Goal: Task Accomplishment & Management: Use online tool/utility

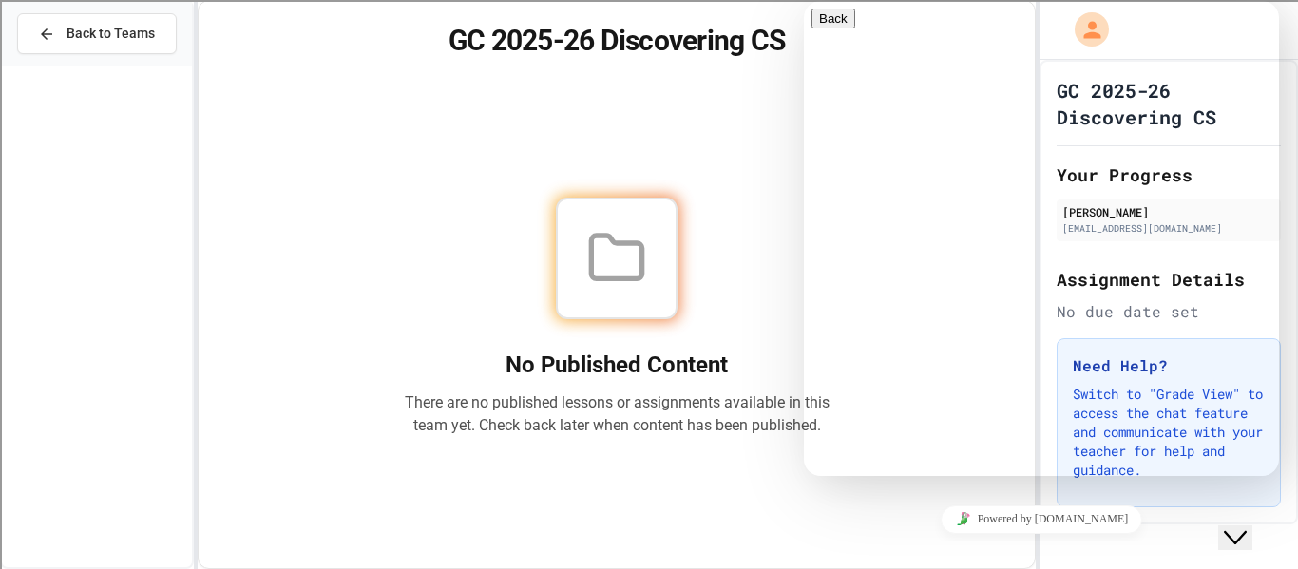
click at [696, 141] on div "No Published Content There are no published lessons or assignments available in…" at bounding box center [616, 316] width 791 height 457
click at [879, 520] on div "Powered by [DOMAIN_NAME]" at bounding box center [1041, 519] width 460 height 28
click at [1244, 531] on icon "Chat widget" at bounding box center [1234, 537] width 23 height 13
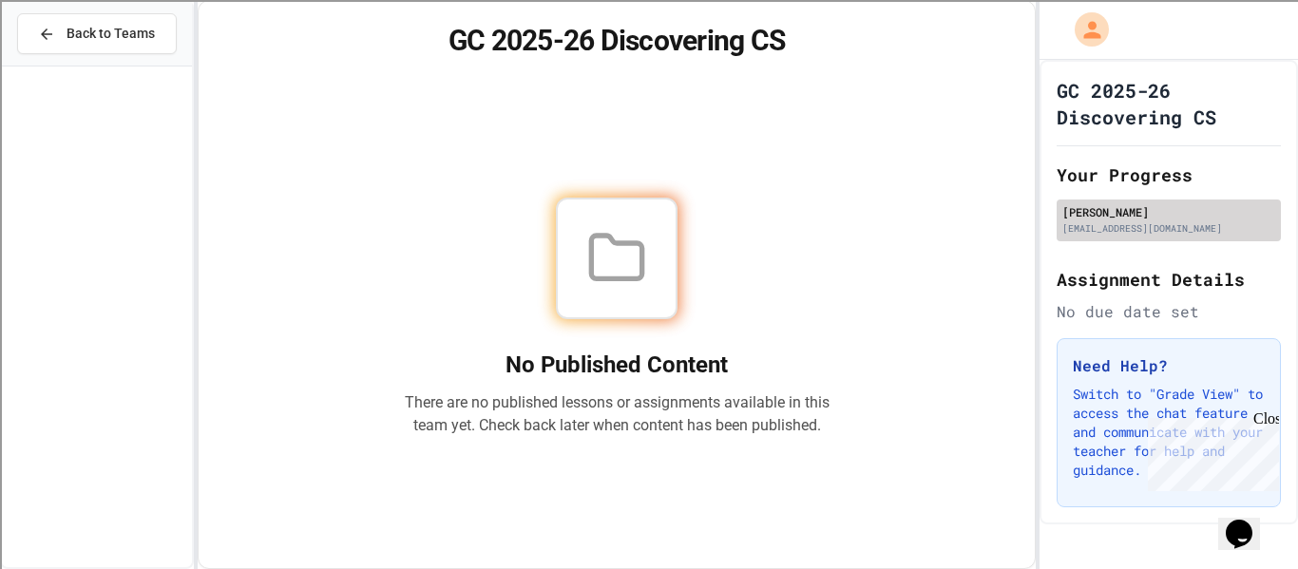
click at [1115, 207] on div "[PERSON_NAME]" at bounding box center [1168, 211] width 213 height 17
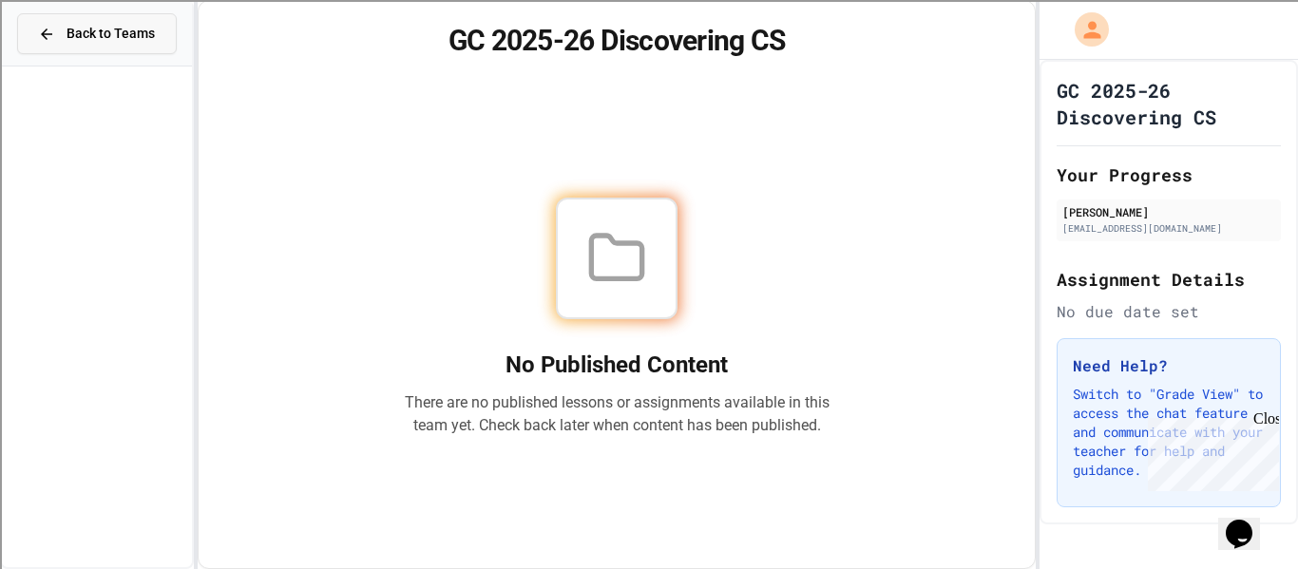
click at [113, 44] on button "Back to Teams" at bounding box center [97, 33] width 160 height 41
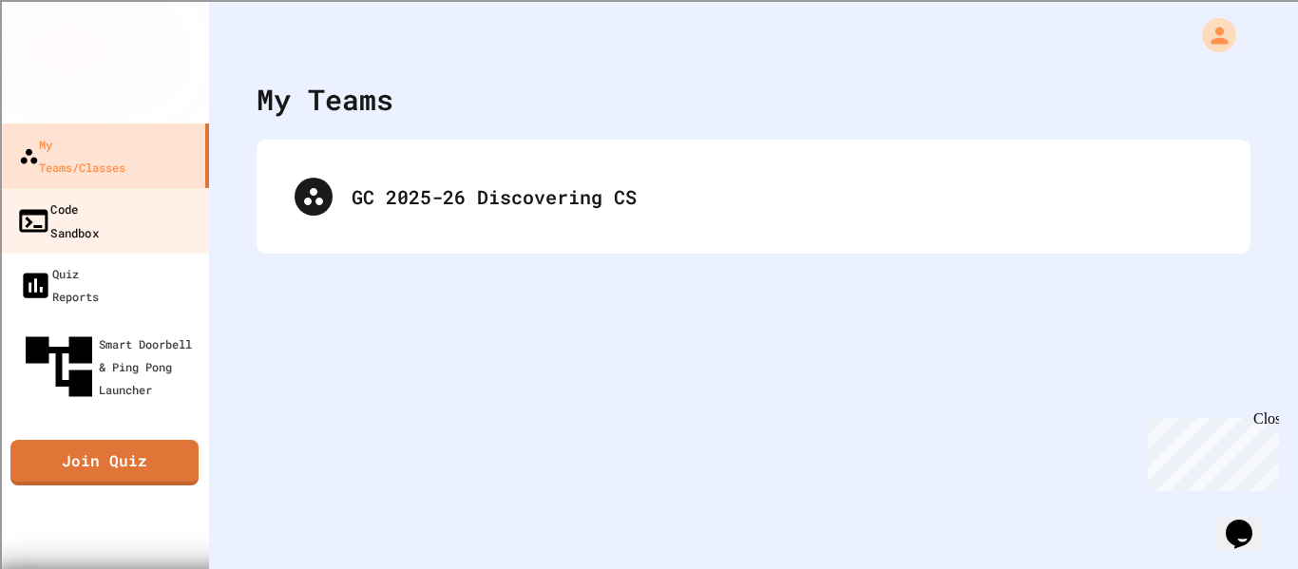
click at [130, 202] on link "Code Sandbox" at bounding box center [105, 220] width 216 height 66
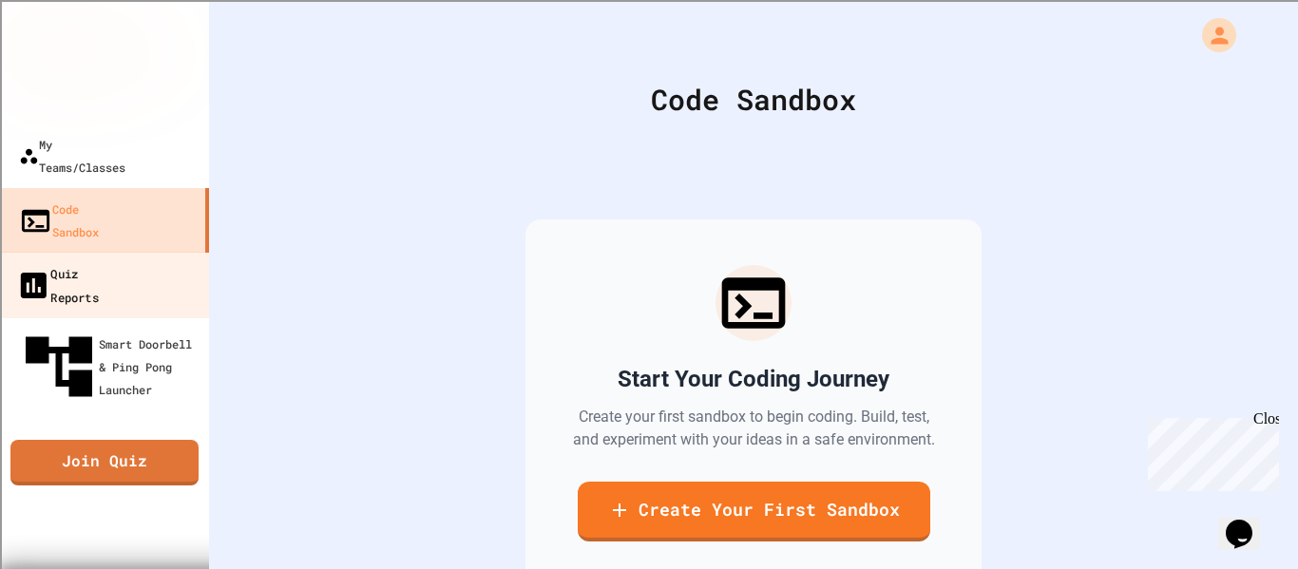
click at [99, 261] on div "Quiz Reports" at bounding box center [57, 284] width 83 height 47
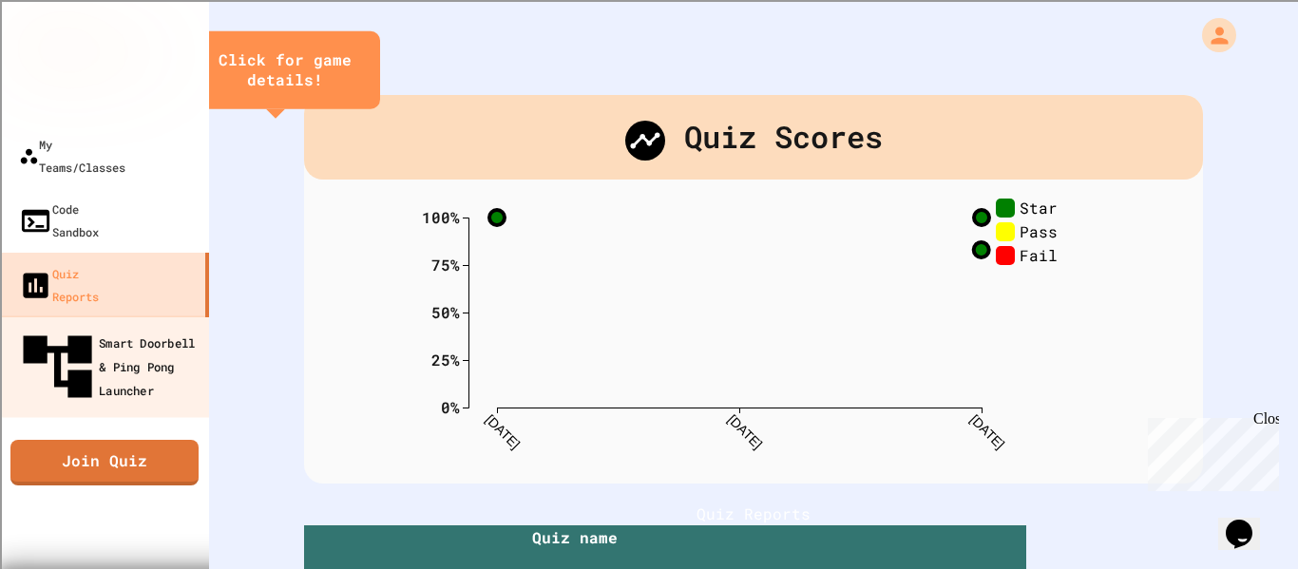
click at [137, 326] on div "Smart Doorbell & Ping Pong Launcher" at bounding box center [110, 367] width 188 height 83
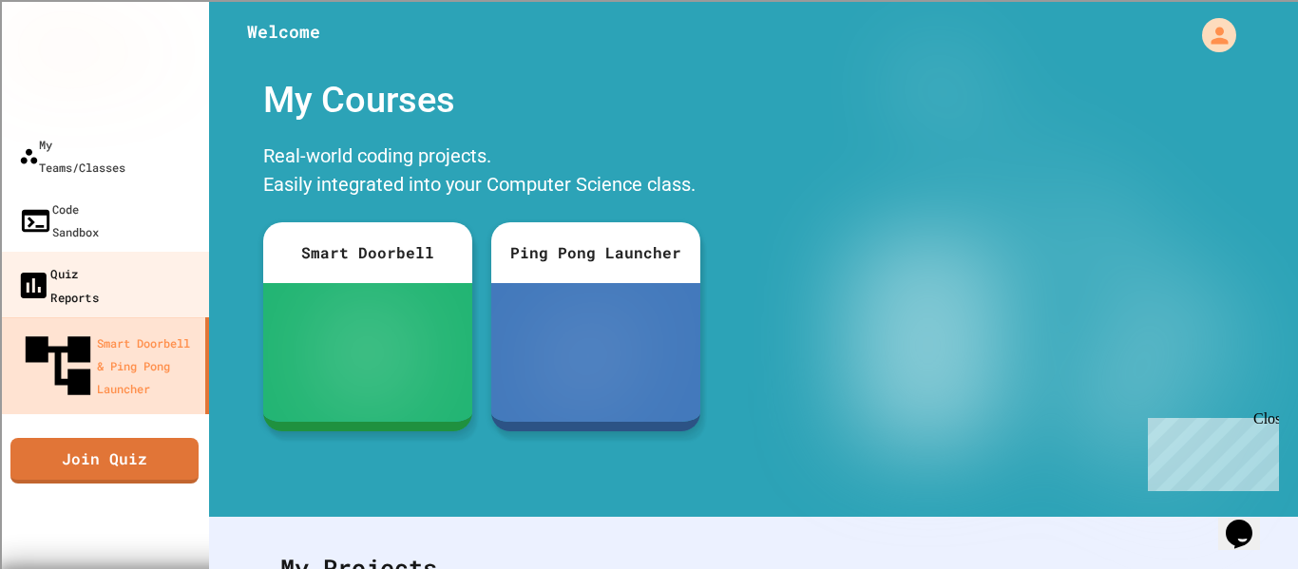
click at [99, 261] on div "Quiz Reports" at bounding box center [57, 284] width 83 height 47
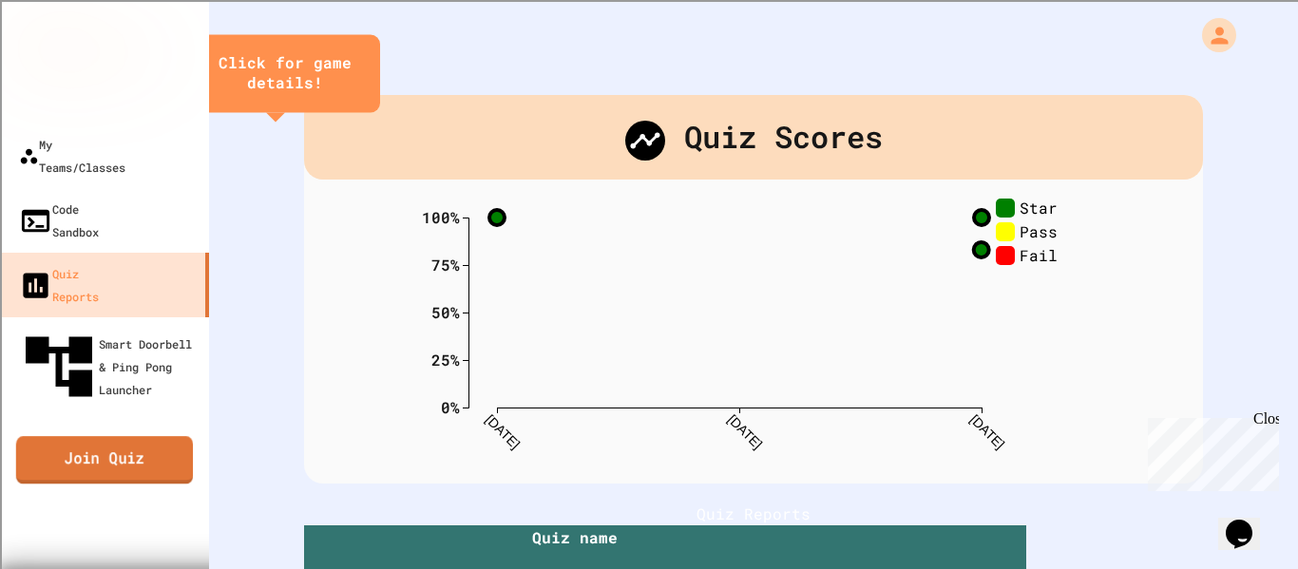
click at [118, 437] on link "Join Quiz" at bounding box center [104, 460] width 177 height 47
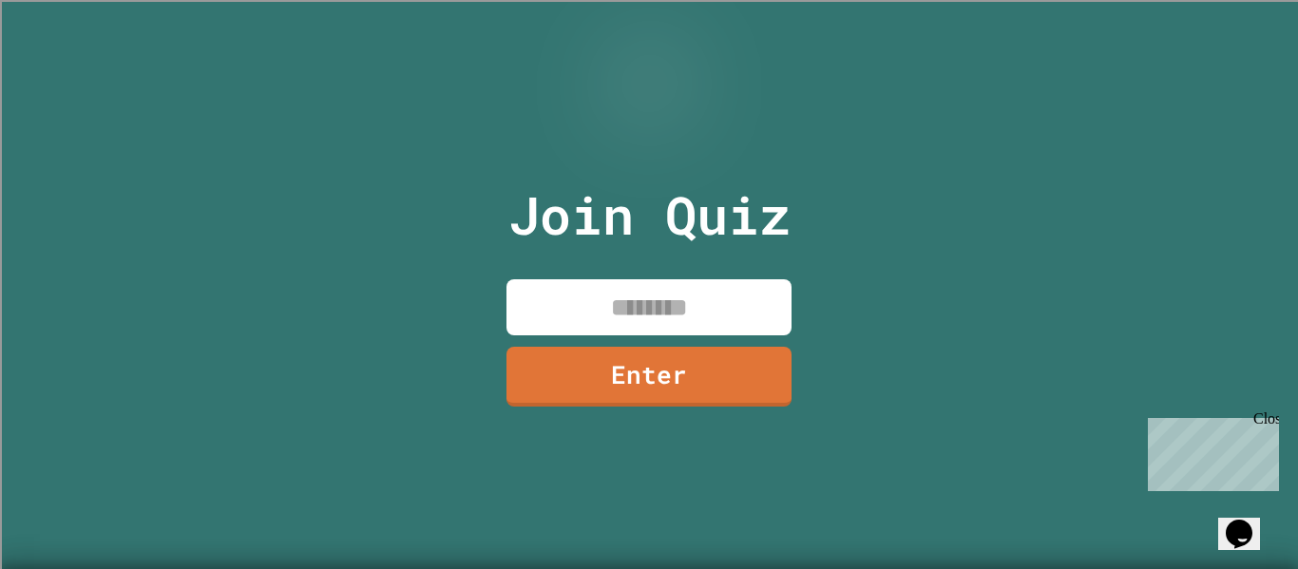
click at [1271, 421] on div "Close" at bounding box center [1265, 422] width 24 height 24
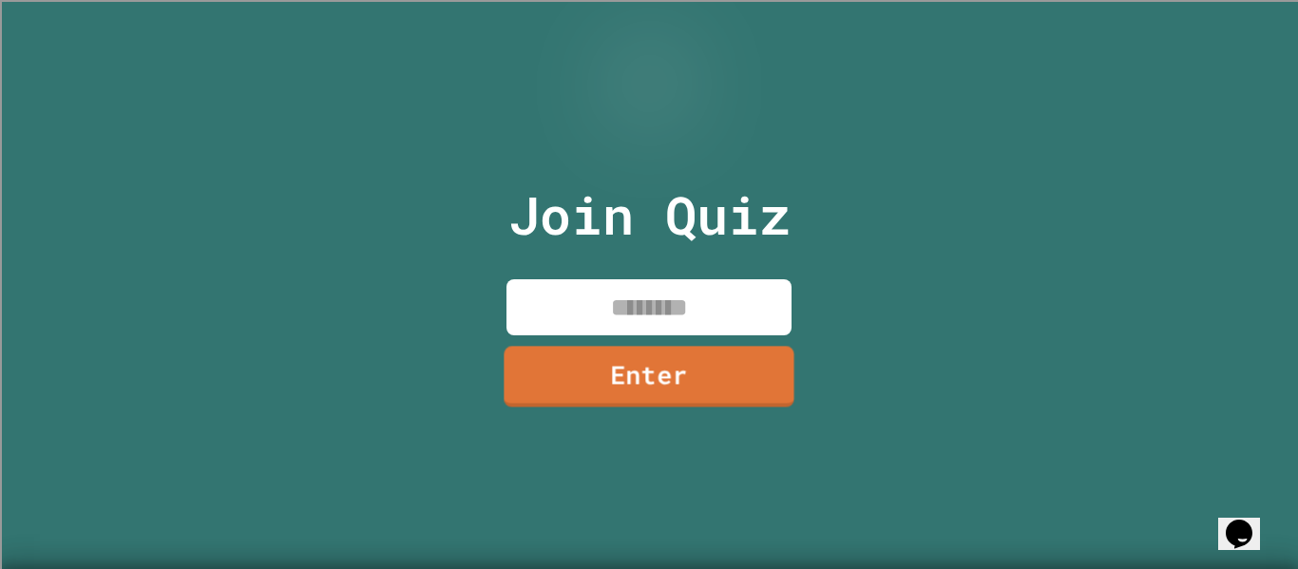
click at [636, 285] on input at bounding box center [648, 307] width 285 height 56
type input "********"
click at [680, 362] on link "Enter" at bounding box center [649, 374] width 284 height 63
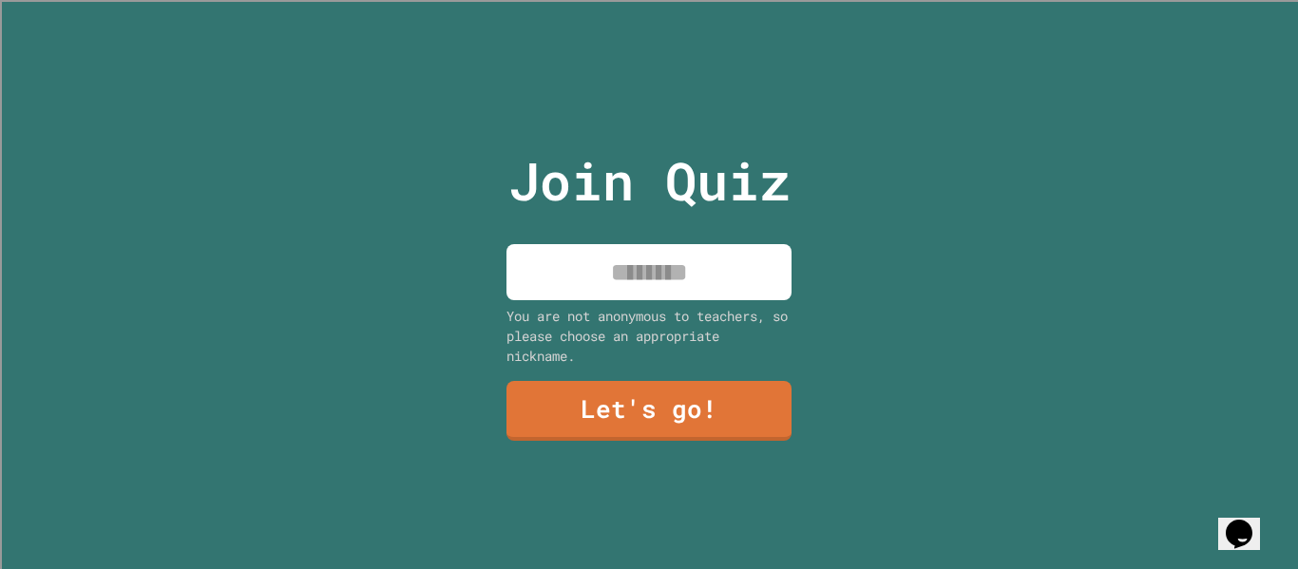
click at [645, 256] on input at bounding box center [648, 272] width 285 height 56
type input "****"
click at [654, 406] on link "Let's go!" at bounding box center [648, 410] width 287 height 62
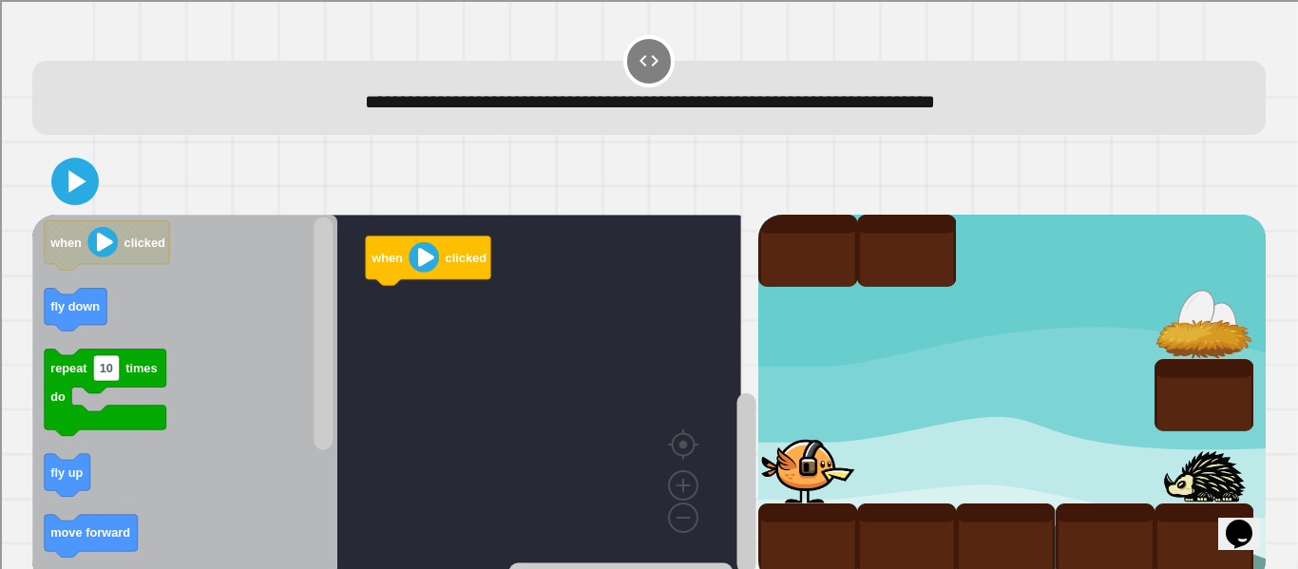
scroll to position [43, 0]
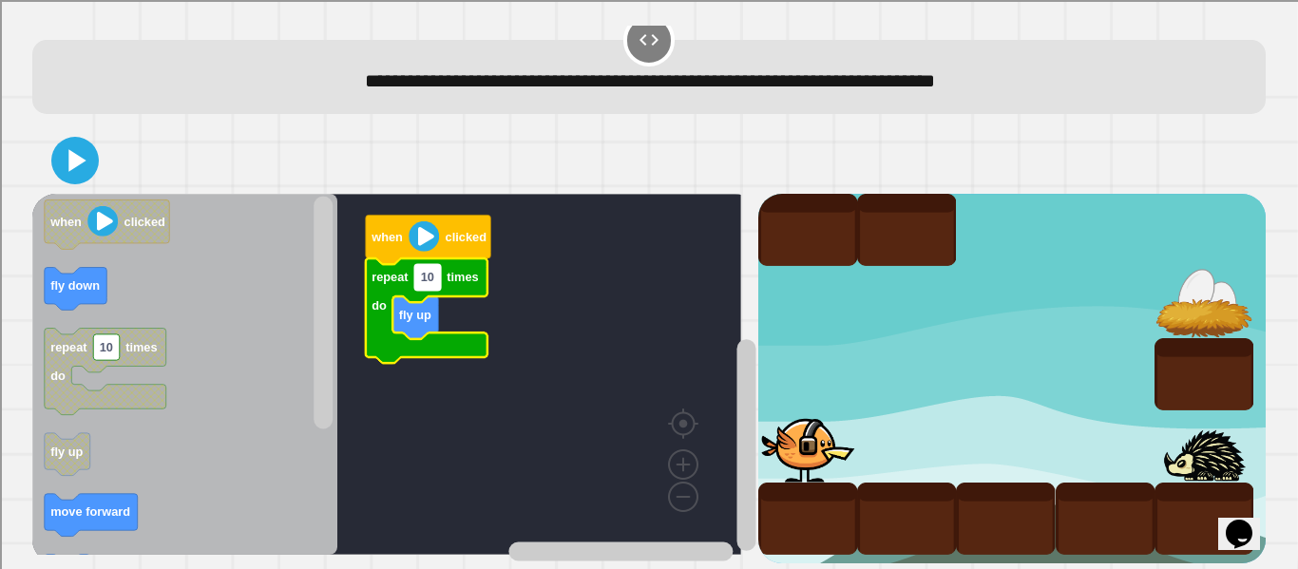
click at [427, 267] on rect "Blockly Workspace" at bounding box center [427, 277] width 27 height 26
type input "*"
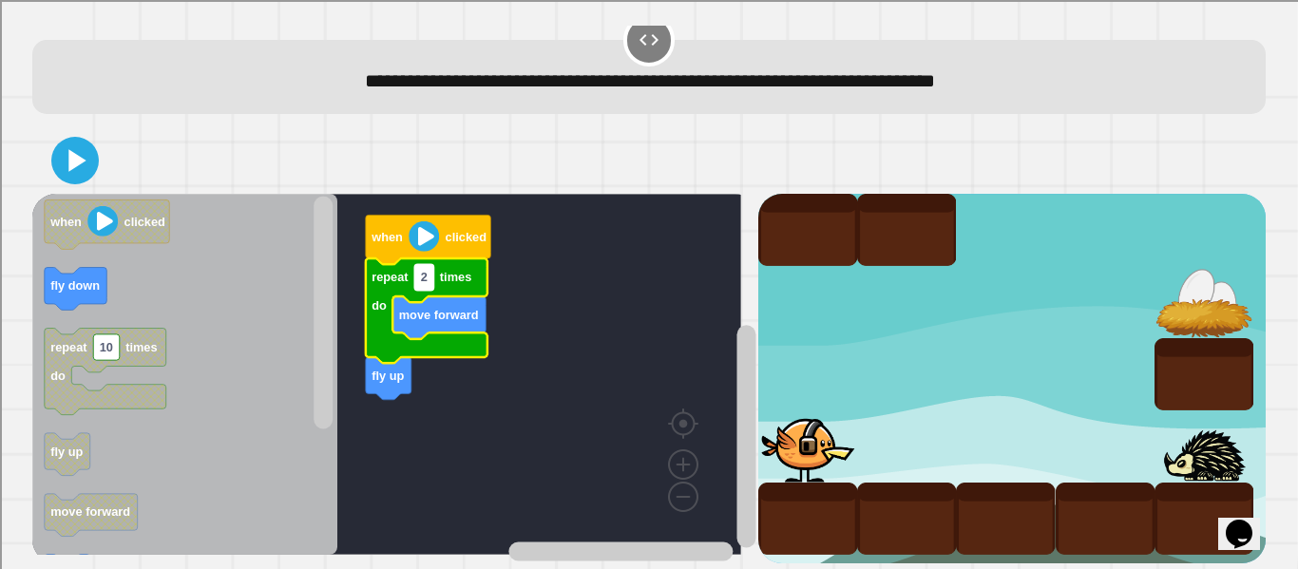
click at [430, 269] on rect "Blockly Workspace" at bounding box center [423, 277] width 19 height 26
type input "*"
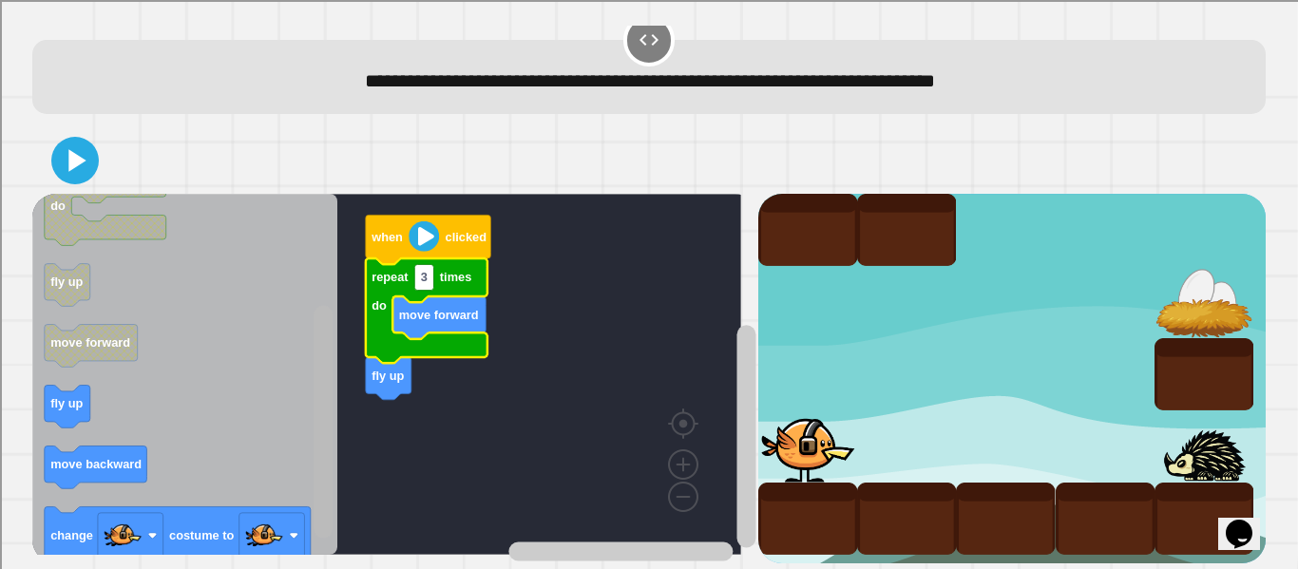
click at [323, 409] on rect "Blockly Workspace" at bounding box center [322, 422] width 19 height 233
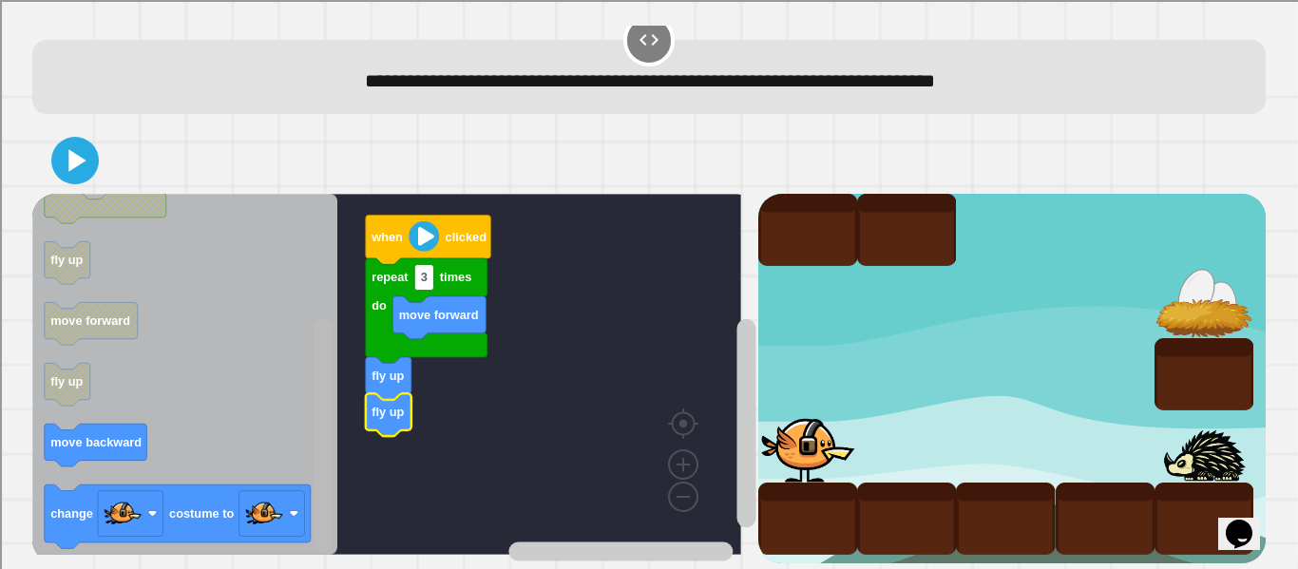
click at [322, 459] on rect "Blockly Workspace" at bounding box center [322, 436] width 19 height 233
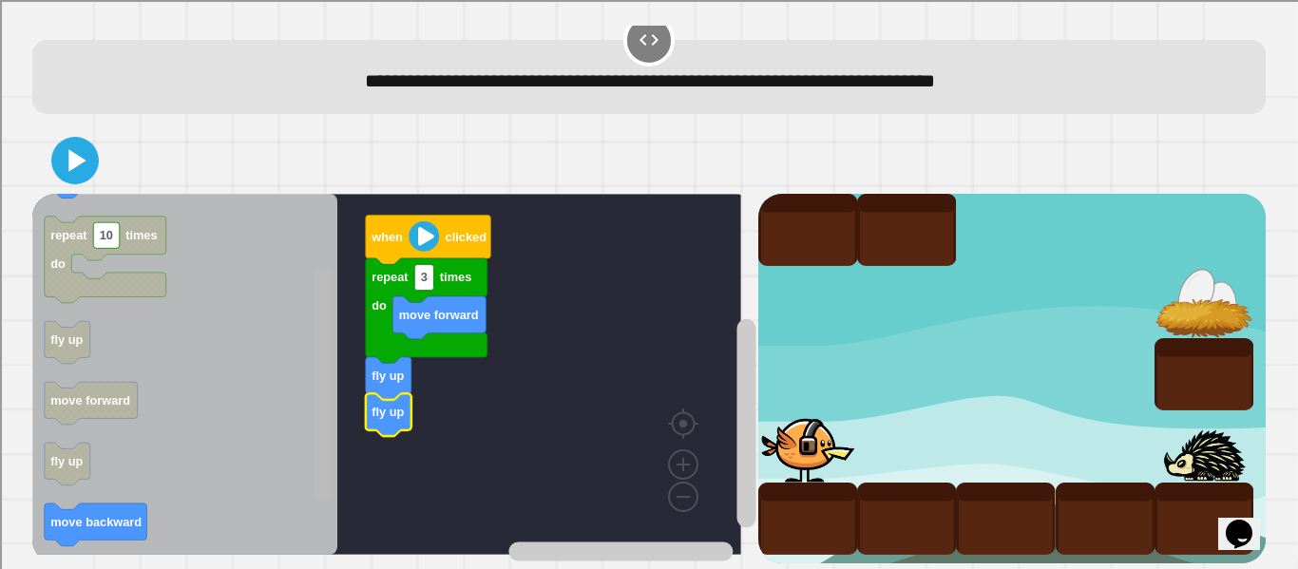
click at [293, 366] on div "when clicked repeat 3 times do fly up fly up move forward when clicked fly down…" at bounding box center [394, 378] width 725 height 369
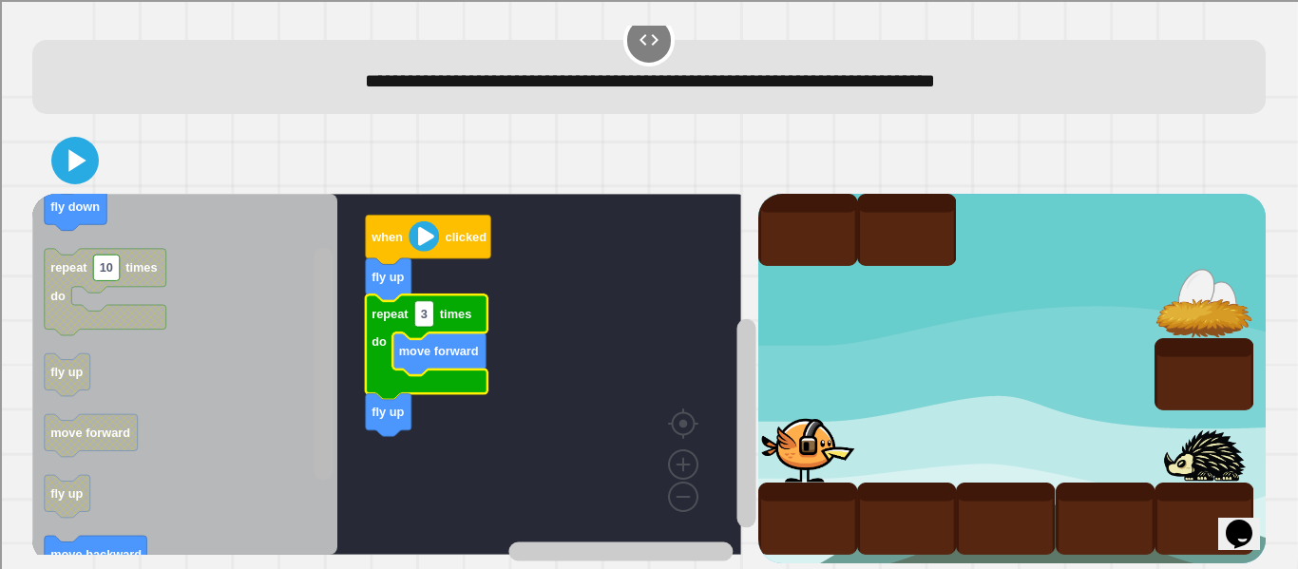
click at [326, 332] on rect "Blockly Workspace" at bounding box center [322, 364] width 19 height 233
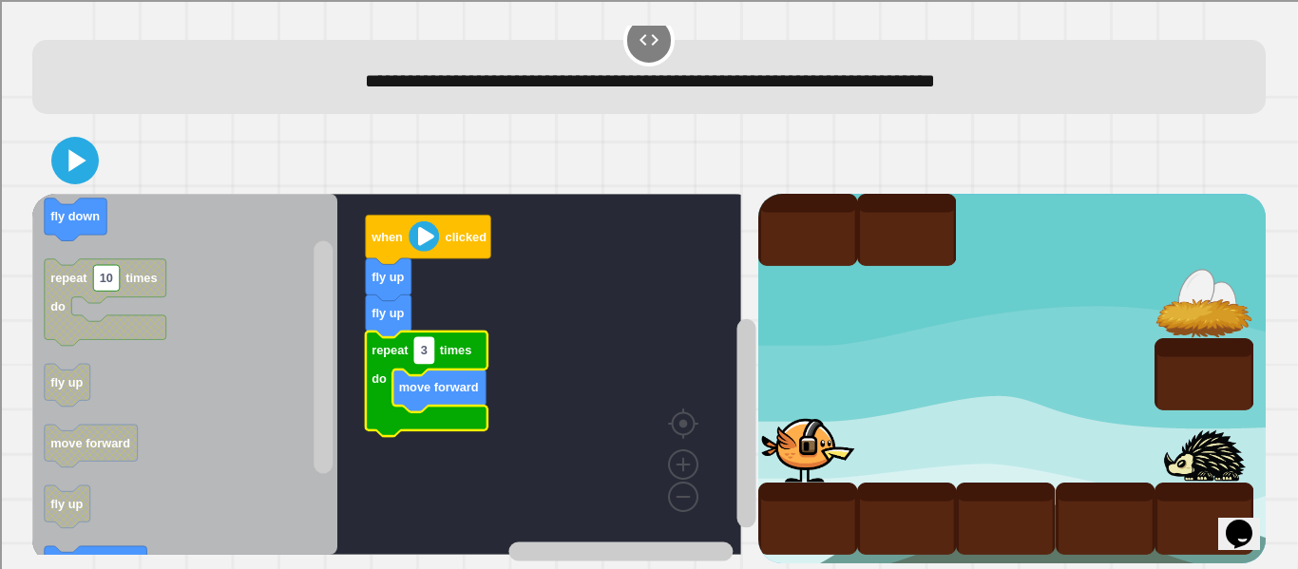
click at [425, 343] on text "3" at bounding box center [424, 350] width 7 height 14
click at [61, 143] on icon at bounding box center [75, 161] width 40 height 40
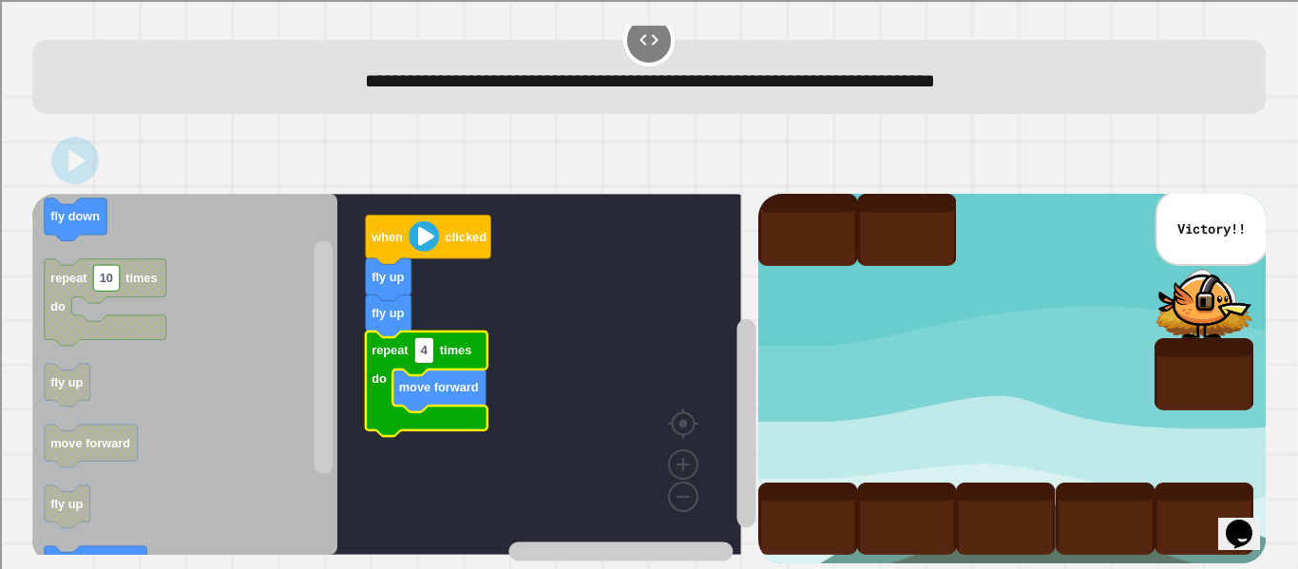
scroll to position [0, 0]
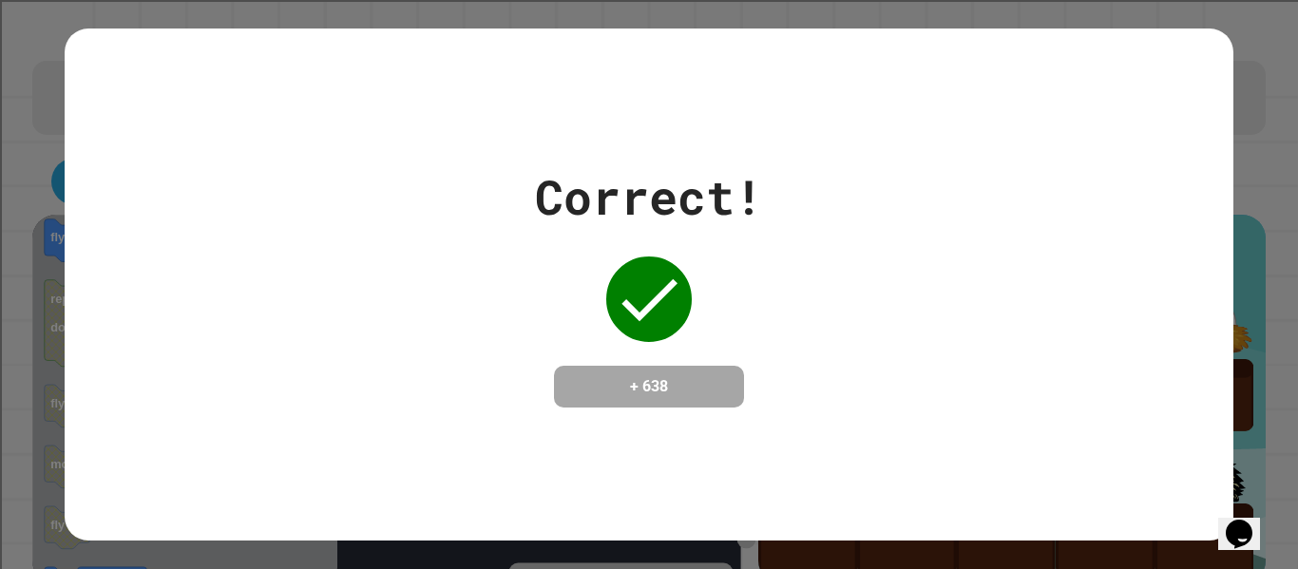
click at [907, 354] on div "Correct! + 638" at bounding box center [648, 284] width 1167 height 246
click at [1258, 337] on div "Correct! + 638" at bounding box center [649, 284] width 1298 height 569
click at [655, 375] on h4 "+ 638" at bounding box center [649, 386] width 152 height 23
click at [628, 299] on icon at bounding box center [649, 300] width 56 height 43
drag, startPoint x: 1253, startPoint y: 239, endPoint x: 1242, endPoint y: 329, distance: 90.0
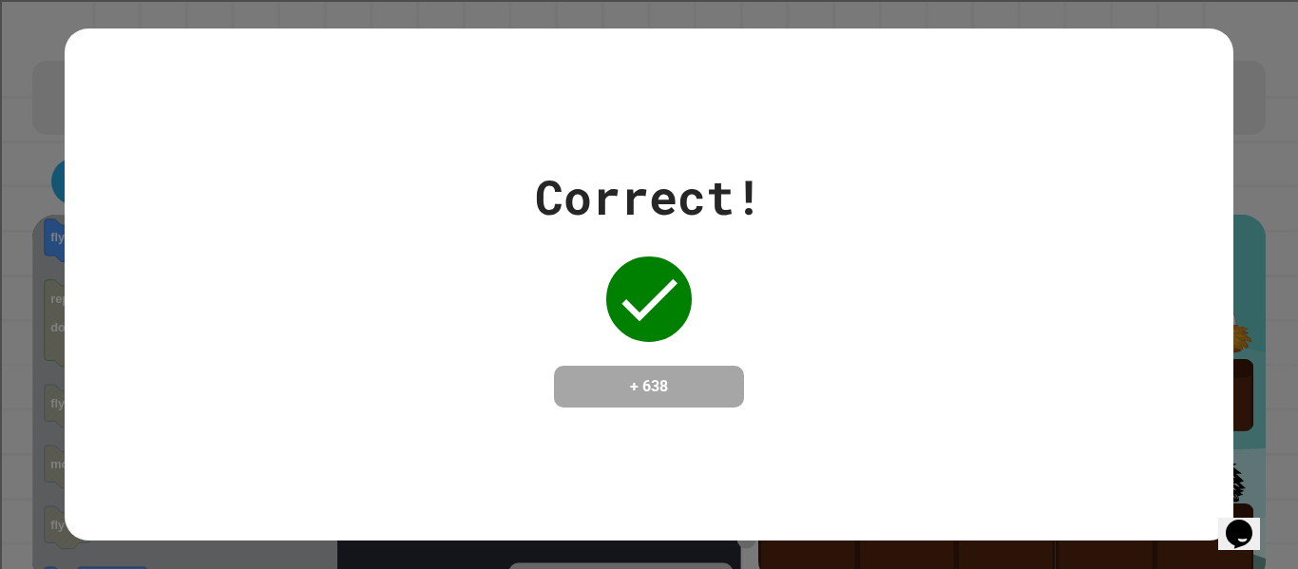
click at [1242, 329] on div "Correct! + 638" at bounding box center [649, 284] width 1298 height 569
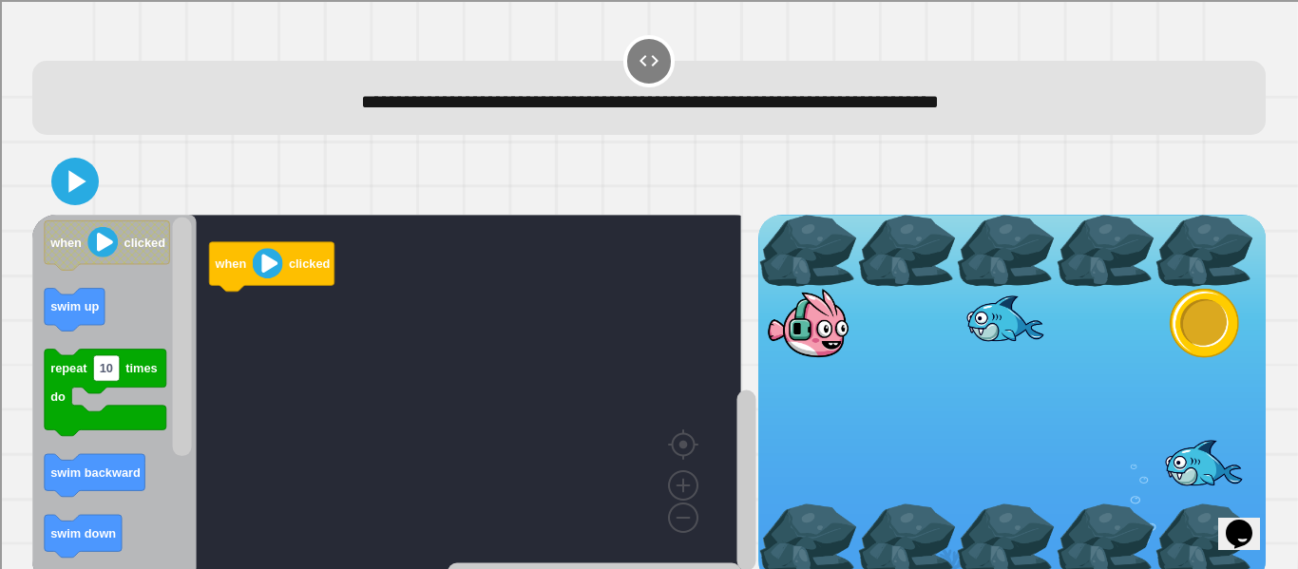
scroll to position [43, 0]
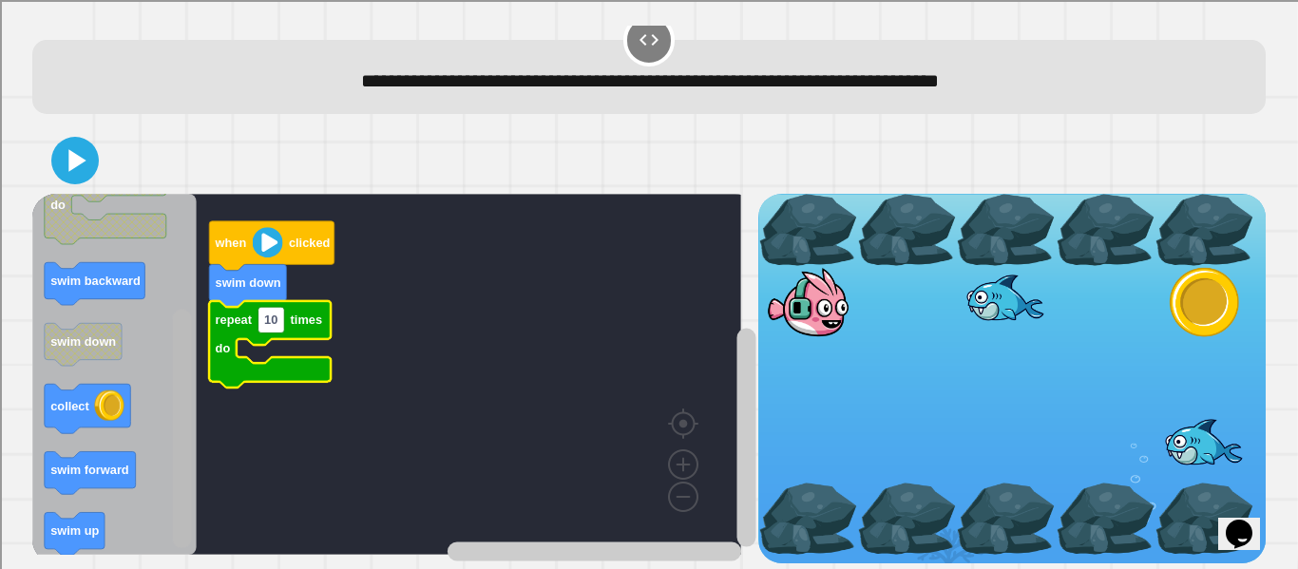
click at [183, 480] on rect "Blockly Workspace" at bounding box center [182, 429] width 19 height 239
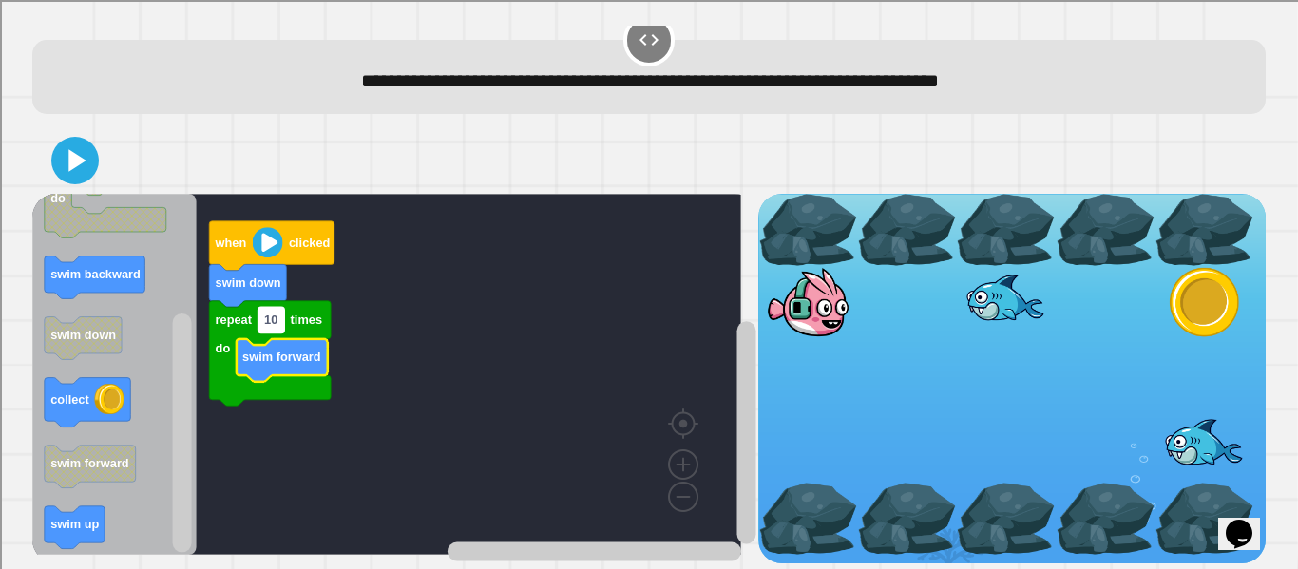
click at [266, 313] on text "10" at bounding box center [270, 320] width 13 height 14
type input "*"
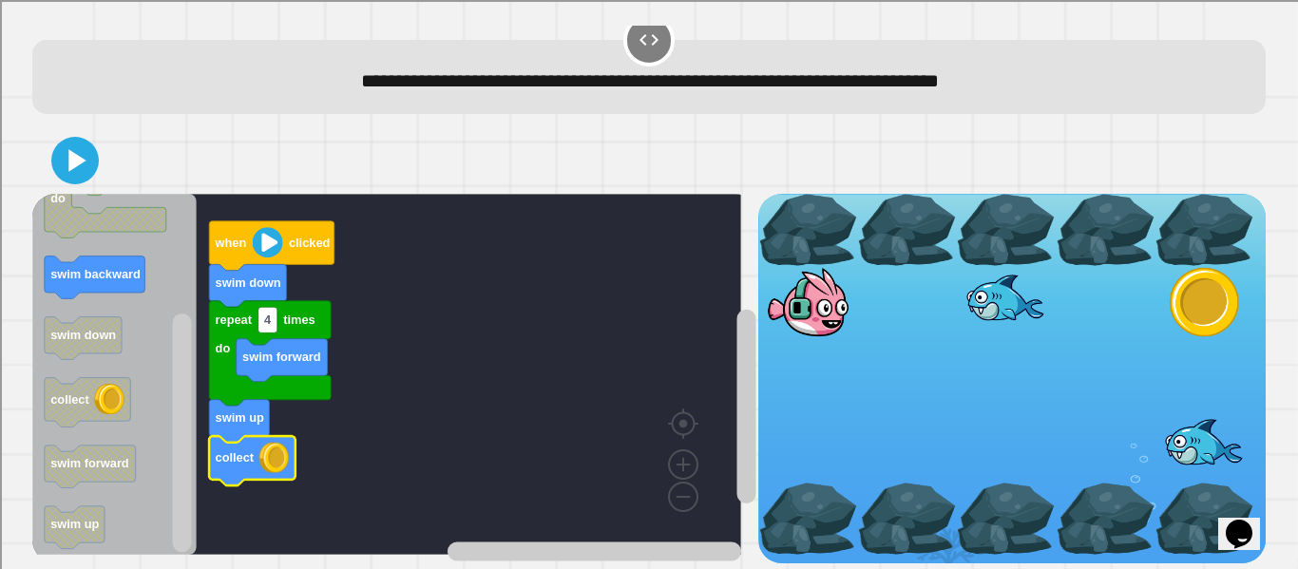
click at [88, 142] on icon at bounding box center [75, 161] width 38 height 38
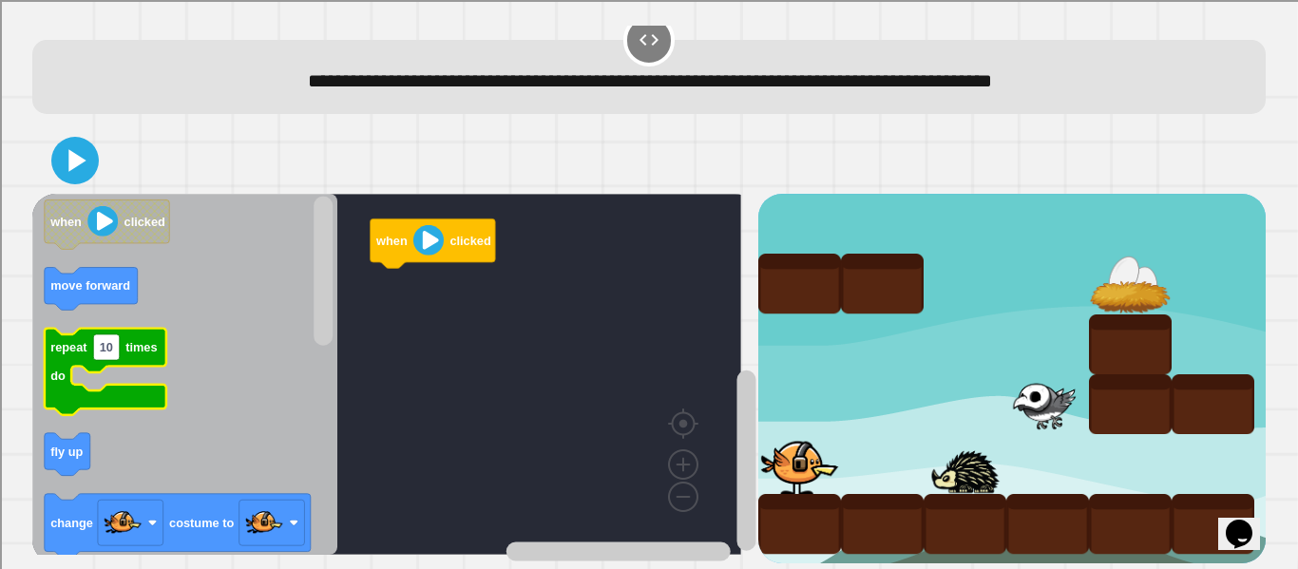
click at [123, 361] on rect "Blockly Workspace" at bounding box center [106, 372] width 122 height 86
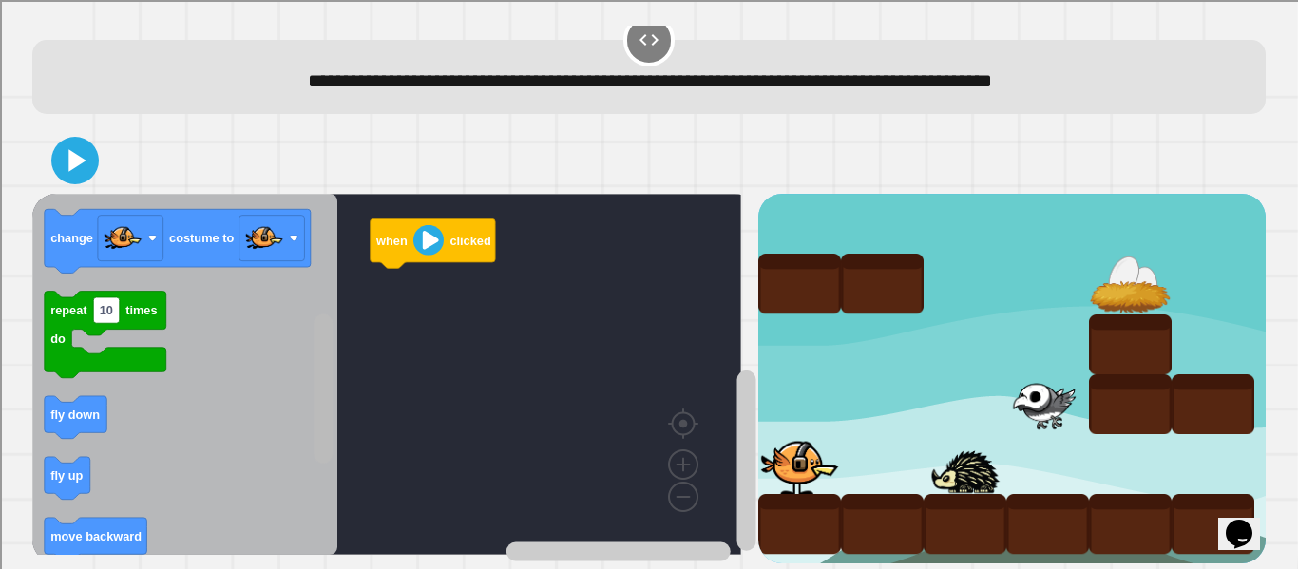
click at [319, 382] on rect "Blockly Workspace" at bounding box center [322, 388] width 19 height 149
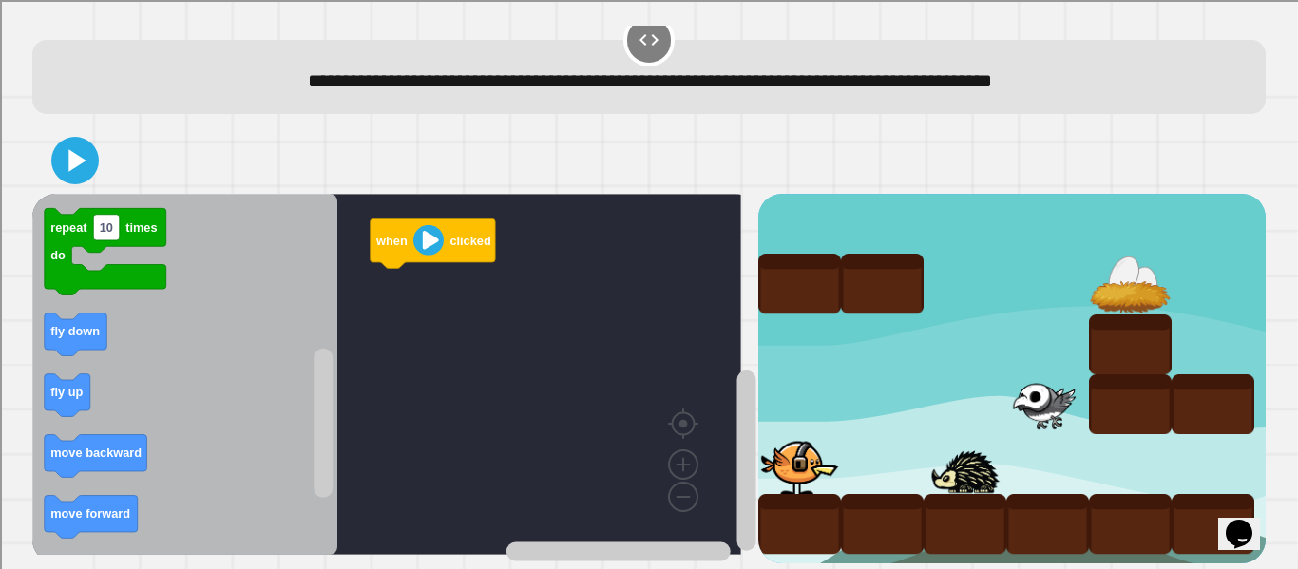
click at [341, 325] on div "when clicked when clicked move forward repeat 10 times do fly up change costume…" at bounding box center [394, 378] width 725 height 369
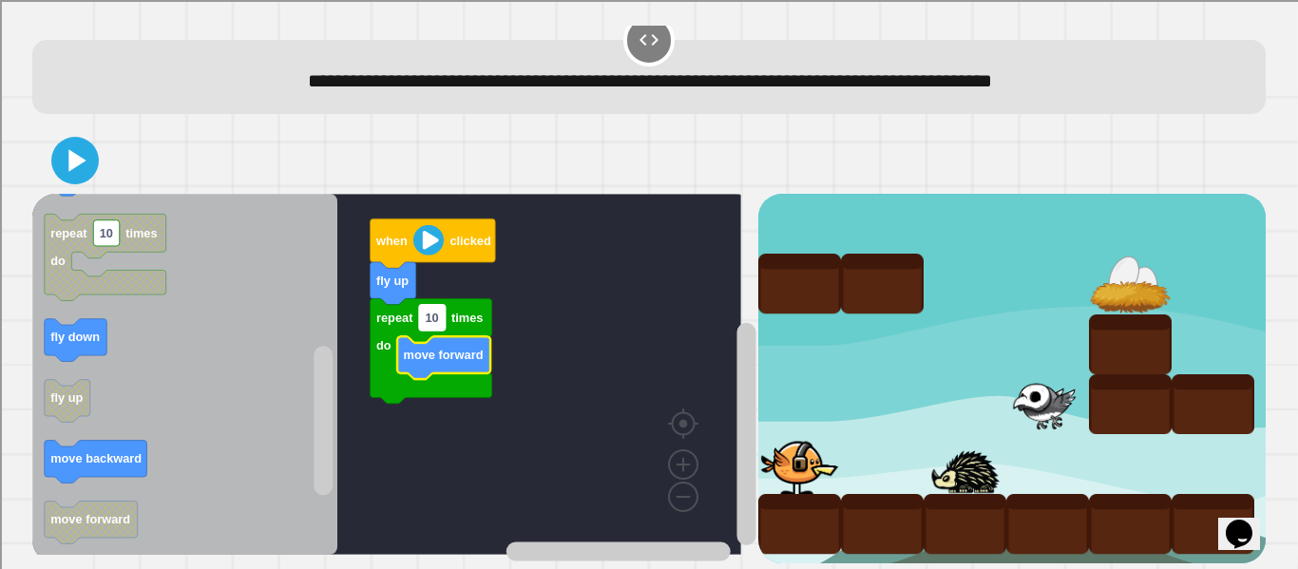
click at [428, 311] on text "10" at bounding box center [432, 318] width 13 height 14
type input "*"
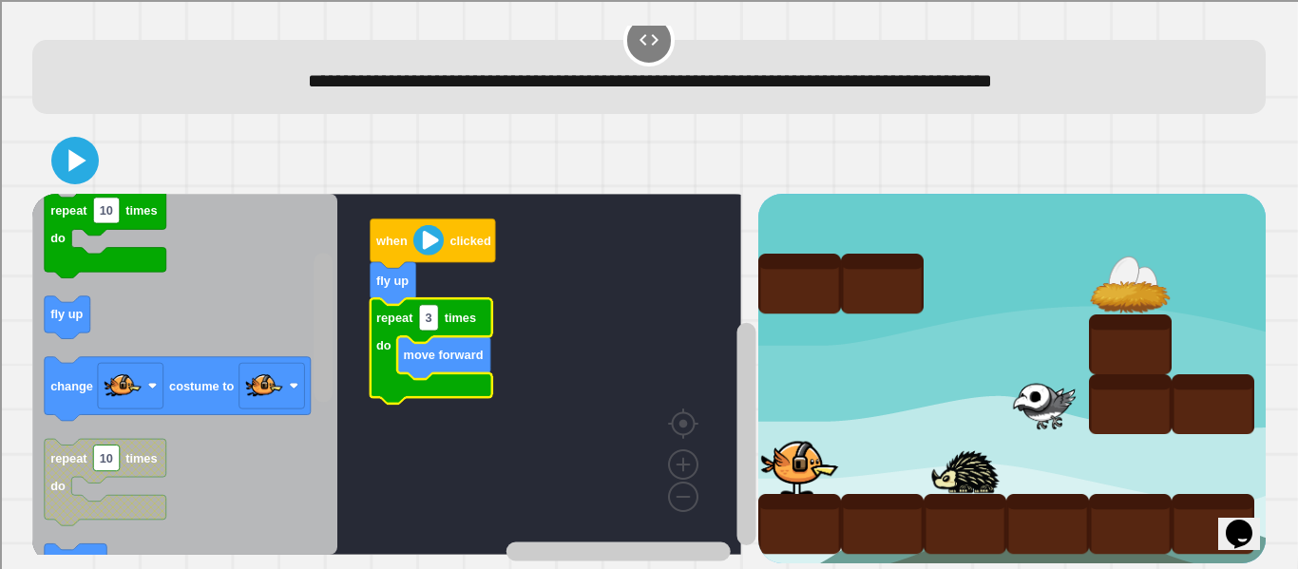
click at [312, 309] on icon "Blockly Workspace" at bounding box center [324, 375] width 24 height 356
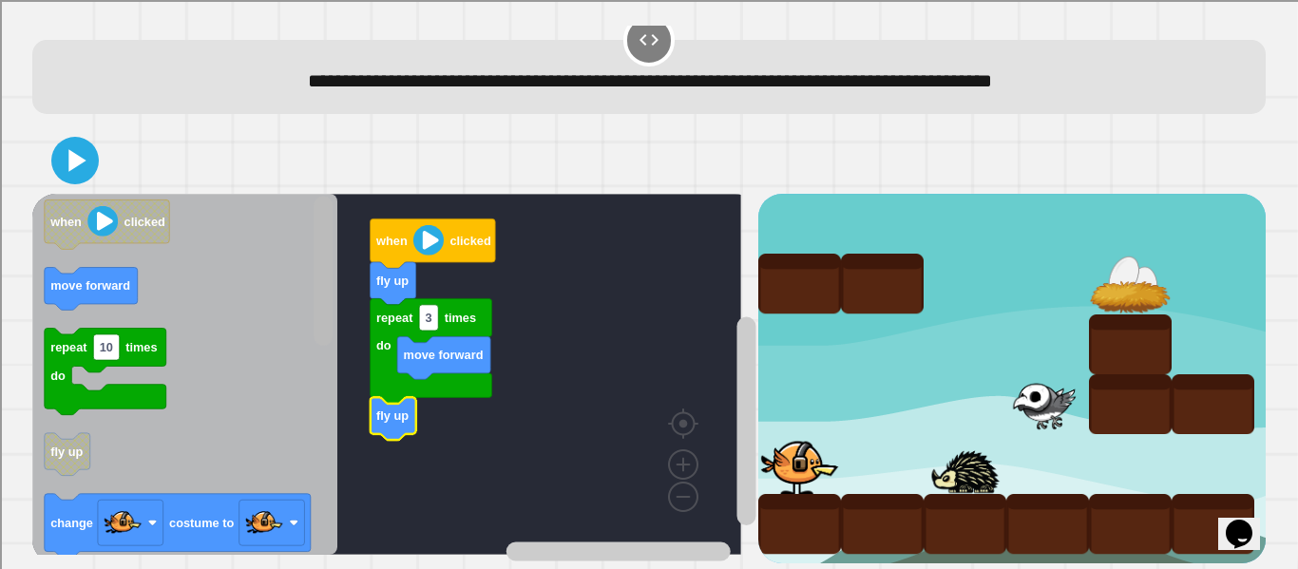
click at [307, 228] on div "when clicked fly up repeat 3 times do move forward fly up when clicked move for…" at bounding box center [394, 378] width 725 height 369
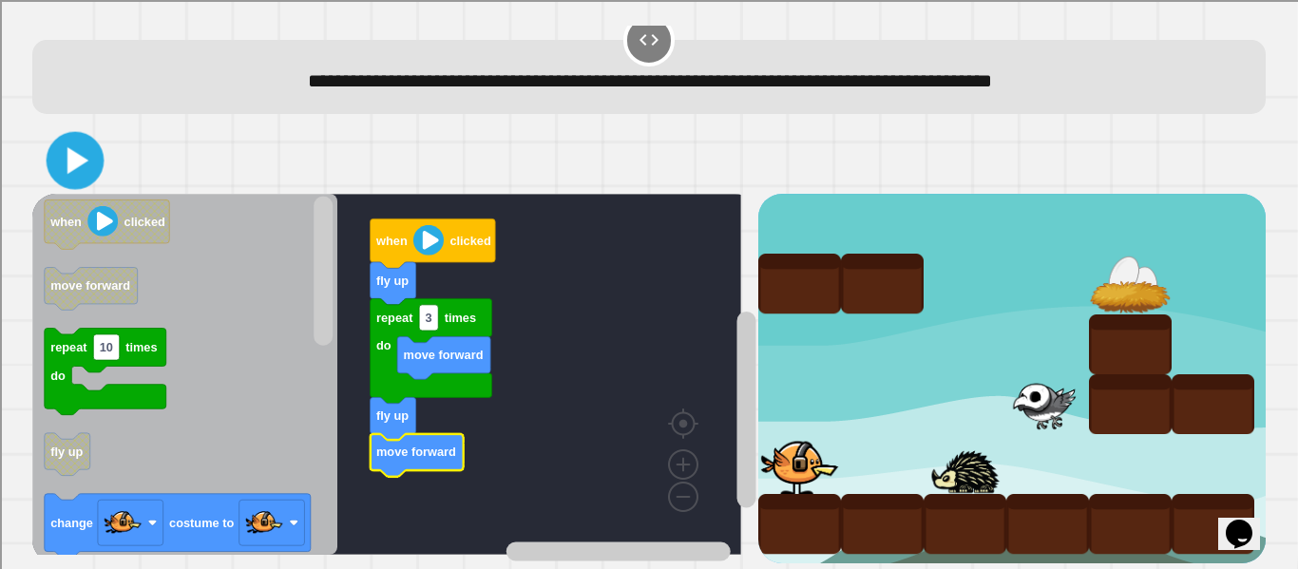
click at [60, 147] on icon at bounding box center [75, 161] width 47 height 47
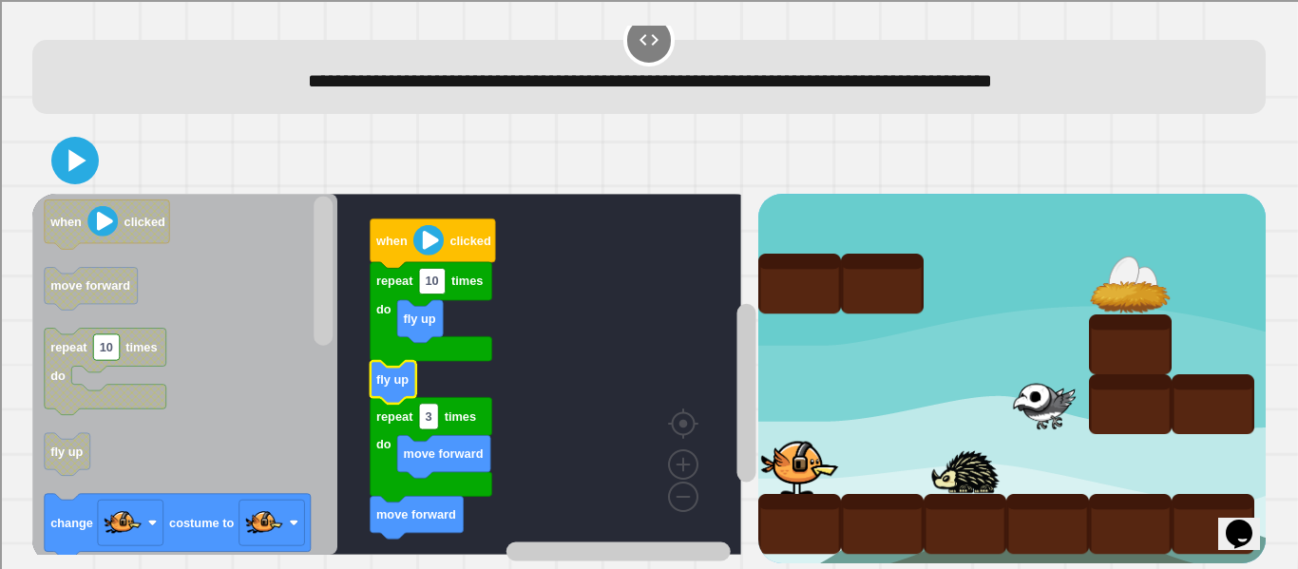
click at [401, 377] on icon "Blockly Workspace" at bounding box center [393, 382] width 46 height 43
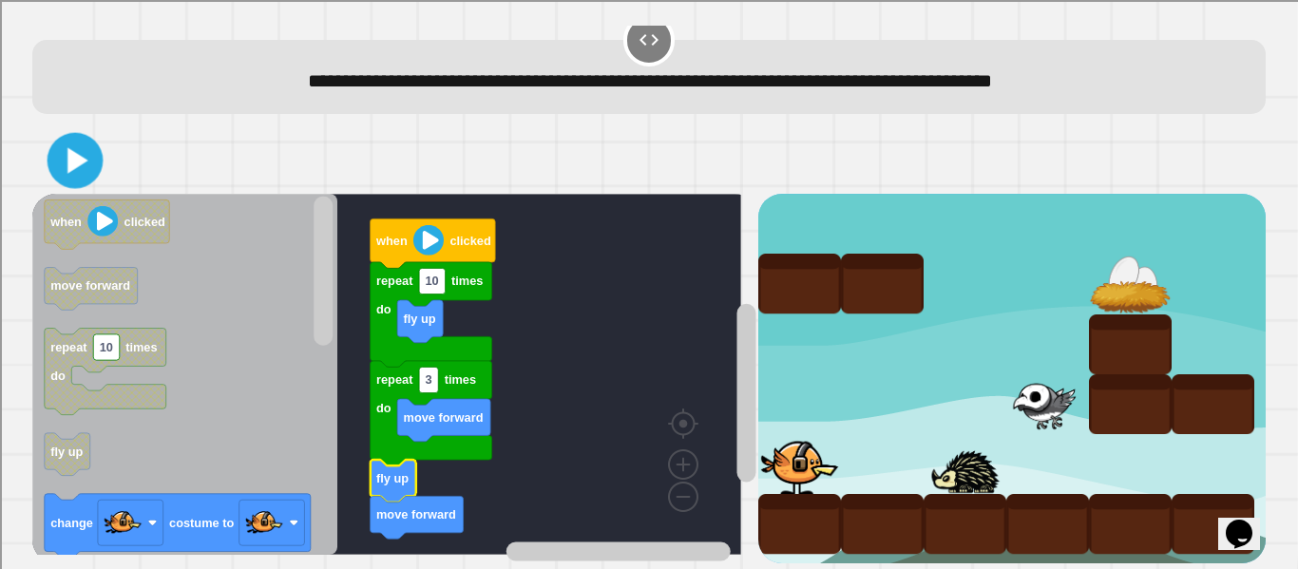
click at [86, 160] on icon at bounding box center [75, 161] width 45 height 45
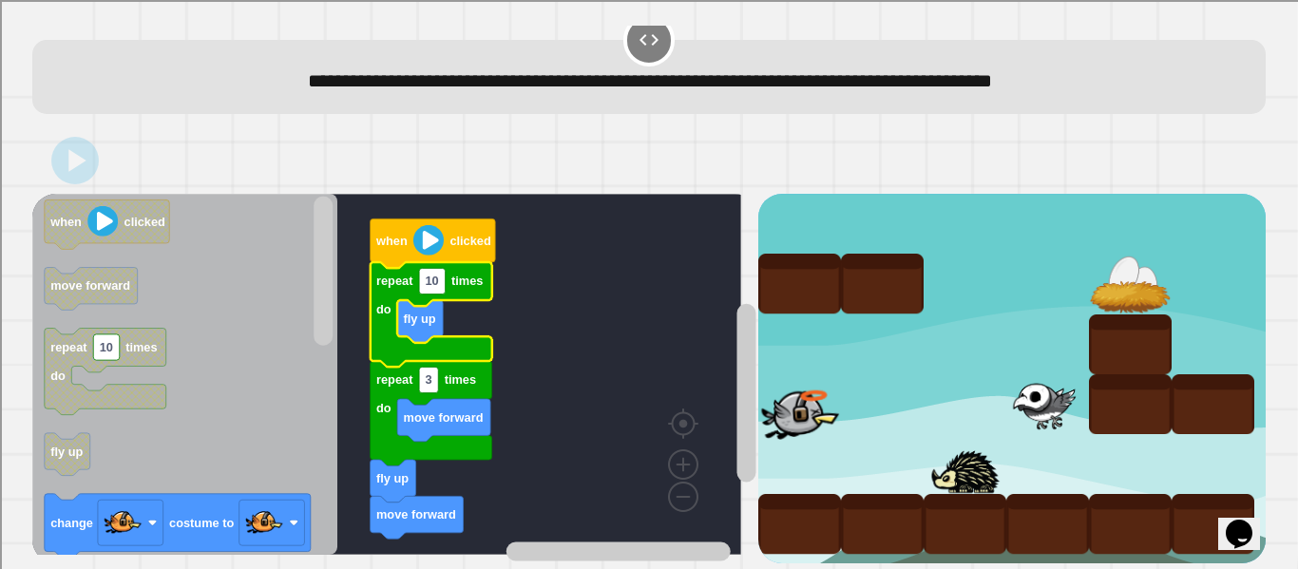
click at [450, 279] on icon "Blockly Workspace" at bounding box center [431, 314] width 122 height 104
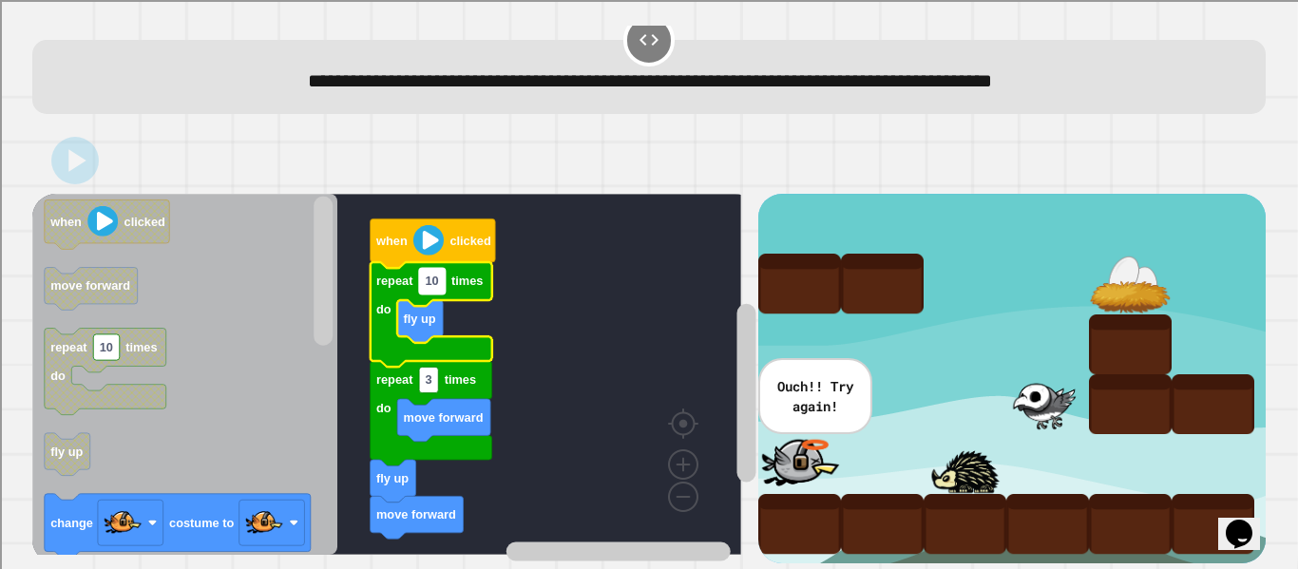
click at [437, 275] on text "10" at bounding box center [432, 282] width 13 height 14
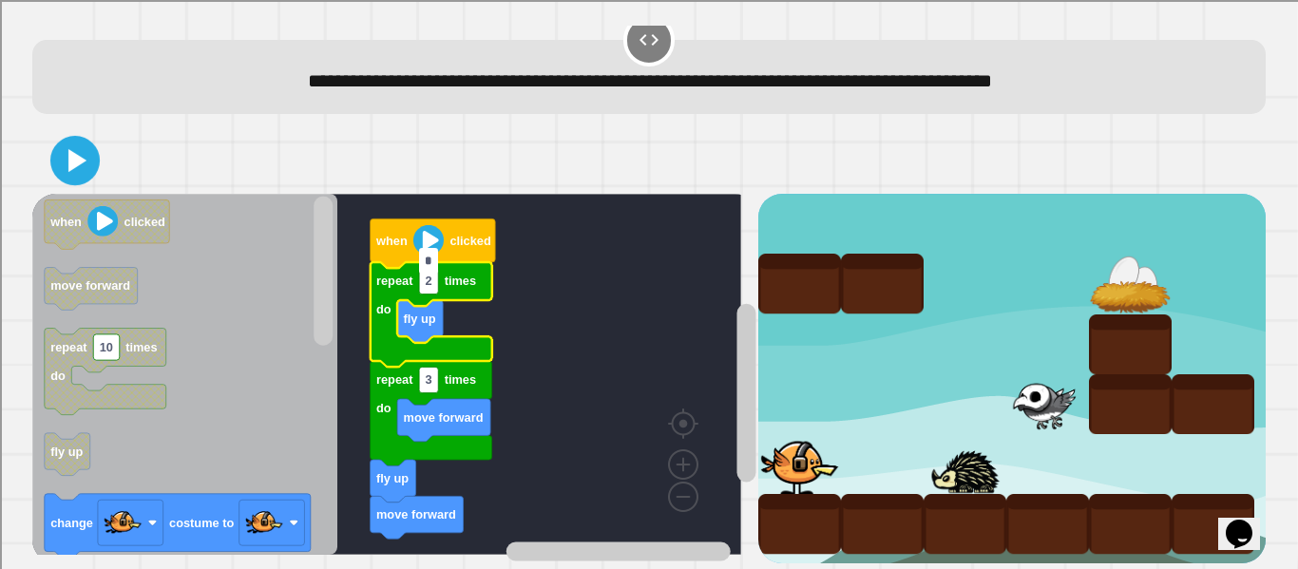
type input "*"
click at [63, 142] on icon at bounding box center [75, 161] width 40 height 40
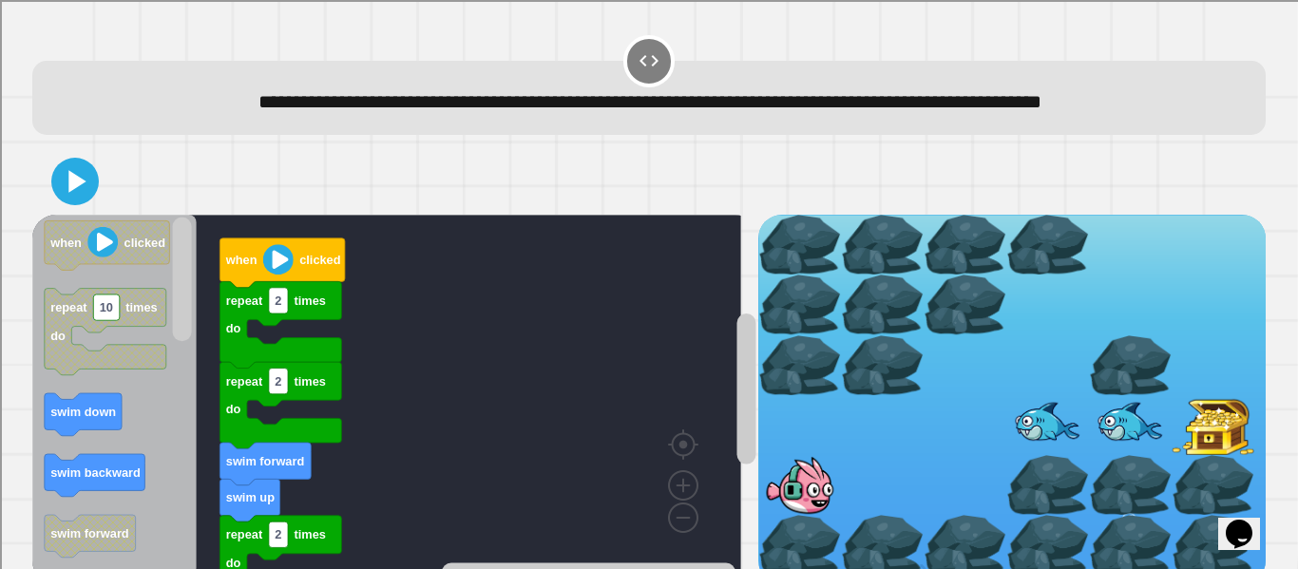
scroll to position [73, 0]
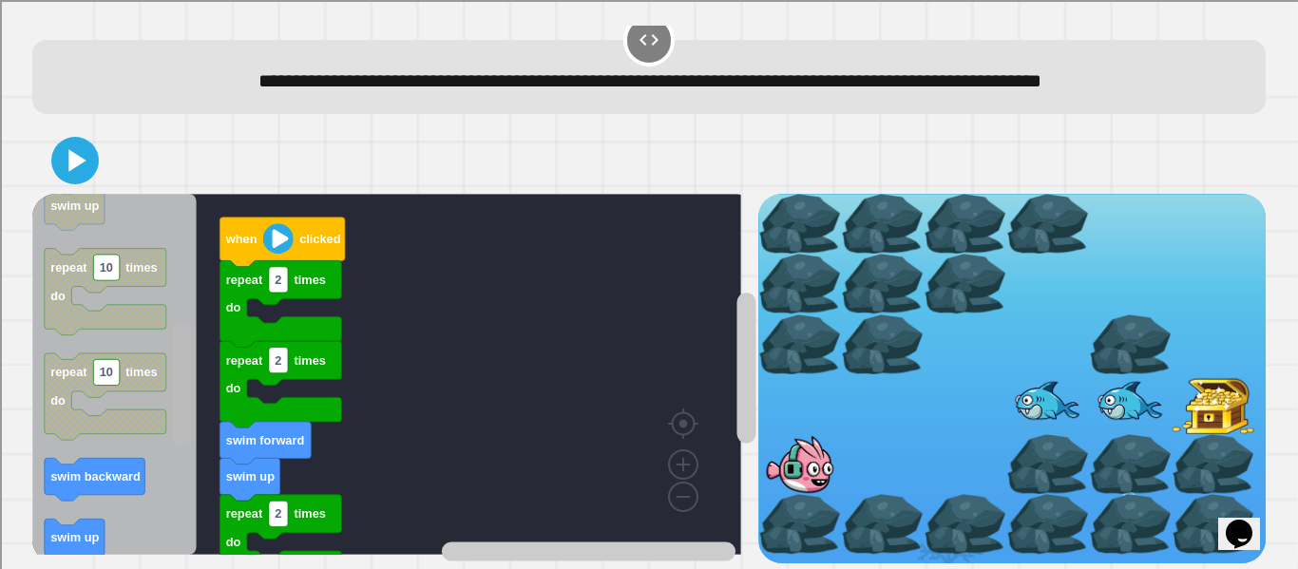
click at [167, 434] on div "repeat 2 times do repeat 2 times do swim up swim forward repeat 2 times do repe…" at bounding box center [394, 378] width 725 height 369
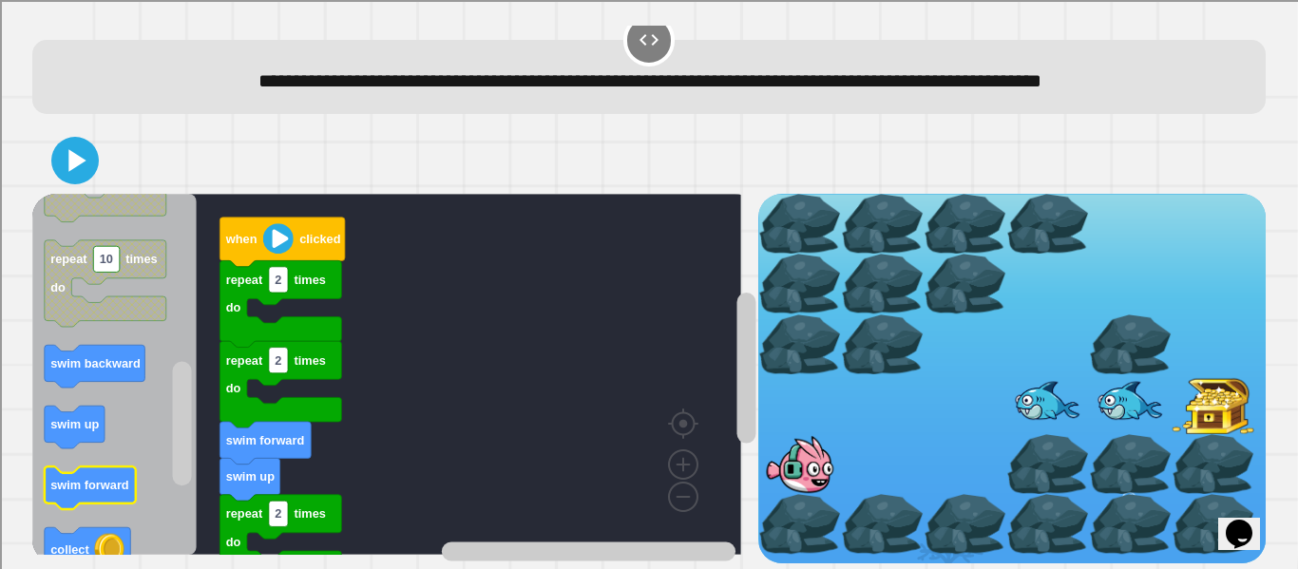
click at [80, 477] on icon "Blockly Workspace" at bounding box center [90, 487] width 91 height 43
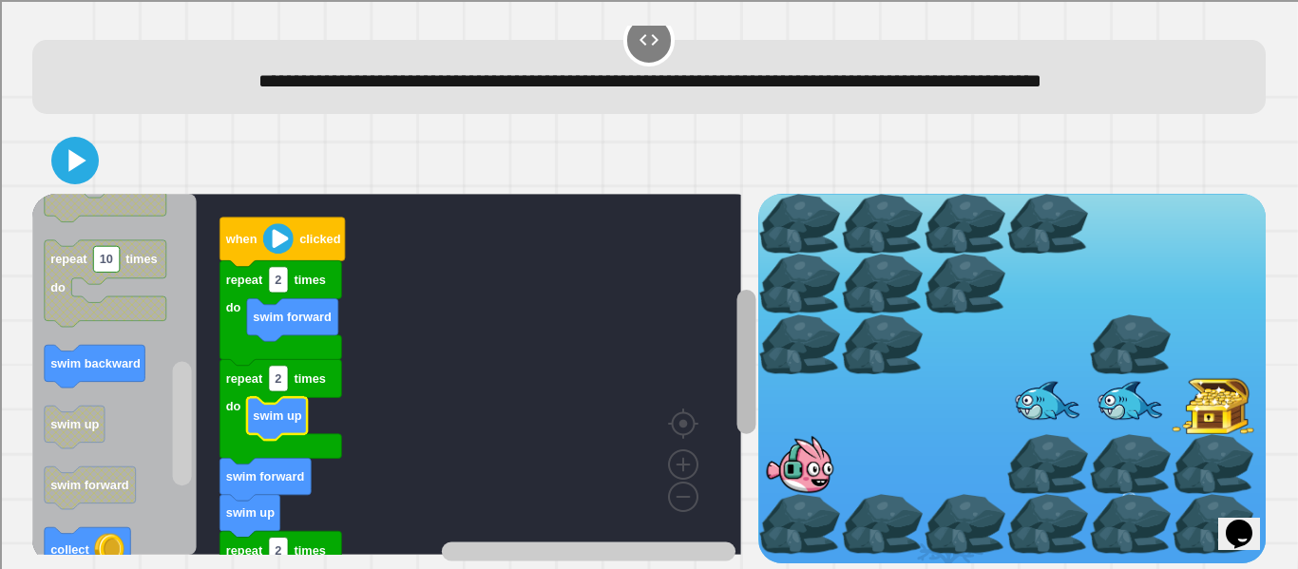
click at [714, 464] on div "repeat 2 times do repeat 2 times do repeat 2 times do swim up swim forward swim…" at bounding box center [394, 378] width 725 height 369
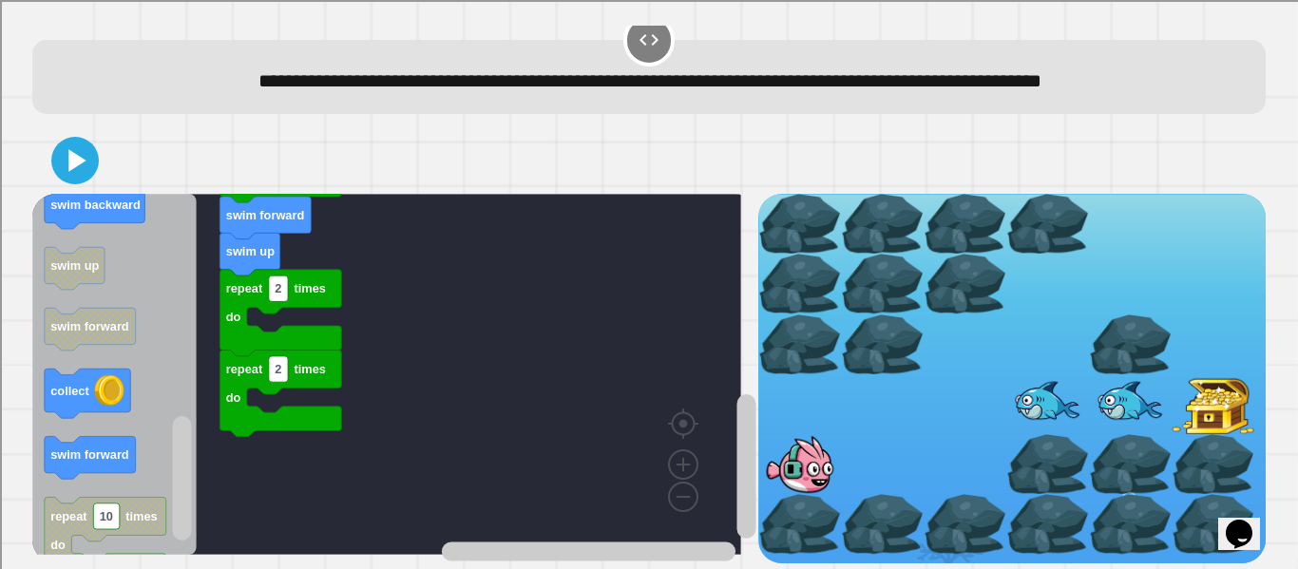
click at [203, 279] on div "repeat 2 times do repeat 2 times do repeat 2 times do swim up swim forward swim…" at bounding box center [394, 378] width 725 height 369
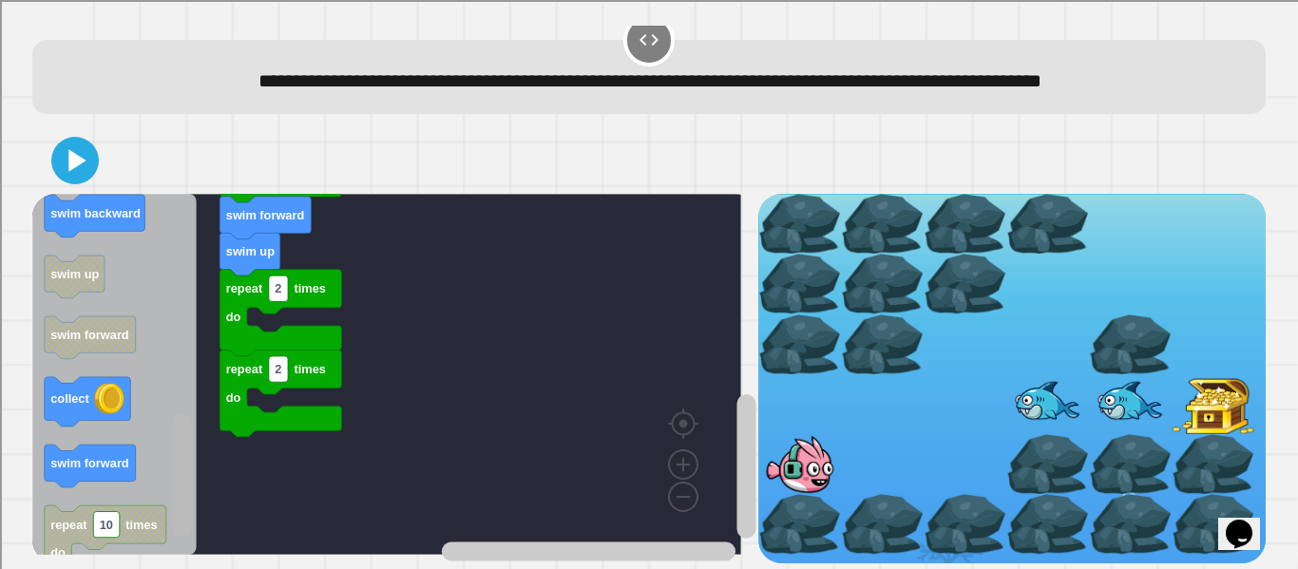
click at [180, 463] on rect "Blockly Workspace" at bounding box center [182, 475] width 19 height 124
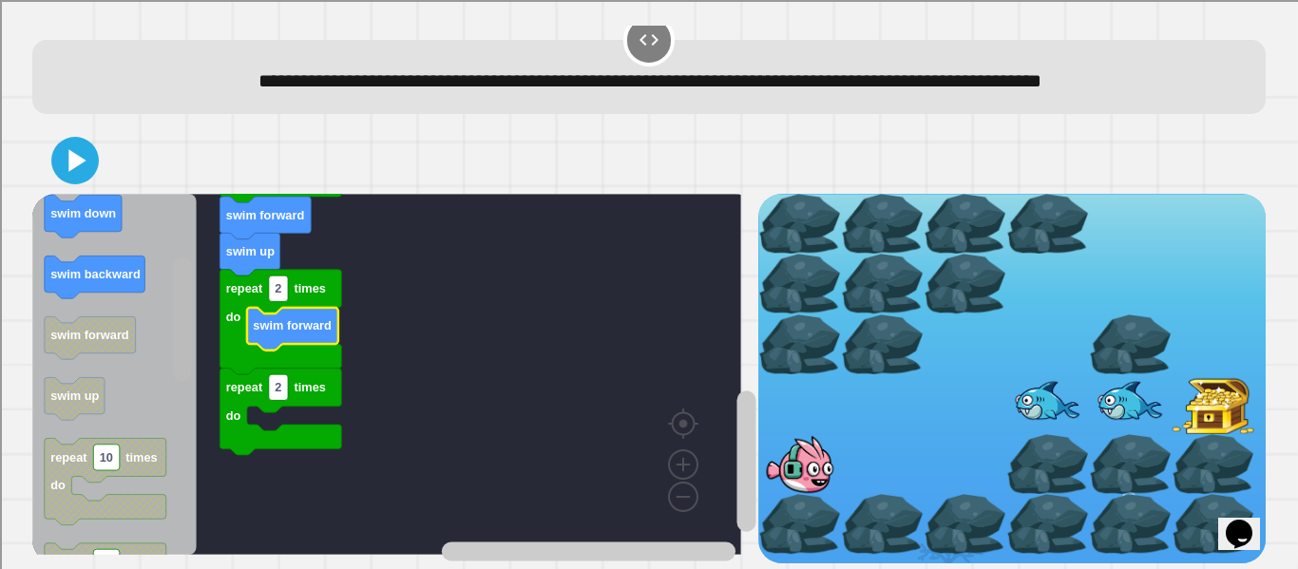
click at [192, 270] on g "Blockly Workspace" at bounding box center [182, 375] width 24 height 356
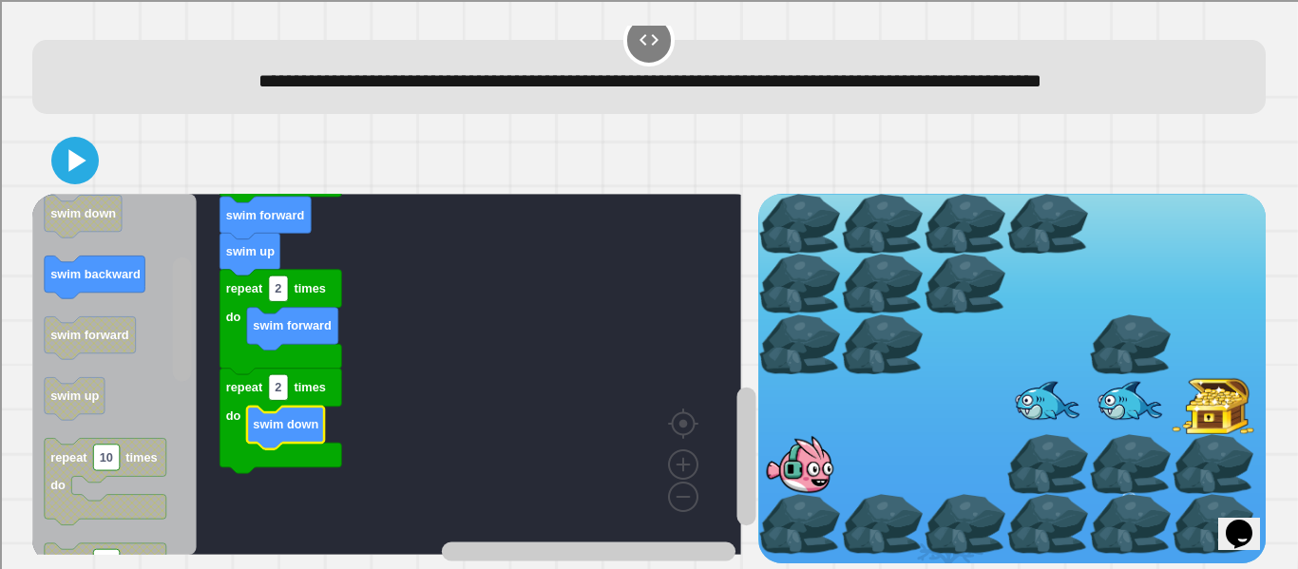
click at [192, 453] on rect "Blockly Workspace" at bounding box center [182, 375] width 24 height 356
click at [89, 157] on icon at bounding box center [75, 161] width 46 height 46
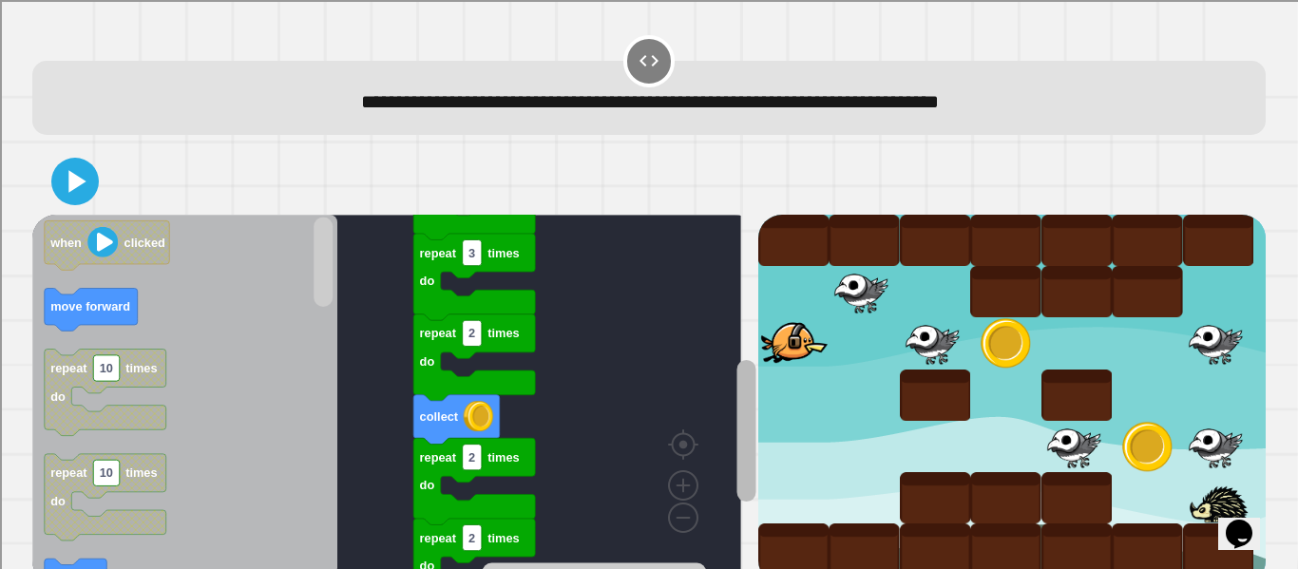
click at [736, 424] on rect "Blockly Workspace" at bounding box center [745, 430] width 19 height 142
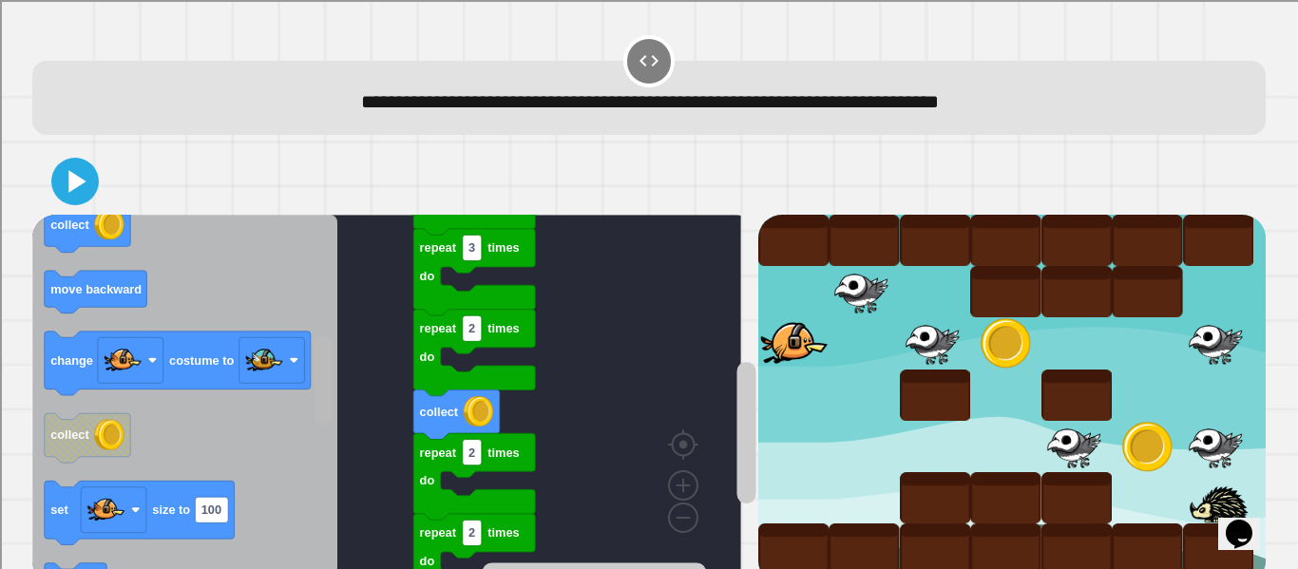
click at [310, 408] on div "repeat 2 times do repeat 2 times do collect repeat 2 times do repeat 3 times do…" at bounding box center [394, 399] width 725 height 369
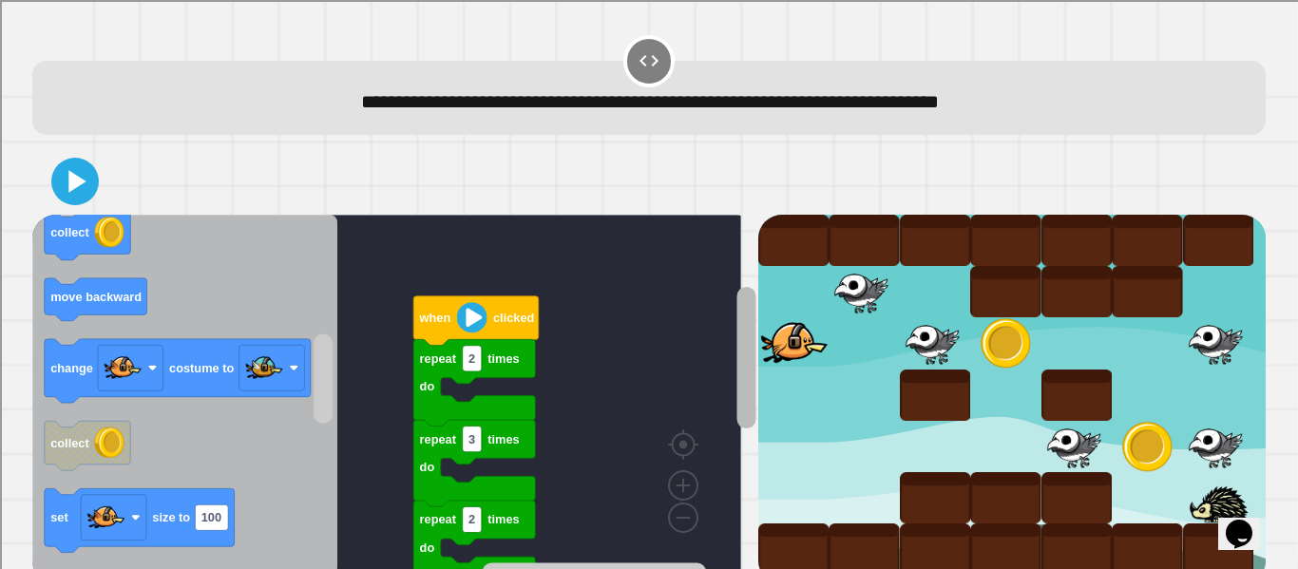
click at [711, 353] on div "repeat 2 times do repeat 2 times do collect repeat 2 times do repeat 3 times do…" at bounding box center [394, 399] width 725 height 369
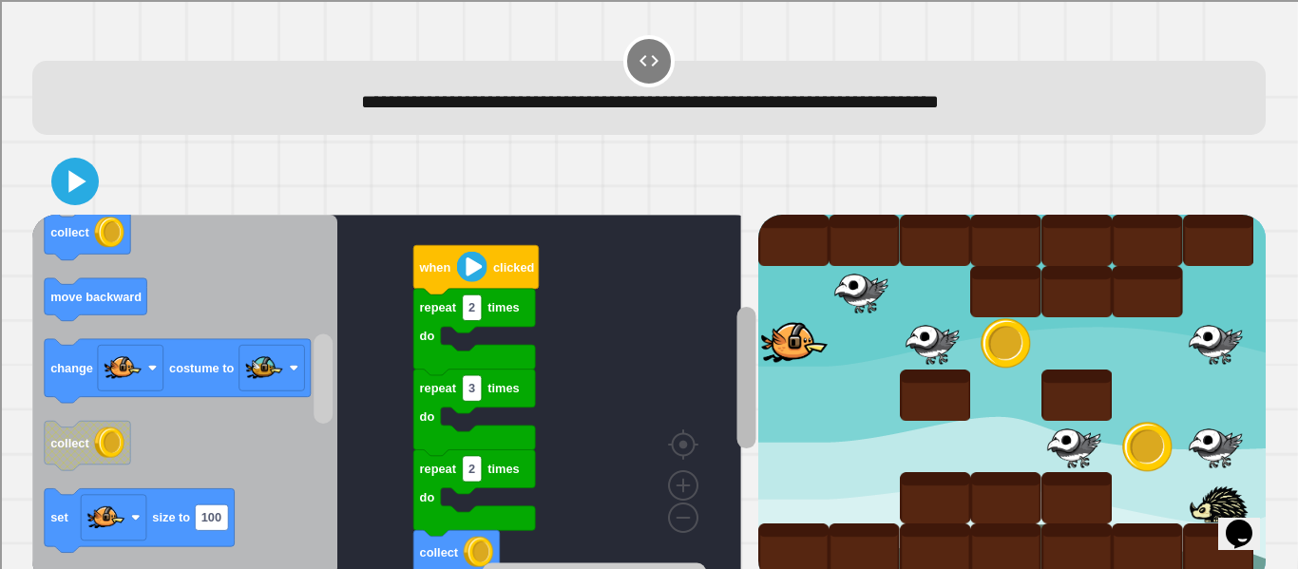
click at [736, 376] on rect "Blockly Workspace" at bounding box center [745, 377] width 19 height 142
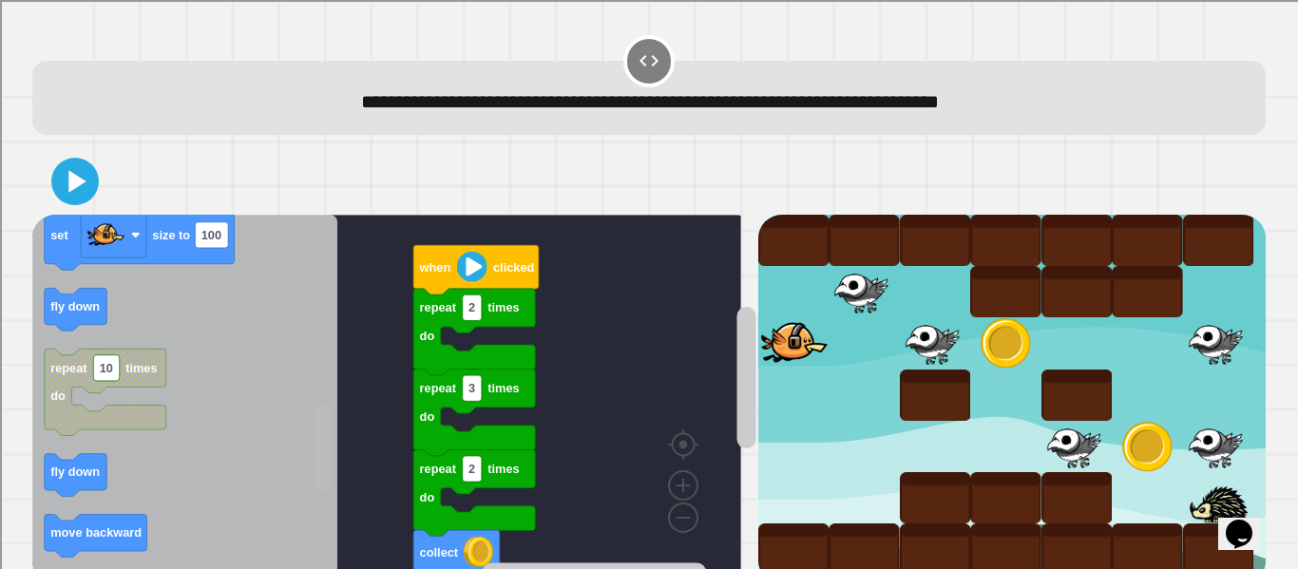
click at [332, 443] on rect "Blockly Workspace" at bounding box center [322, 449] width 19 height 89
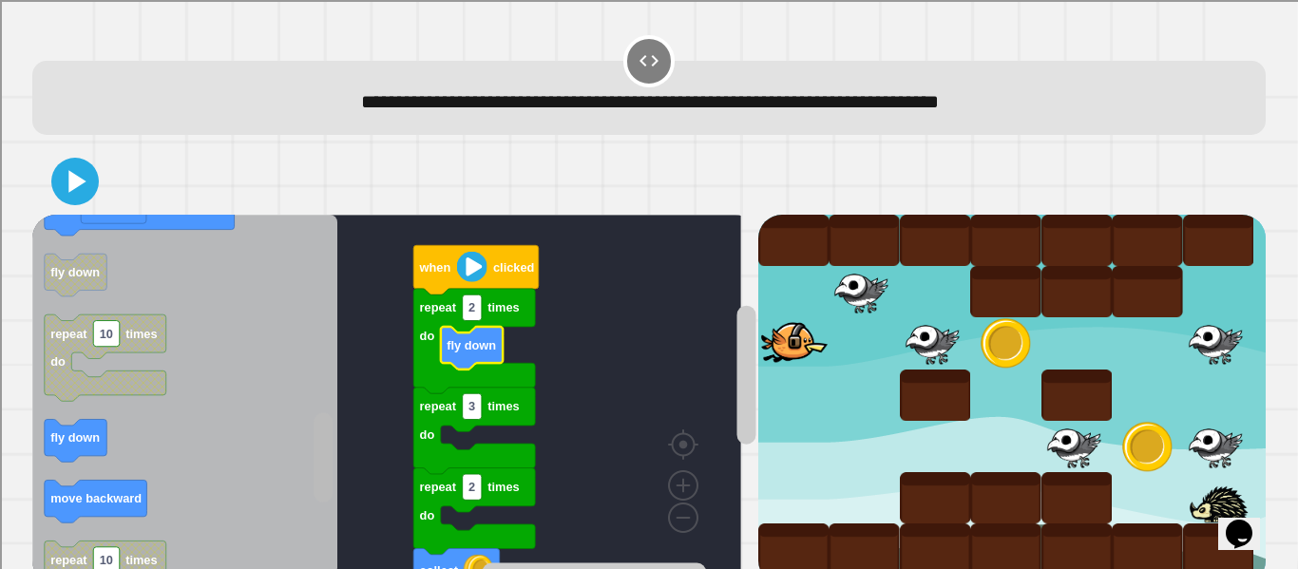
click at [318, 449] on rect "Blockly Workspace" at bounding box center [322, 457] width 19 height 89
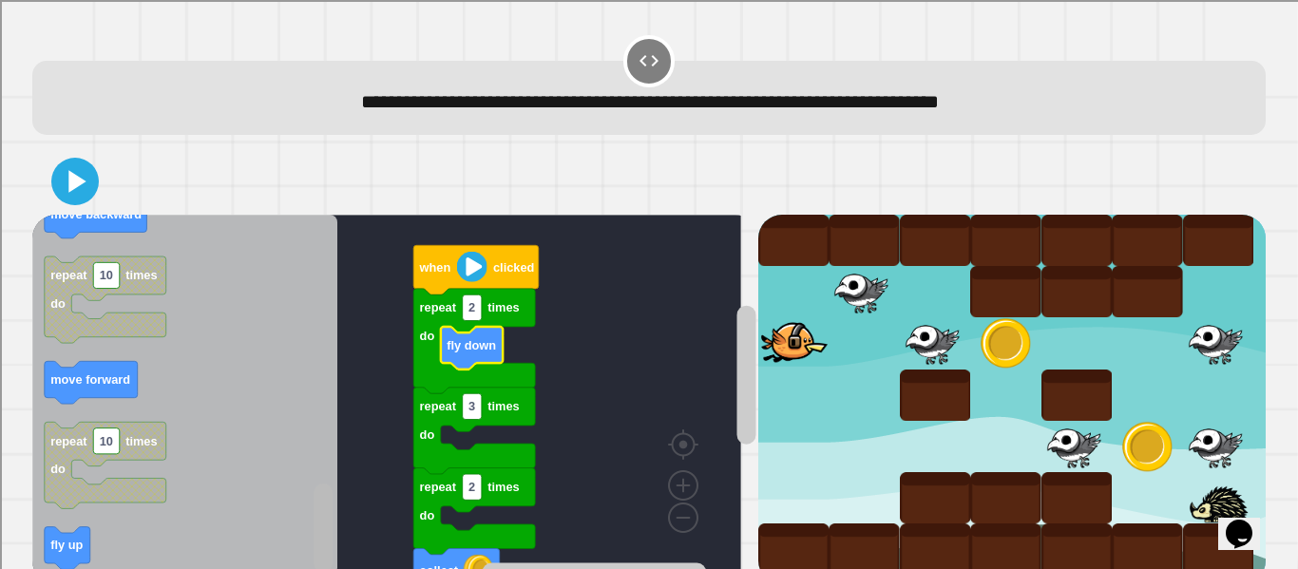
click at [313, 526] on g "Blockly Workspace" at bounding box center [324, 396] width 24 height 356
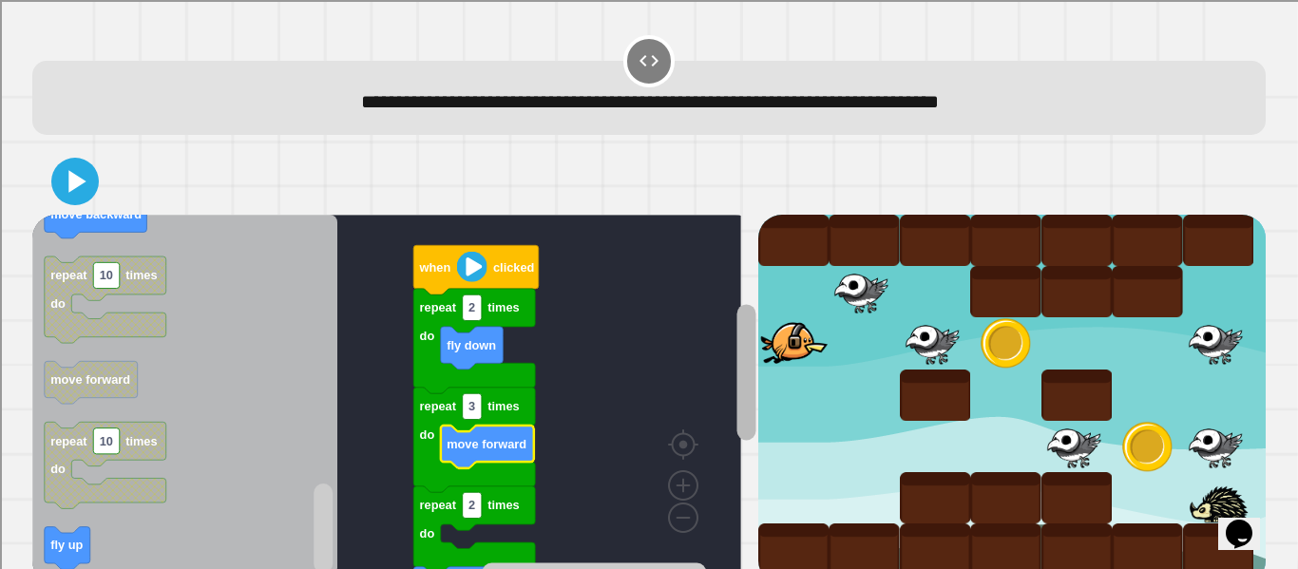
click at [740, 322] on rect "Blockly Workspace" at bounding box center [746, 416] width 24 height 336
click at [734, 384] on g "Blockly Workspace" at bounding box center [746, 416] width 24 height 336
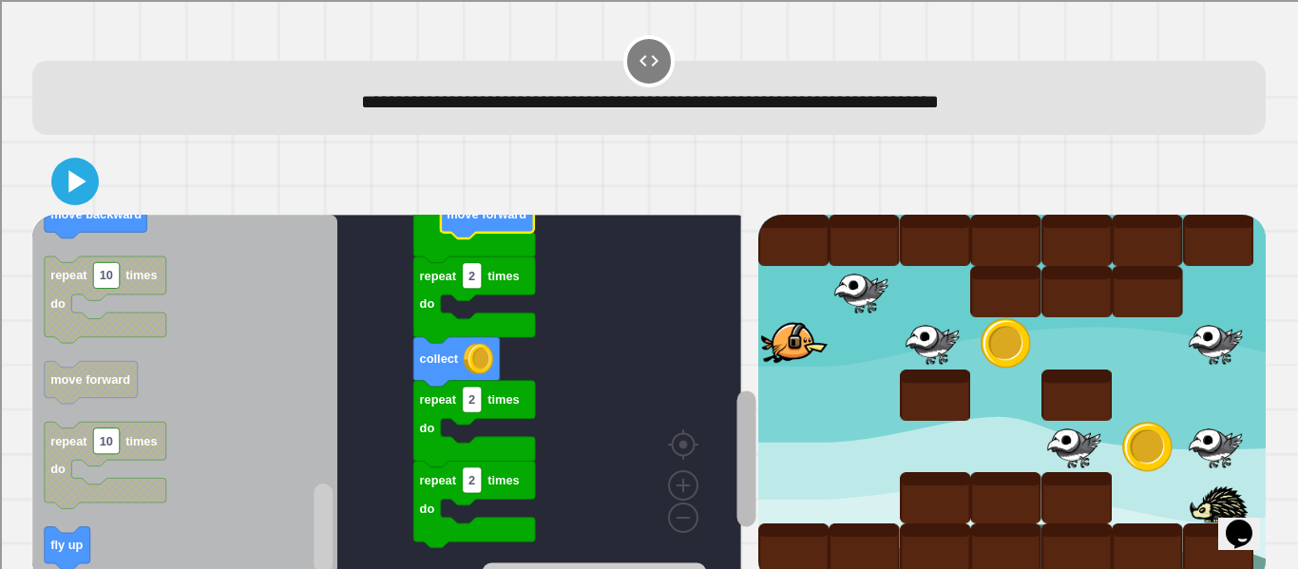
click at [736, 474] on rect "Blockly Workspace" at bounding box center [745, 458] width 19 height 136
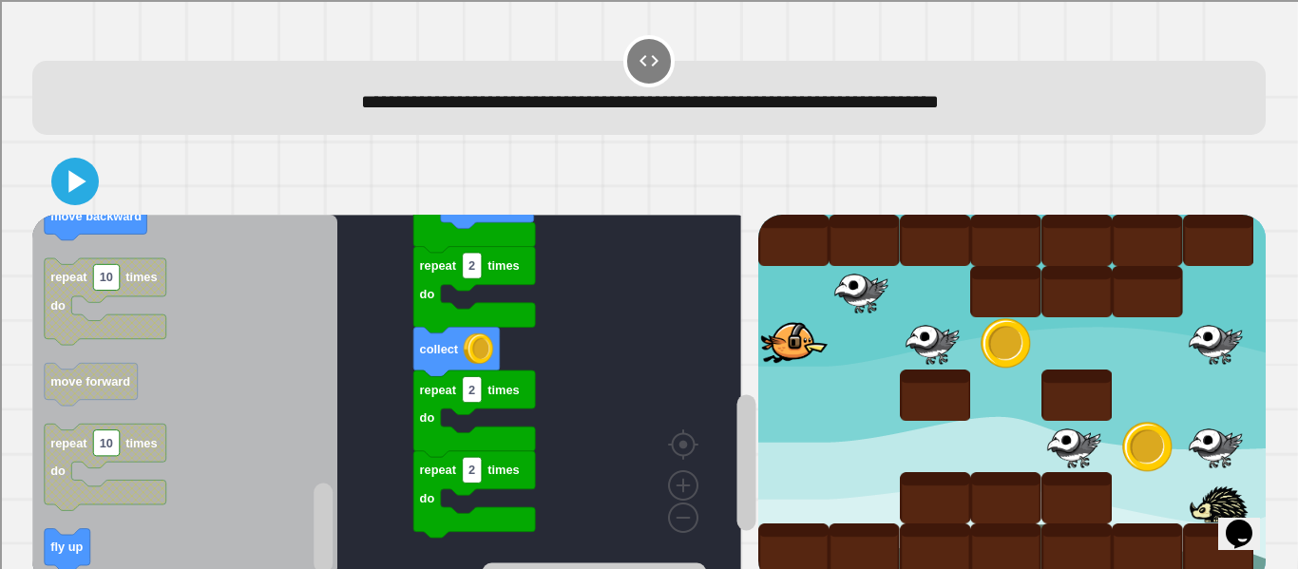
click at [108, 528] on icon "Blockly Workspace" at bounding box center [184, 395] width 305 height 361
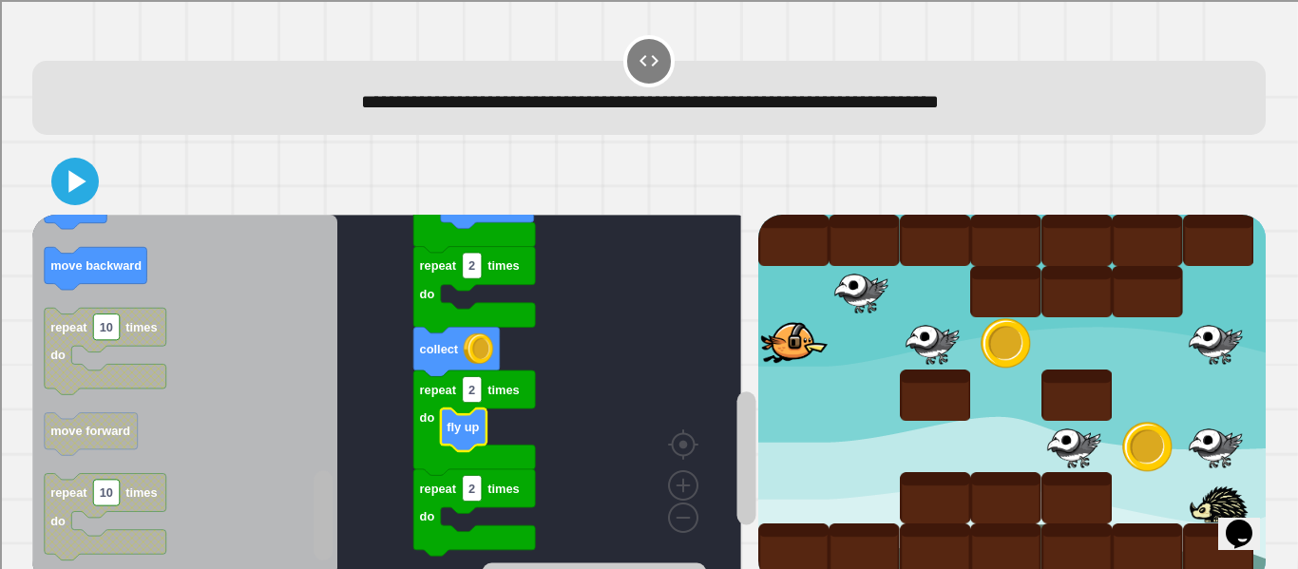
click at [312, 502] on icon "Blockly Workspace" at bounding box center [324, 396] width 24 height 356
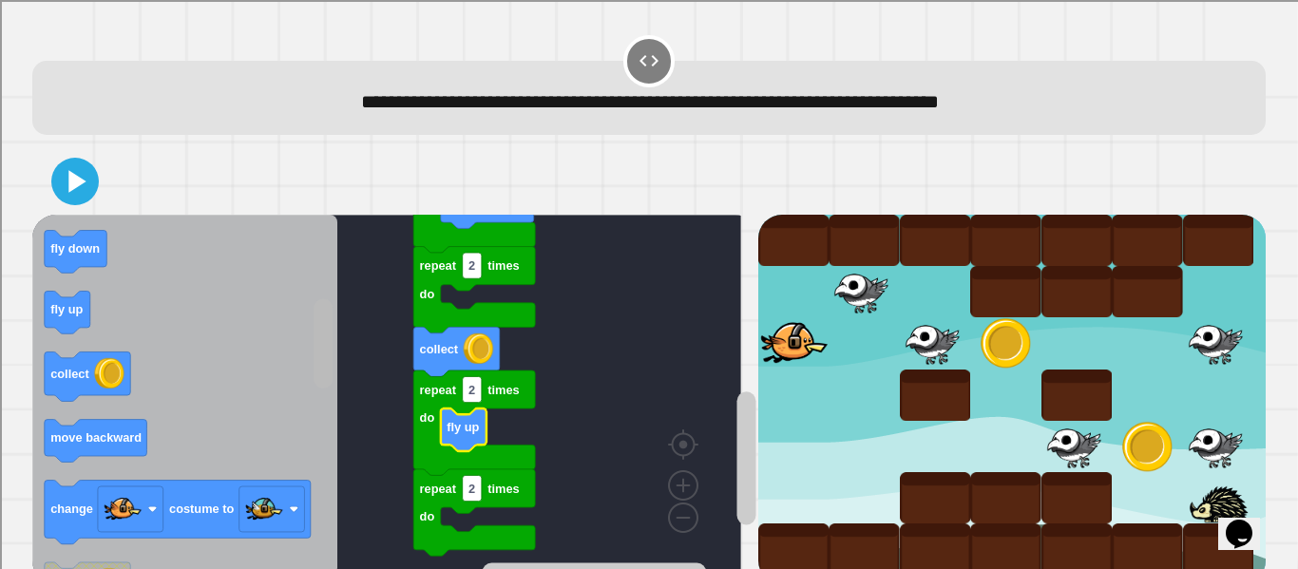
click at [298, 355] on div "repeat 2 times do repeat 2 times do fly up collect repeat 2 times do repeat 3 t…" at bounding box center [394, 399] width 725 height 369
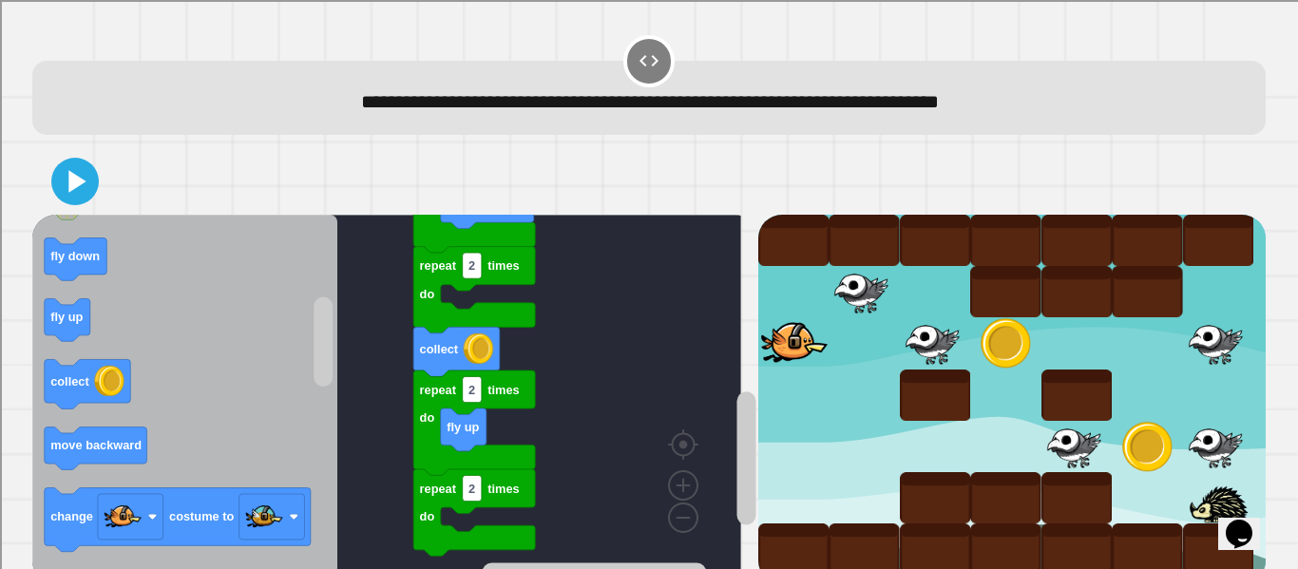
click at [320, 363] on div "repeat 2 times do repeat 2 times do fly up collect repeat 2 times do repeat 3 t…" at bounding box center [394, 399] width 725 height 369
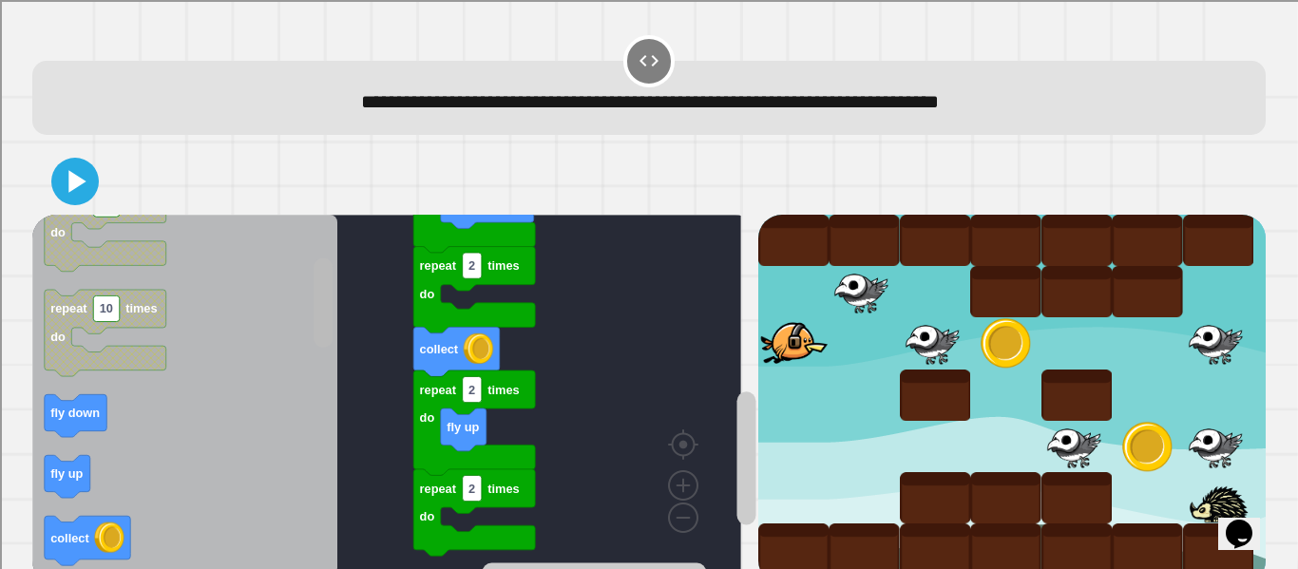
click at [310, 317] on div "repeat 2 times do repeat 2 times do fly up collect repeat 2 times do repeat 3 t…" at bounding box center [394, 399] width 725 height 369
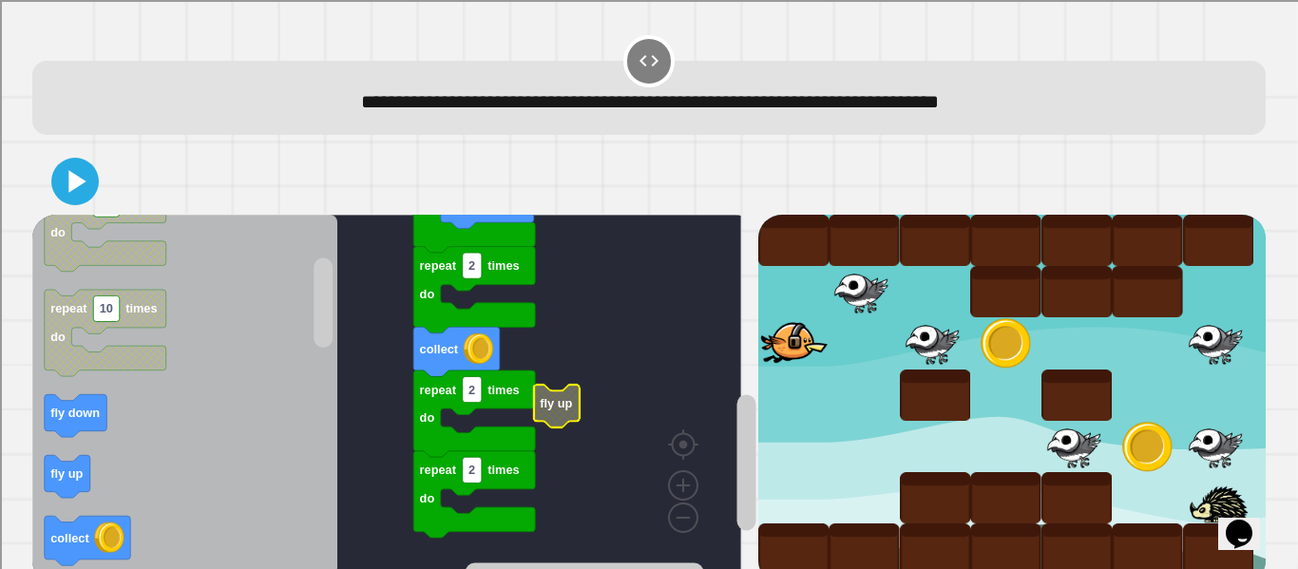
click at [521, 351] on rect "Blockly Workspace" at bounding box center [386, 395] width 709 height 361
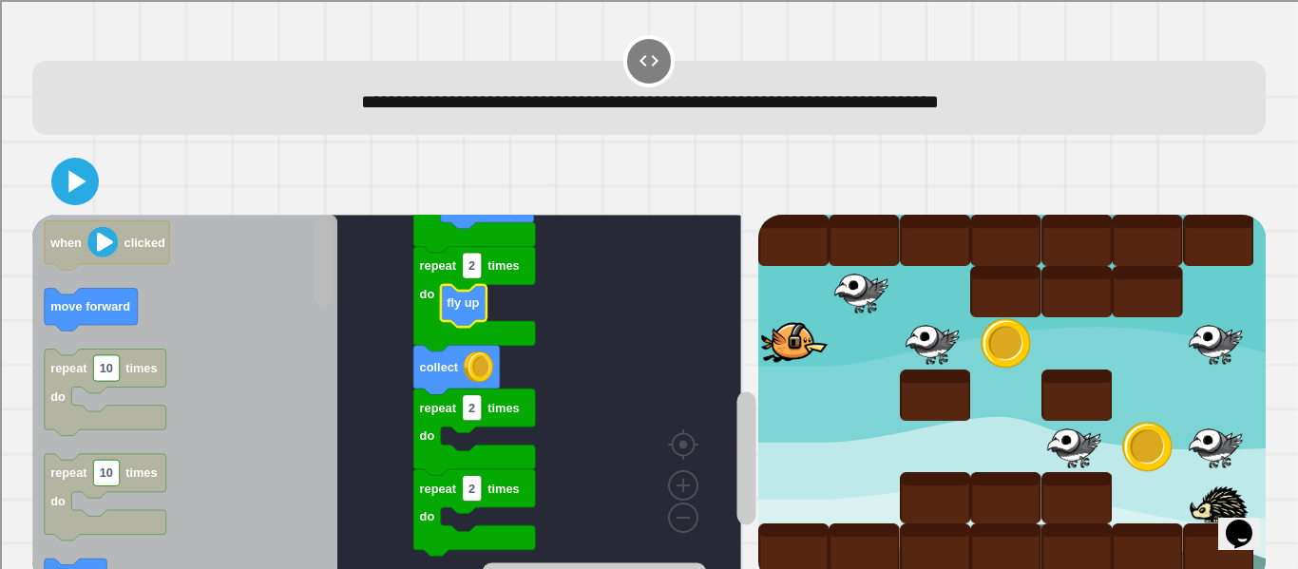
click at [315, 280] on rect "Blockly Workspace" at bounding box center [322, 262] width 19 height 89
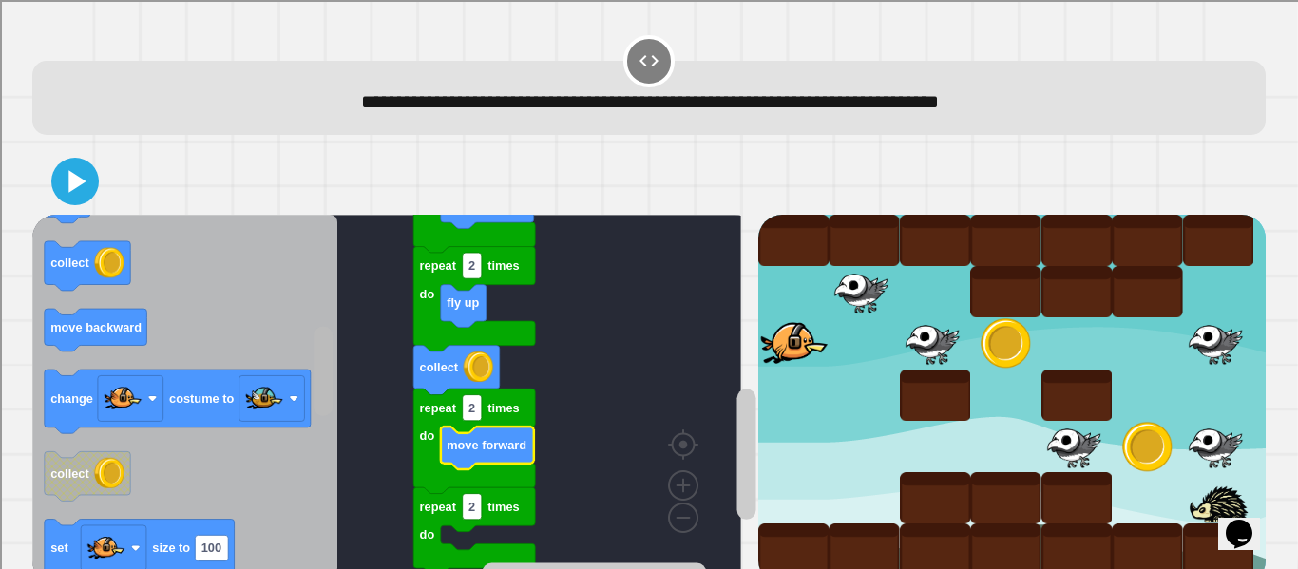
click at [334, 378] on g "Blockly Workspace" at bounding box center [324, 396] width 24 height 356
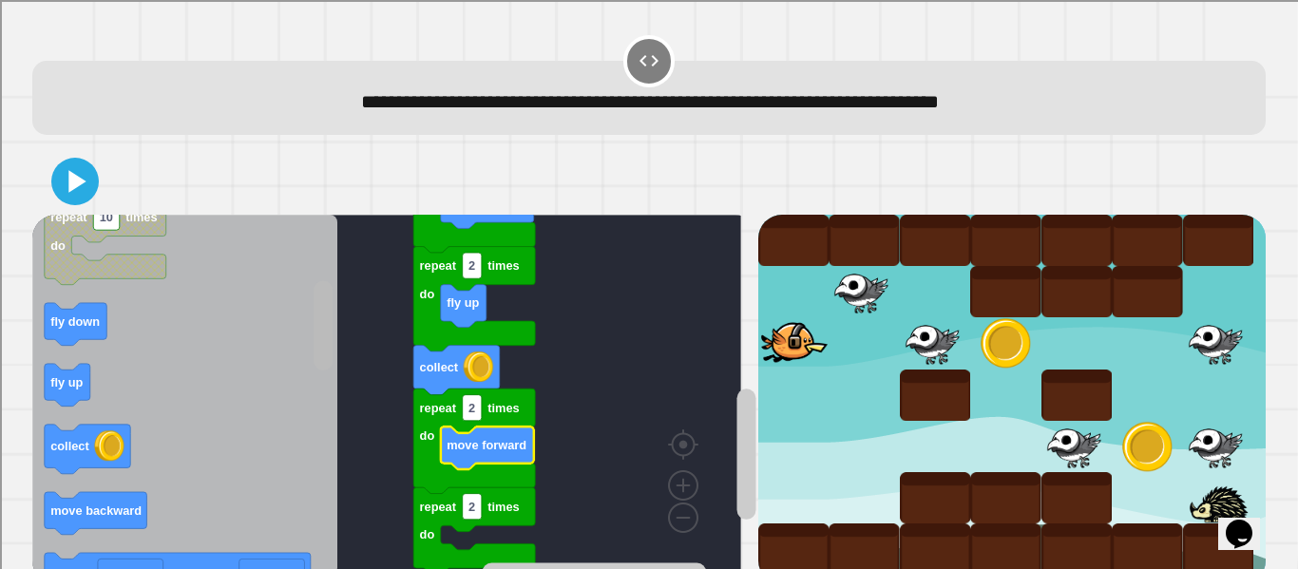
click at [318, 333] on rect "Blockly Workspace" at bounding box center [322, 325] width 19 height 89
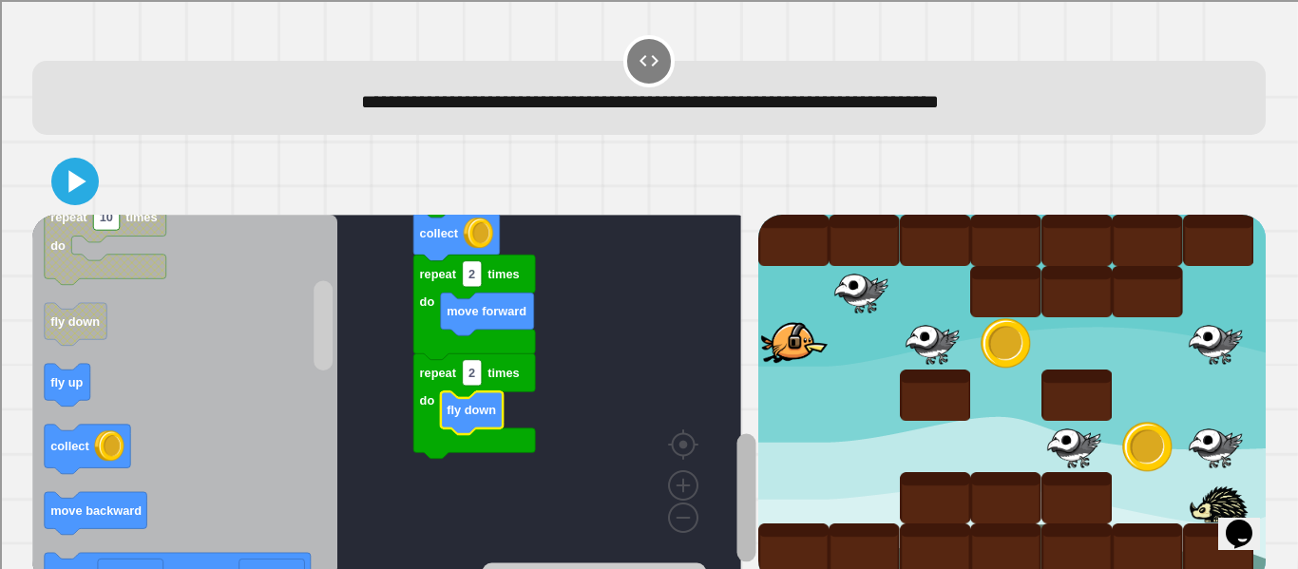
click at [736, 530] on rect "Blockly Workspace" at bounding box center [745, 497] width 19 height 128
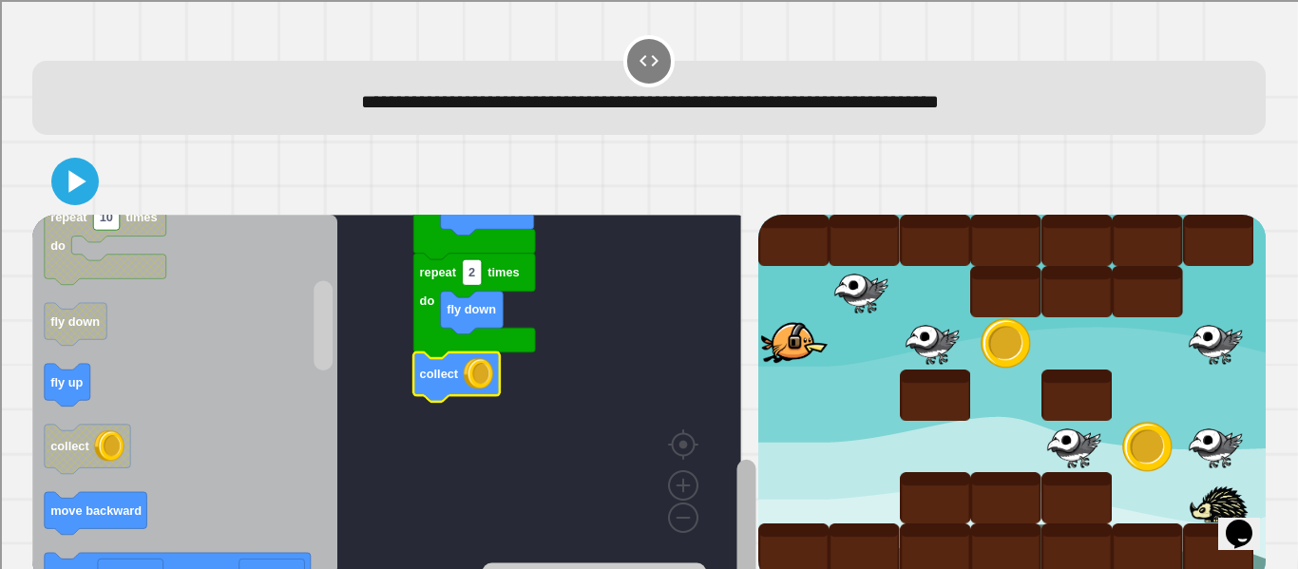
click at [736, 486] on rect "Blockly Workspace" at bounding box center [745, 520] width 19 height 123
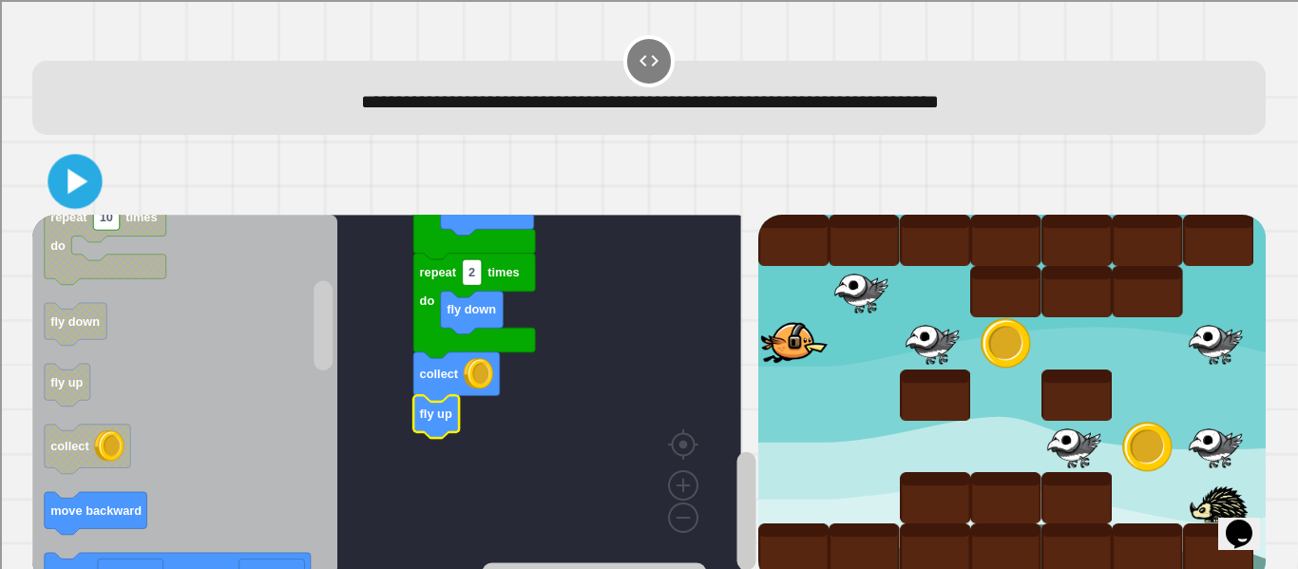
click at [90, 180] on icon at bounding box center [75, 182] width 44 height 44
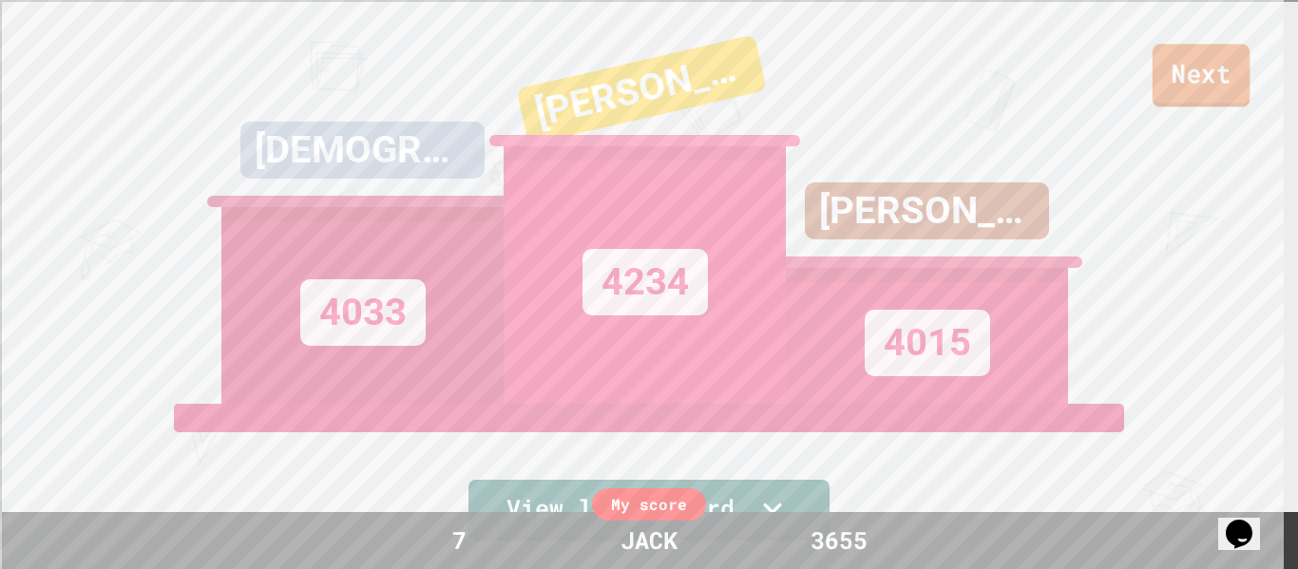
click at [1177, 84] on link "Next" at bounding box center [1201, 75] width 98 height 63
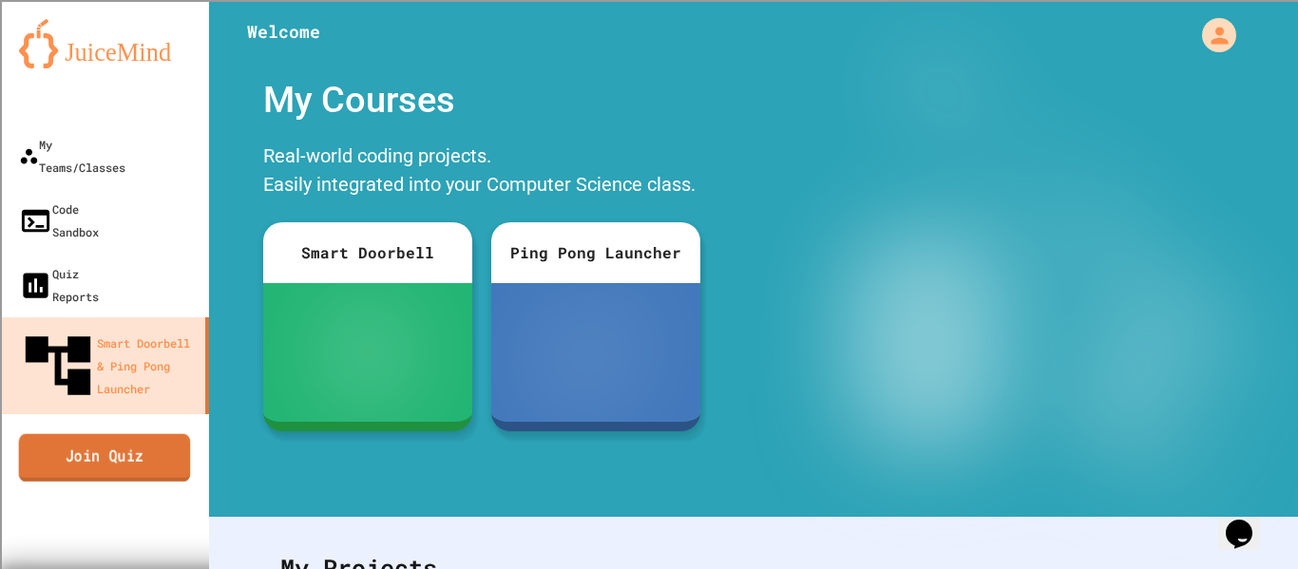
click at [69, 433] on link "Join Quiz" at bounding box center [105, 456] width 172 height 47
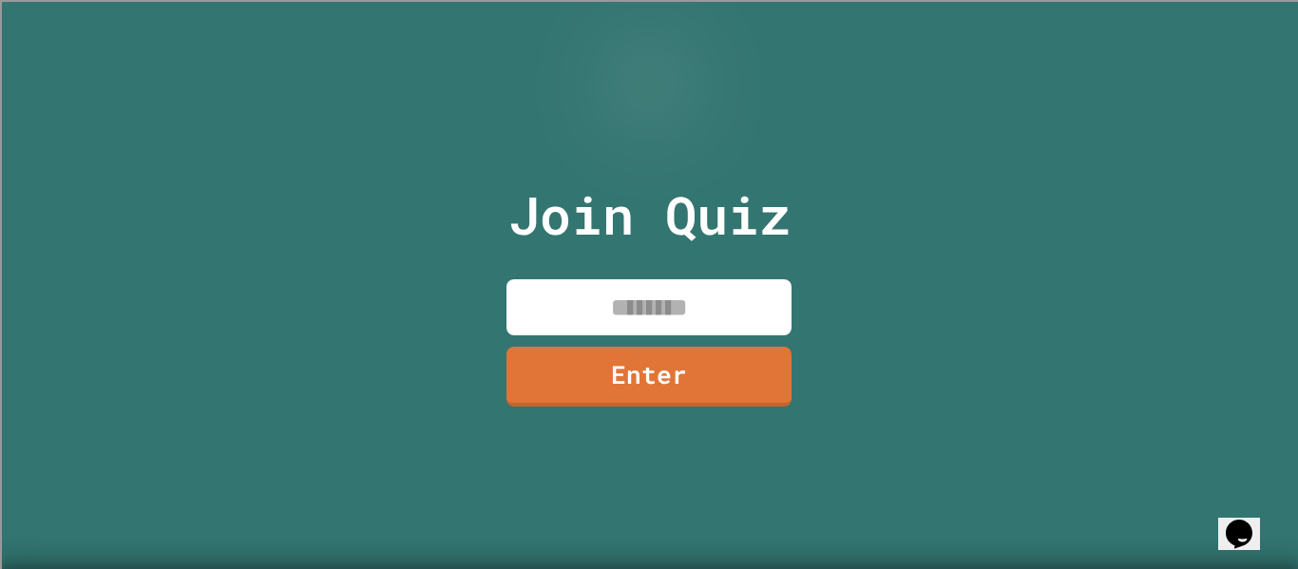
click at [542, 312] on input at bounding box center [648, 307] width 285 height 56
type input "*"
type input "********"
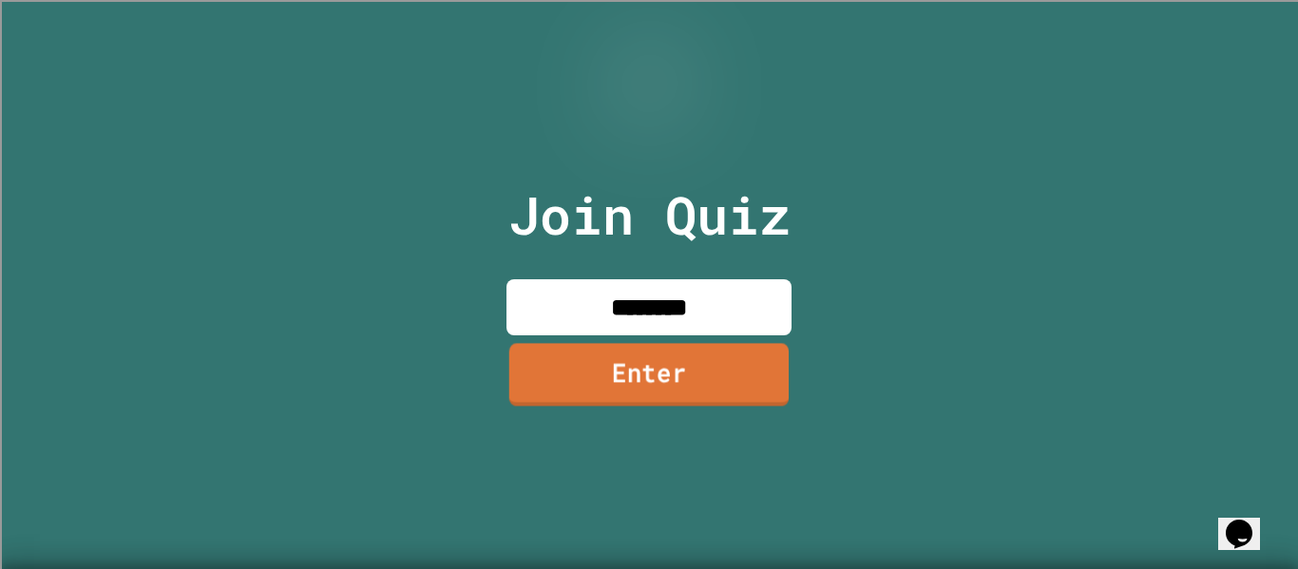
click at [572, 401] on link "Enter" at bounding box center [648, 374] width 279 height 63
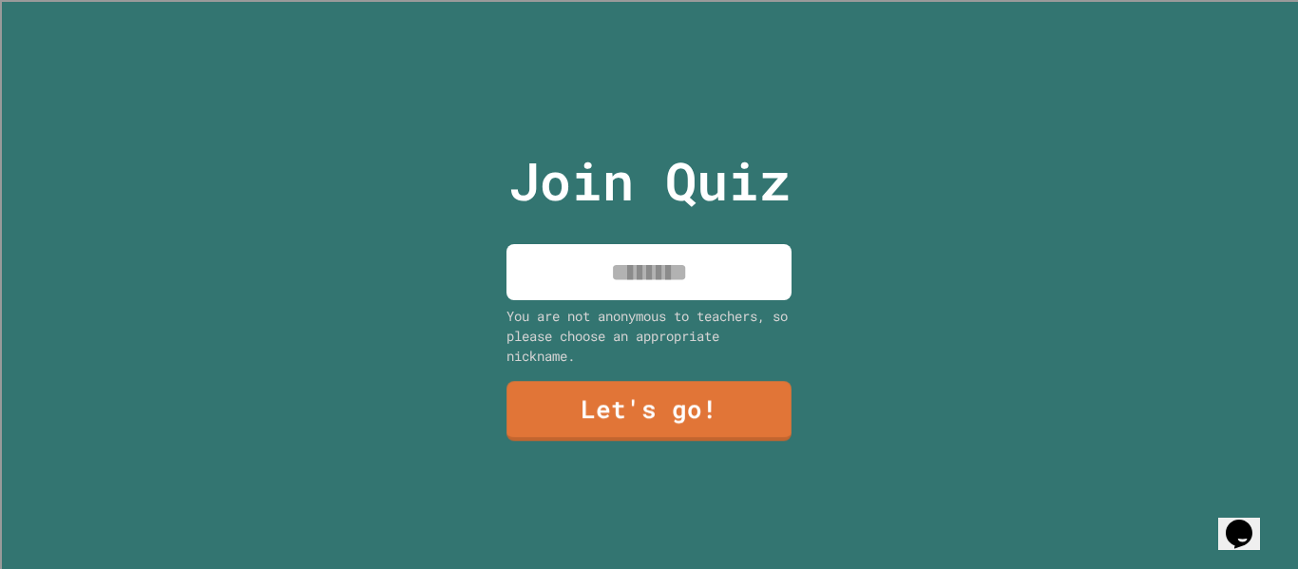
click at [670, 266] on input at bounding box center [648, 272] width 285 height 56
type input "****"
click at [669, 370] on div "Join Quiz **** You are not anonymous to teachers, so please choose an appropria…" at bounding box center [649, 284] width 320 height 569
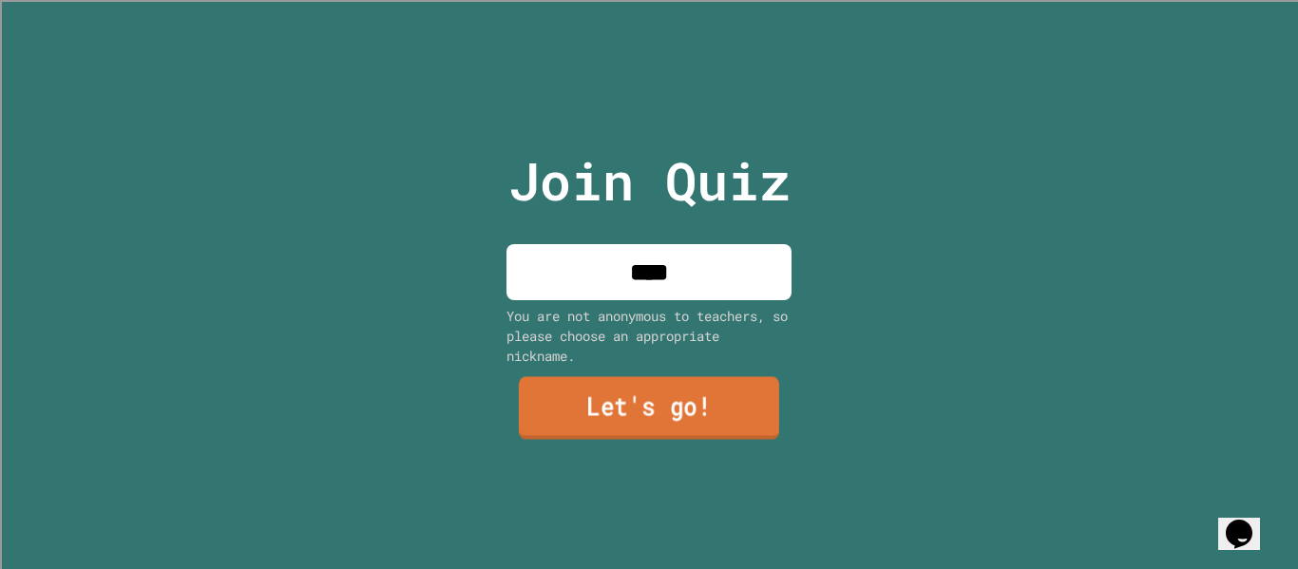
click at [669, 397] on link "Let's go!" at bounding box center [649, 408] width 260 height 63
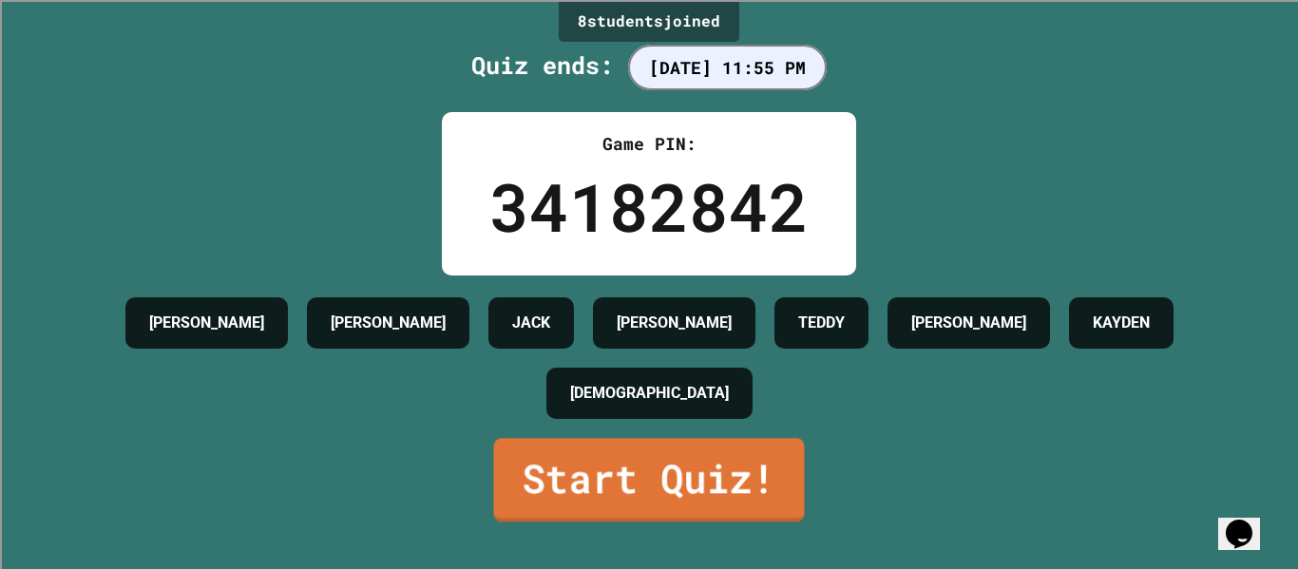
click at [606, 501] on link "Start Quiz!" at bounding box center [649, 480] width 311 height 84
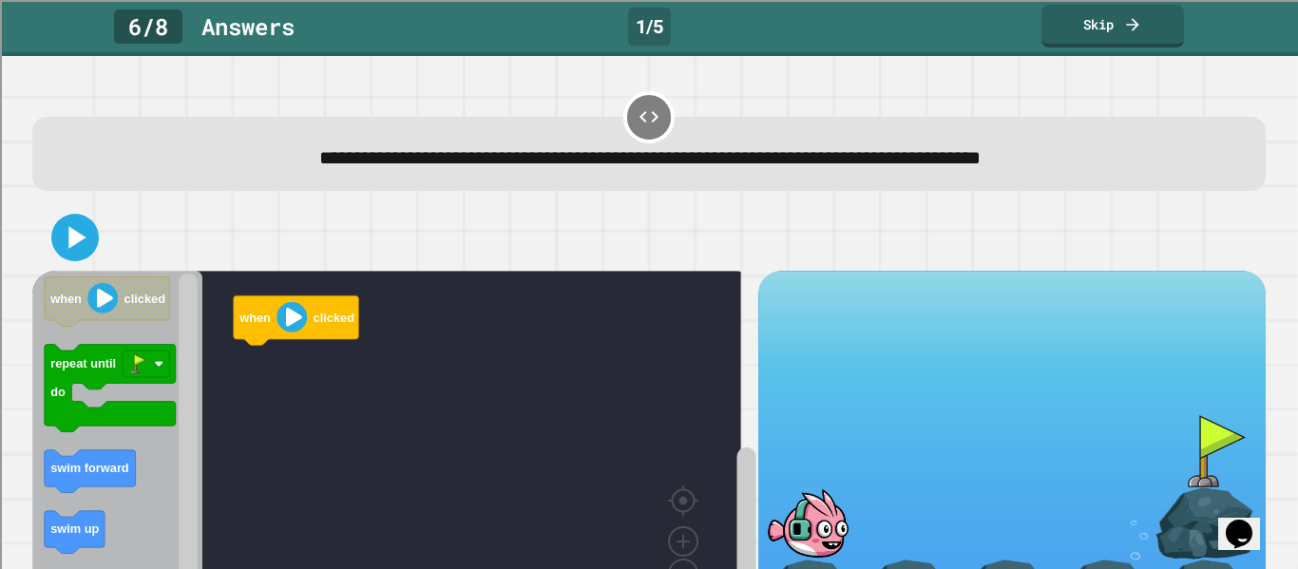
scroll to position [99, 0]
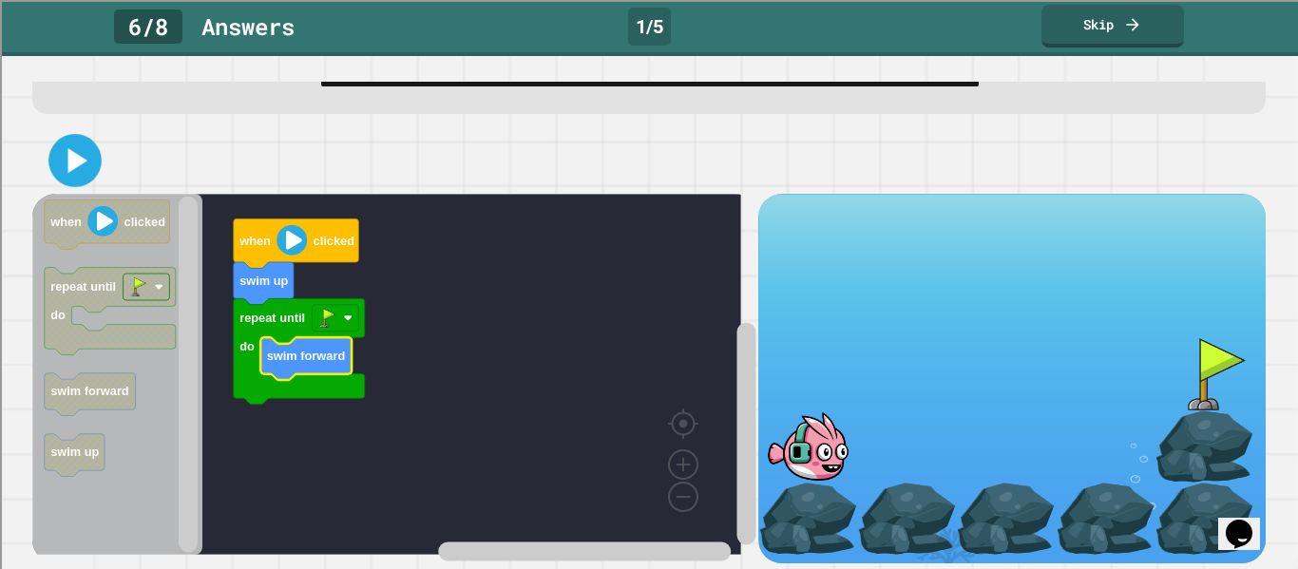
click at [81, 154] on icon at bounding box center [75, 161] width 43 height 43
click at [332, 309] on image "Blockly Workspace" at bounding box center [327, 318] width 19 height 19
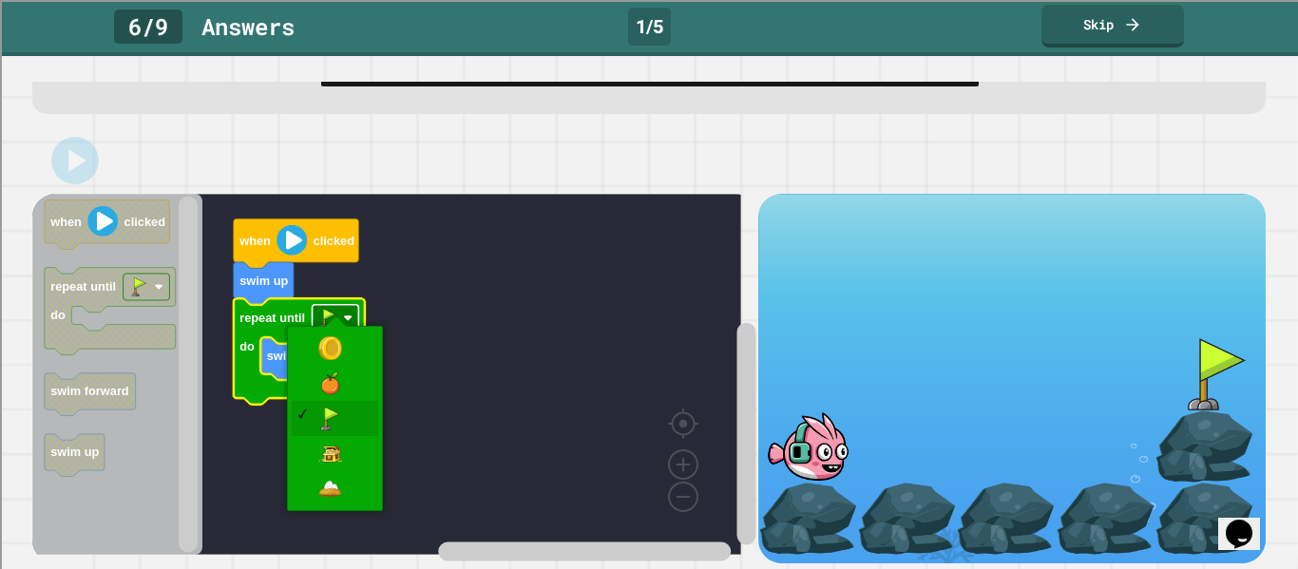
click at [332, 309] on image "Blockly Workspace" at bounding box center [327, 318] width 19 height 19
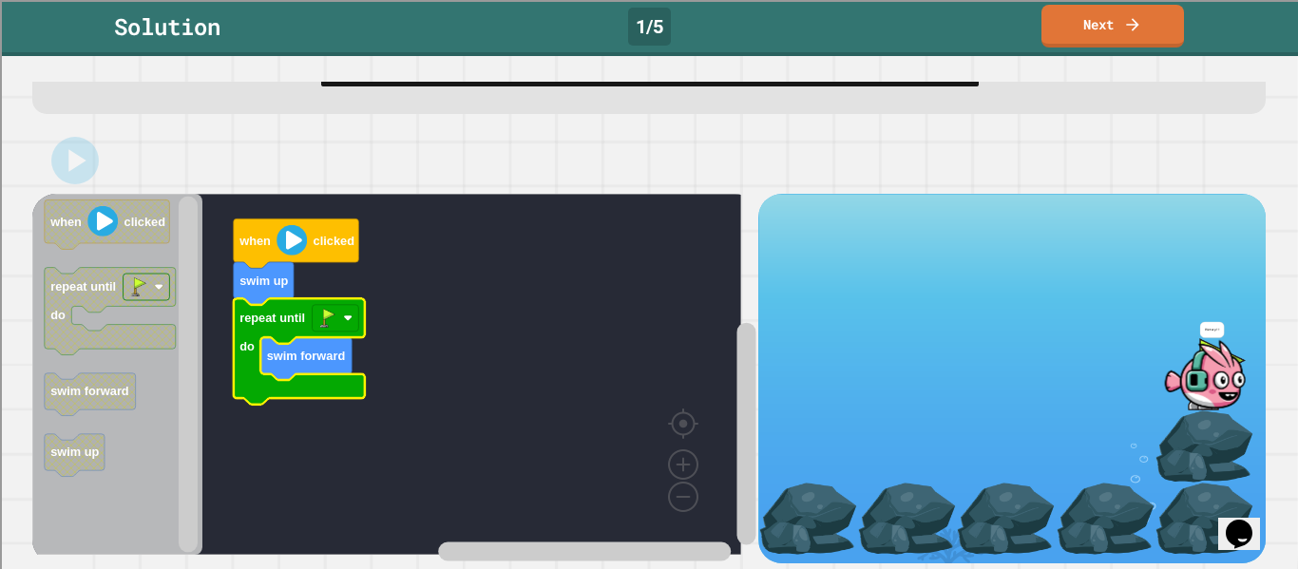
click at [1116, 35] on link "Next" at bounding box center [1112, 26] width 142 height 43
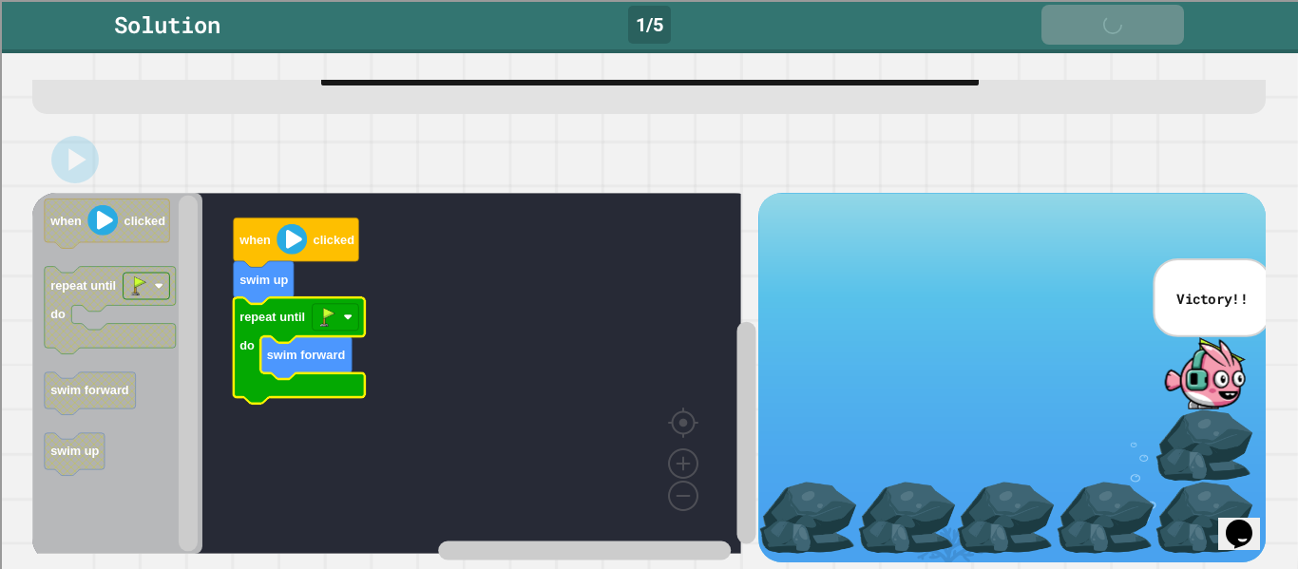
scroll to position [97, 0]
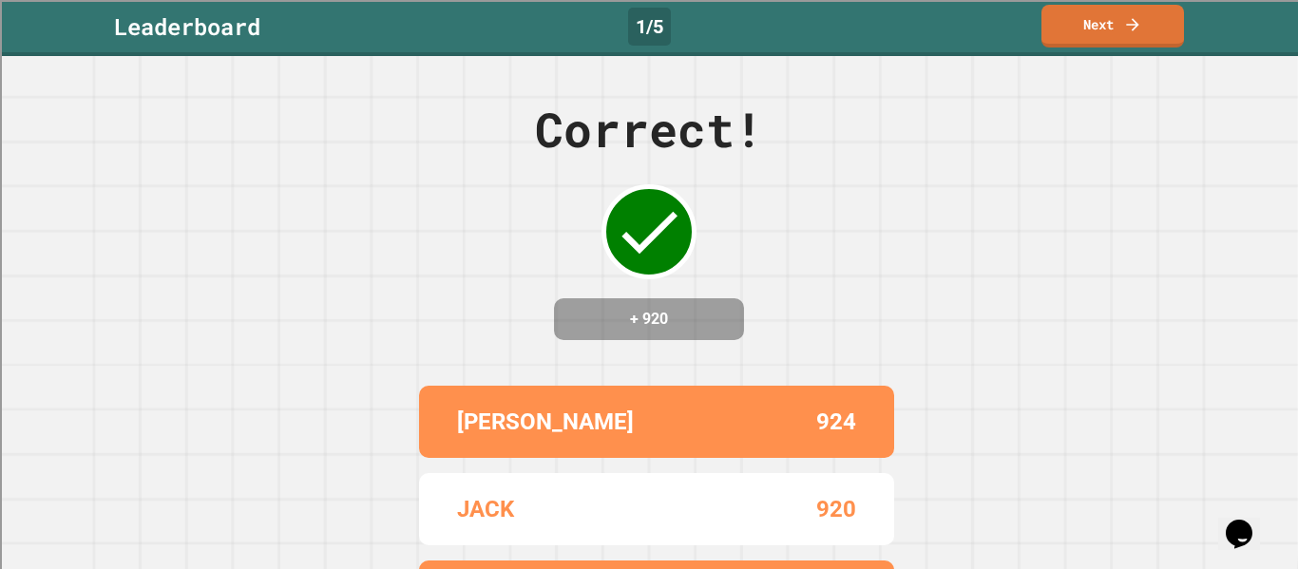
click at [1125, 44] on link "Next" at bounding box center [1112, 26] width 142 height 43
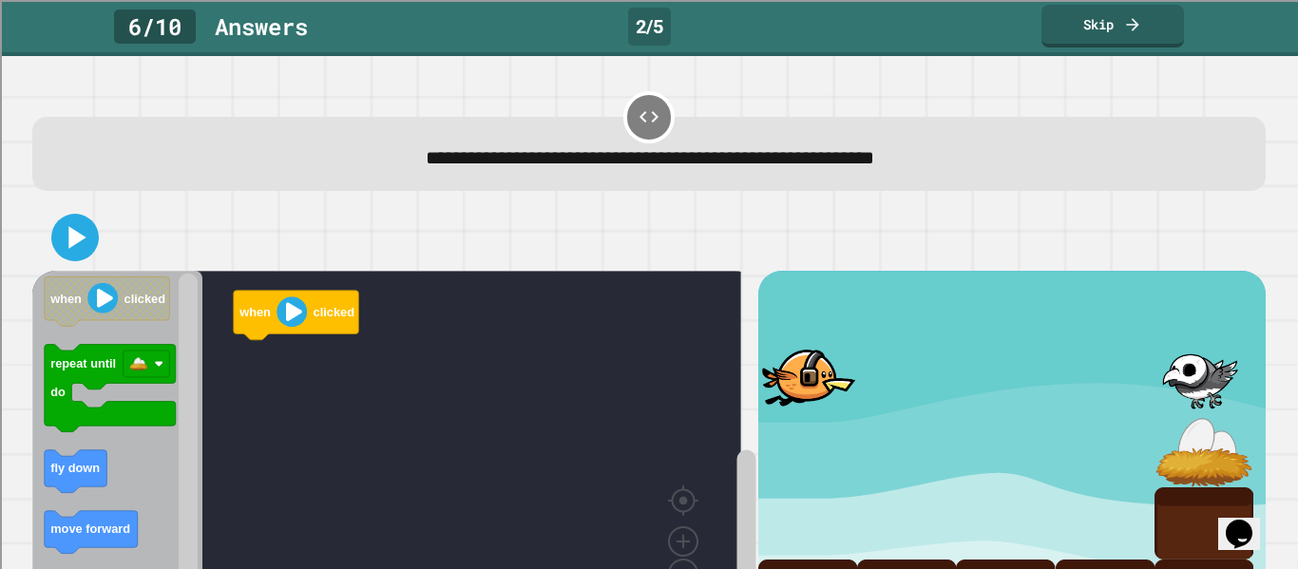
scroll to position [99, 0]
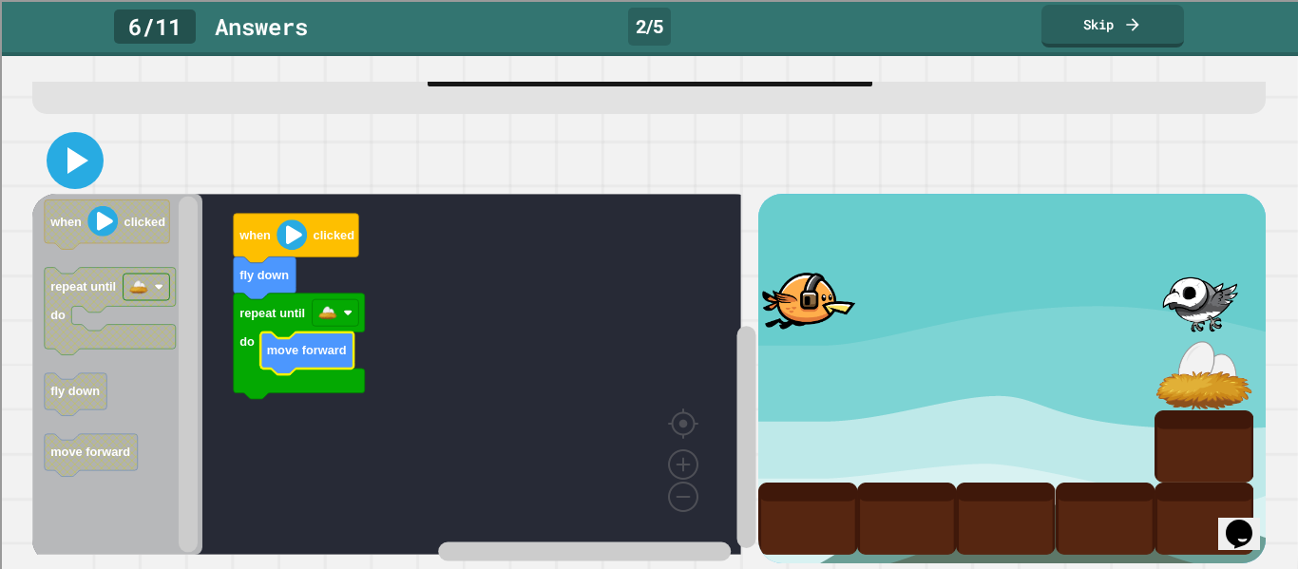
click at [94, 153] on icon at bounding box center [75, 161] width 46 height 46
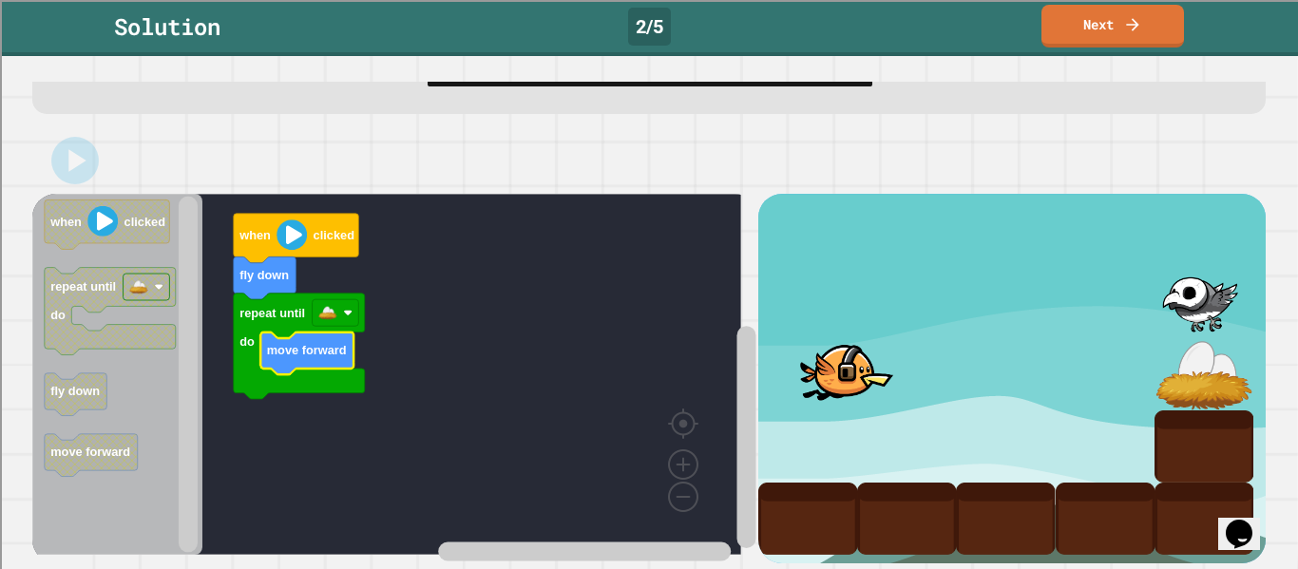
drag, startPoint x: 984, startPoint y: 47, endPoint x: 1157, endPoint y: 33, distance: 173.4
click at [1157, 33] on div "Solution 2 / 5 Next" at bounding box center [649, 26] width 1298 height 43
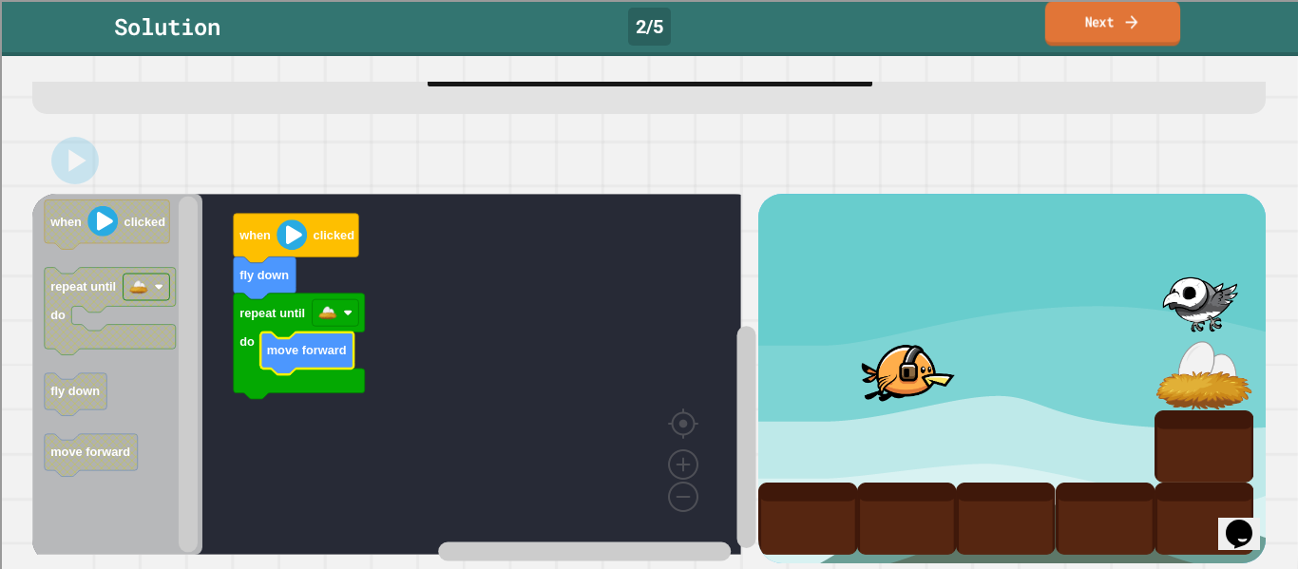
click at [1157, 33] on link "Next" at bounding box center [1112, 23] width 135 height 45
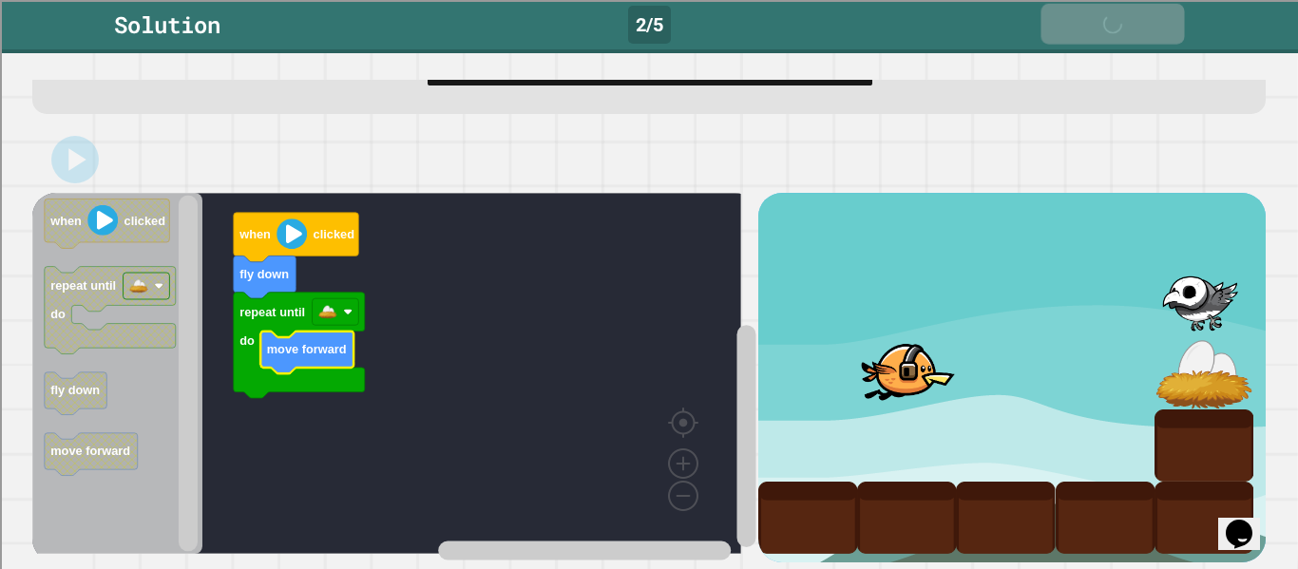
scroll to position [97, 0]
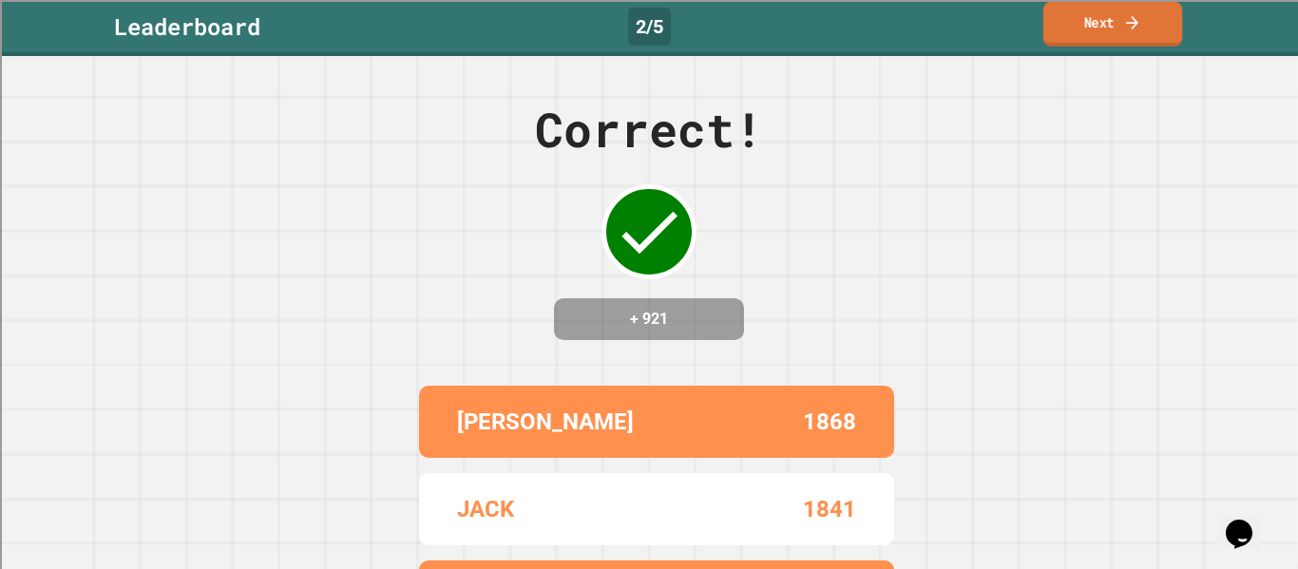
click at [1157, 33] on link "Next" at bounding box center [1112, 24] width 139 height 45
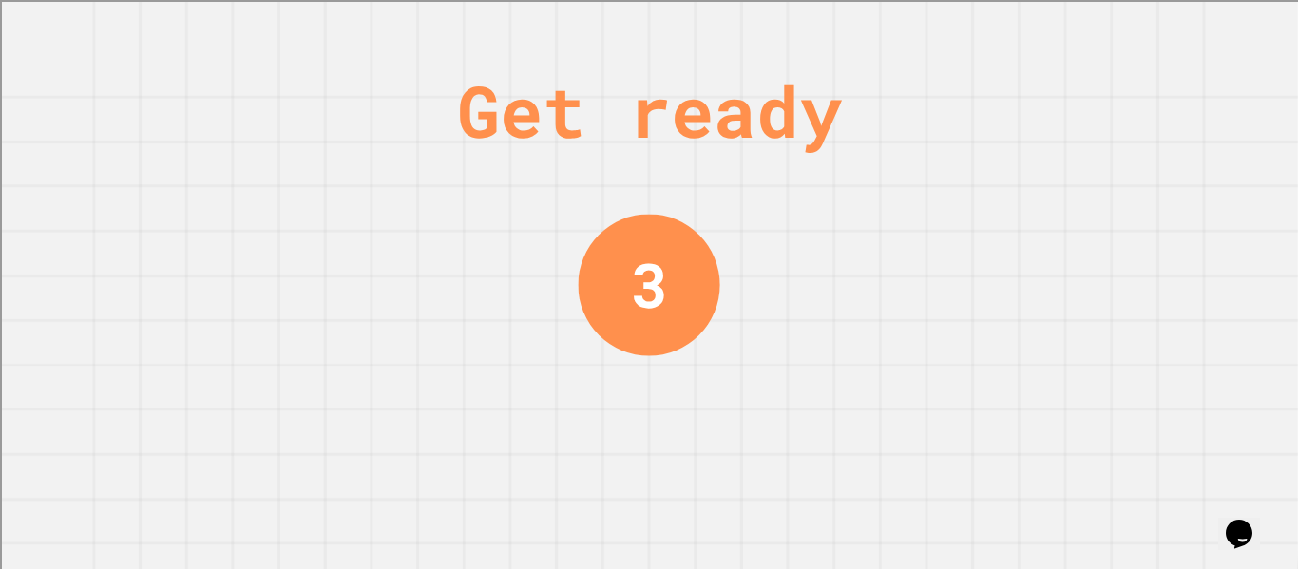
click at [1238, 169] on div "Get ready 3" at bounding box center [649, 284] width 1298 height 569
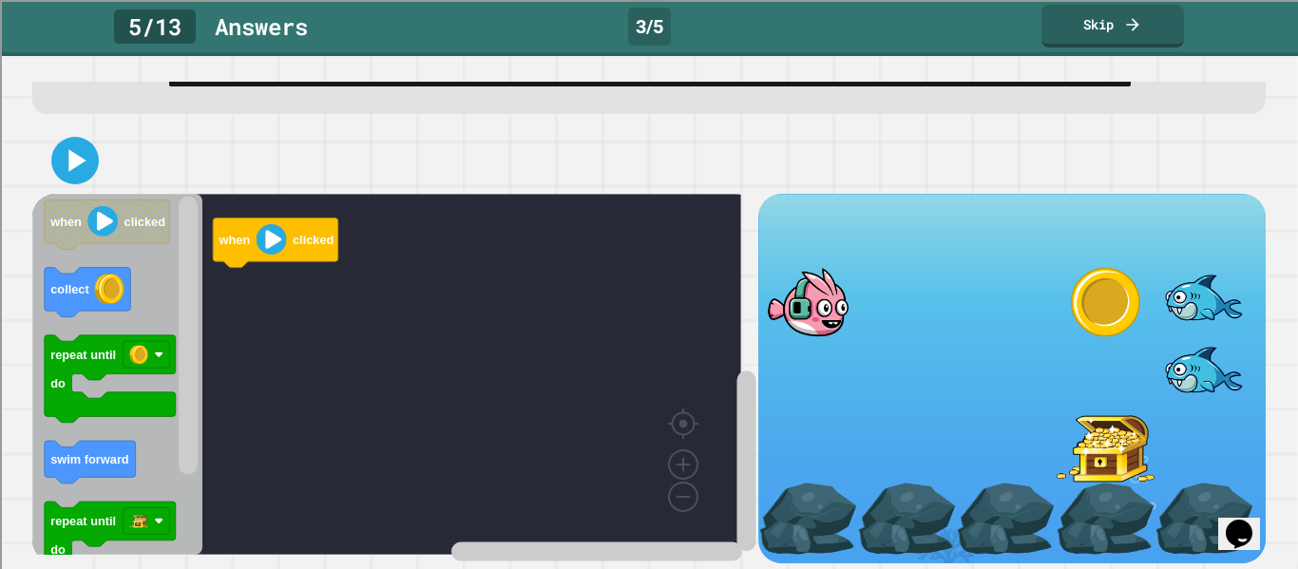
scroll to position [129, 0]
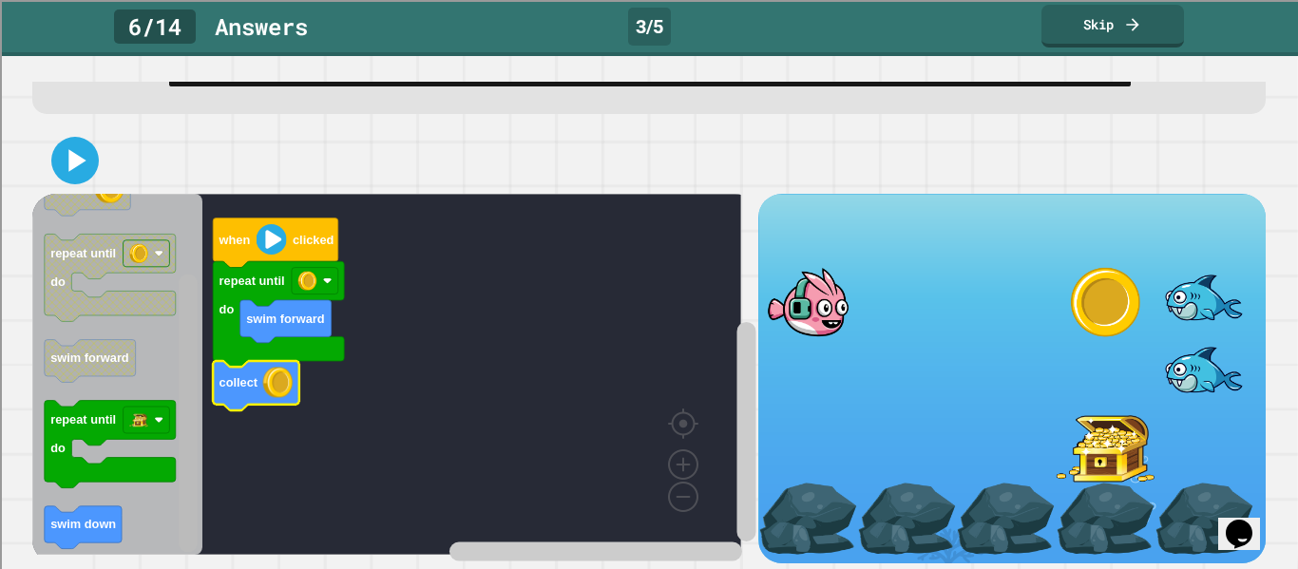
click at [177, 420] on g "Blockly Workspace" at bounding box center [189, 375] width 24 height 356
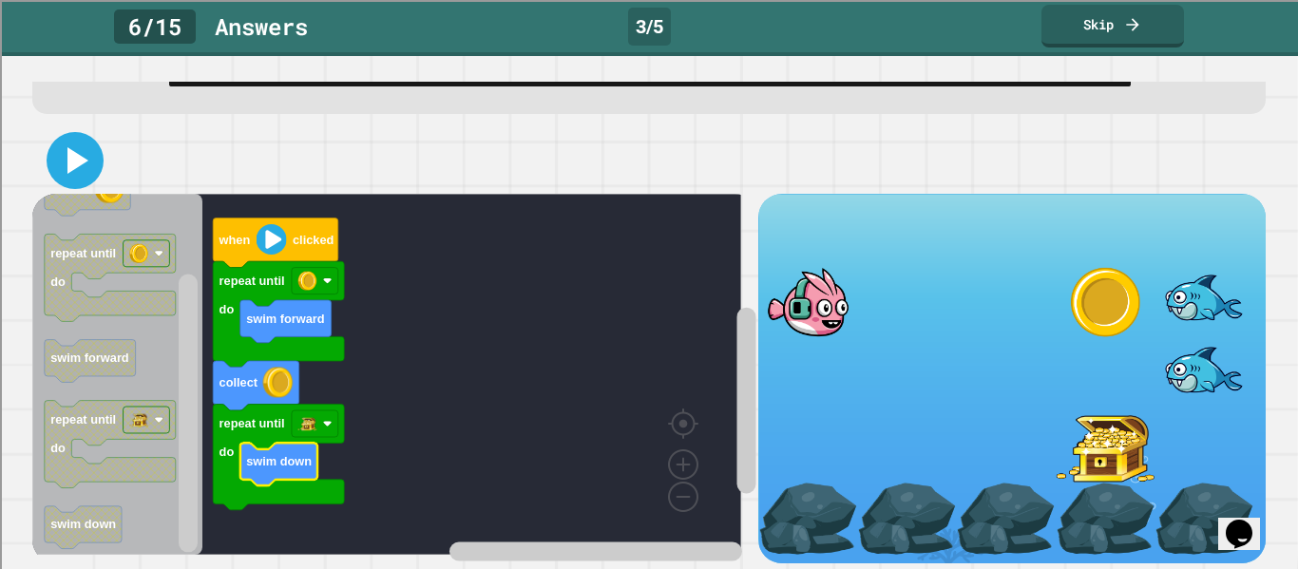
click at [75, 147] on icon at bounding box center [77, 160] width 21 height 27
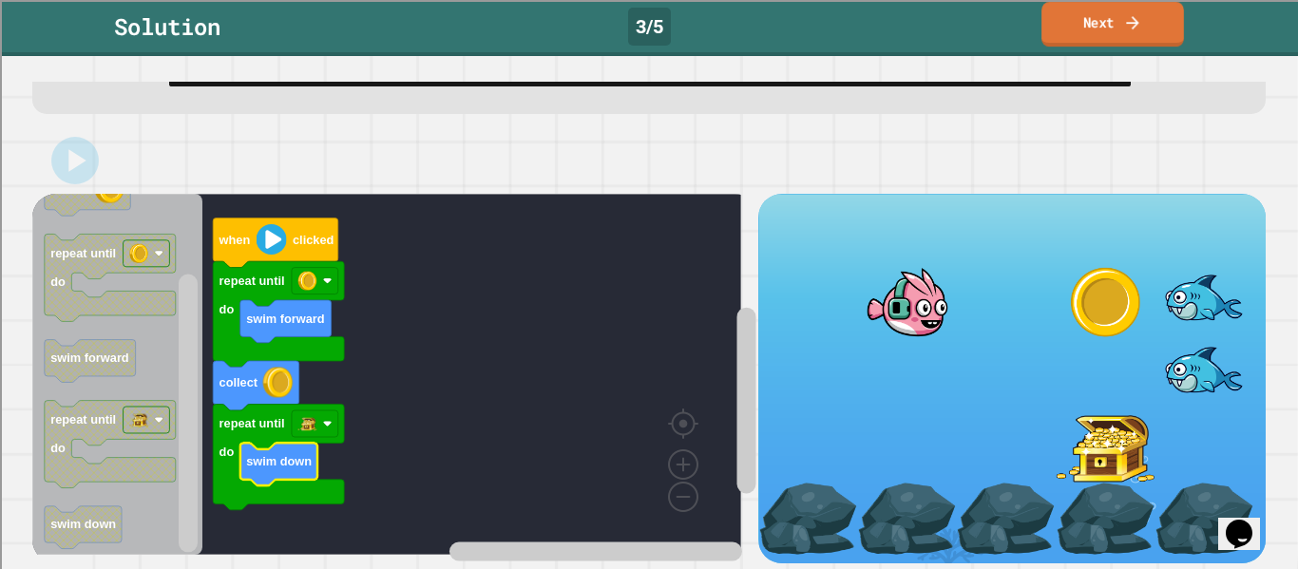
click at [1093, 27] on link "Next" at bounding box center [1112, 24] width 142 height 45
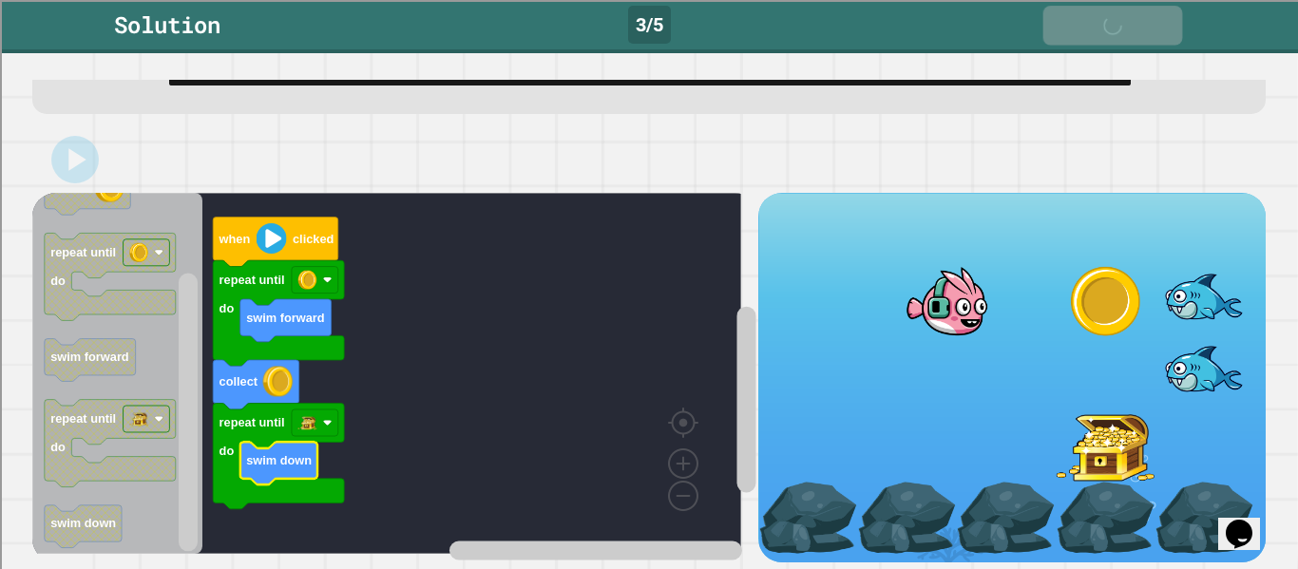
scroll to position [127, 0]
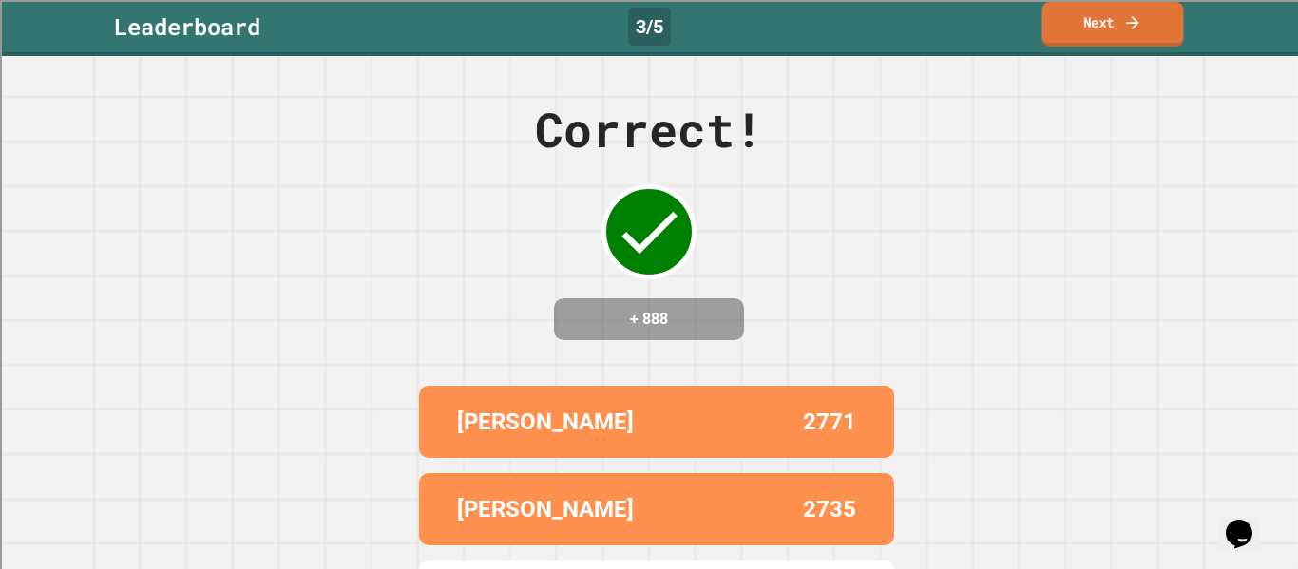
click at [1093, 27] on link "Next" at bounding box center [1113, 24] width 142 height 45
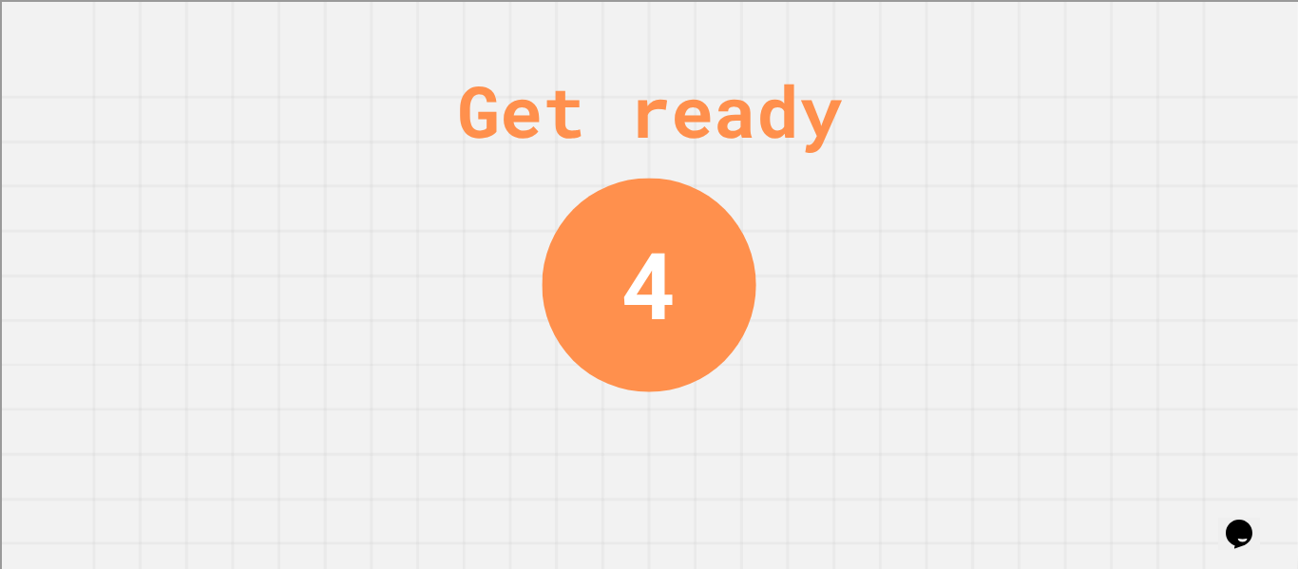
click at [1093, 27] on div "Get ready 4" at bounding box center [649, 284] width 1298 height 569
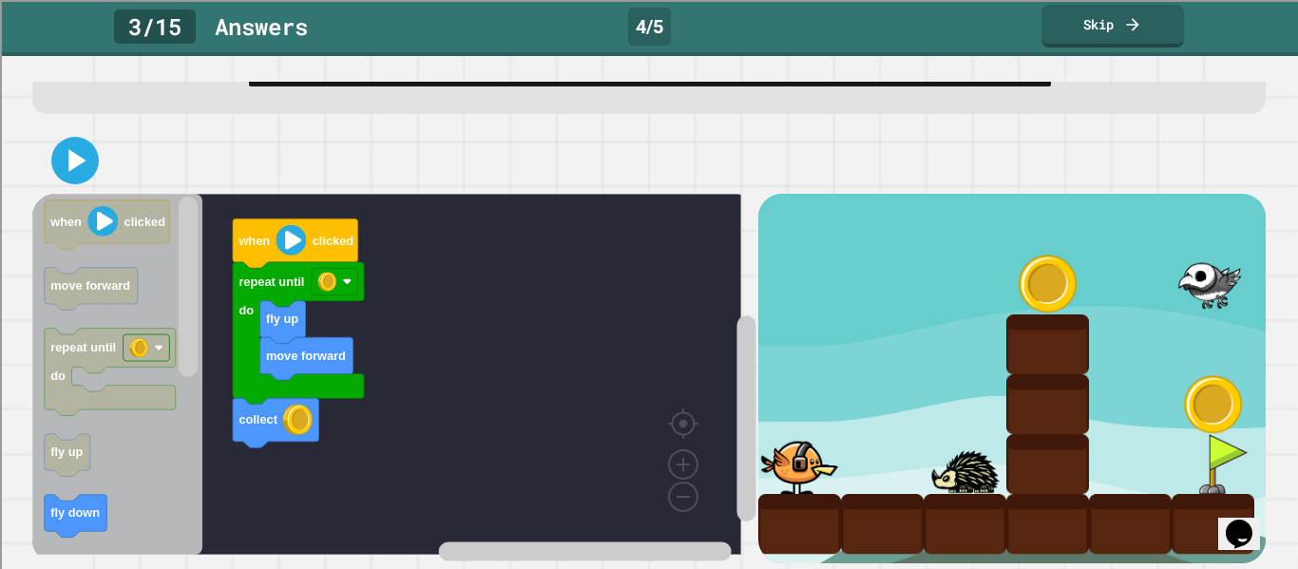
scroll to position [129, 0]
click at [711, 445] on div "move forward fly up collect repeat until do when clicked when clicked move forw…" at bounding box center [394, 378] width 725 height 369
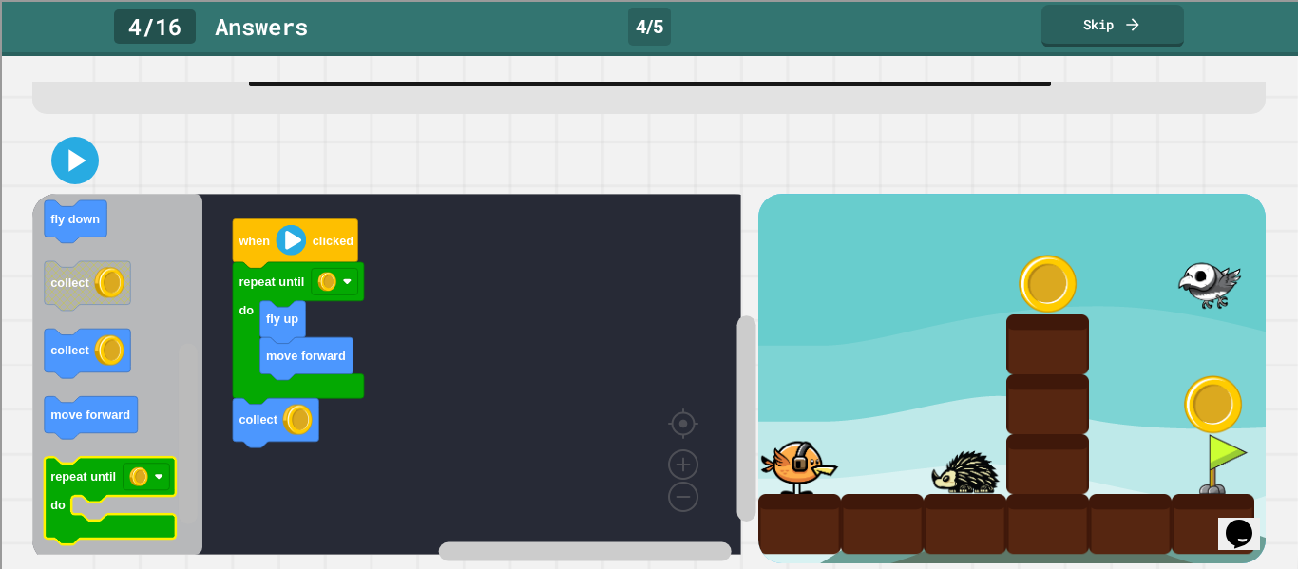
click at [168, 458] on div "move forward fly up collect repeat until do when clicked when clicked move forw…" at bounding box center [394, 378] width 725 height 369
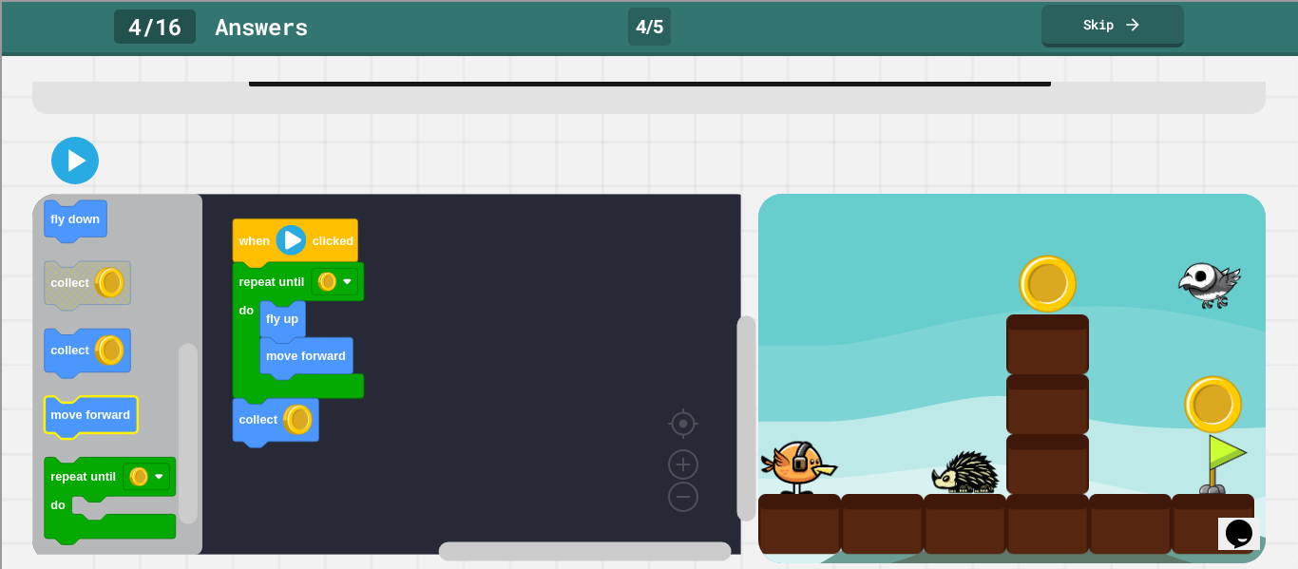
click at [87, 405] on icon "Blockly Workspace" at bounding box center [91, 417] width 93 height 43
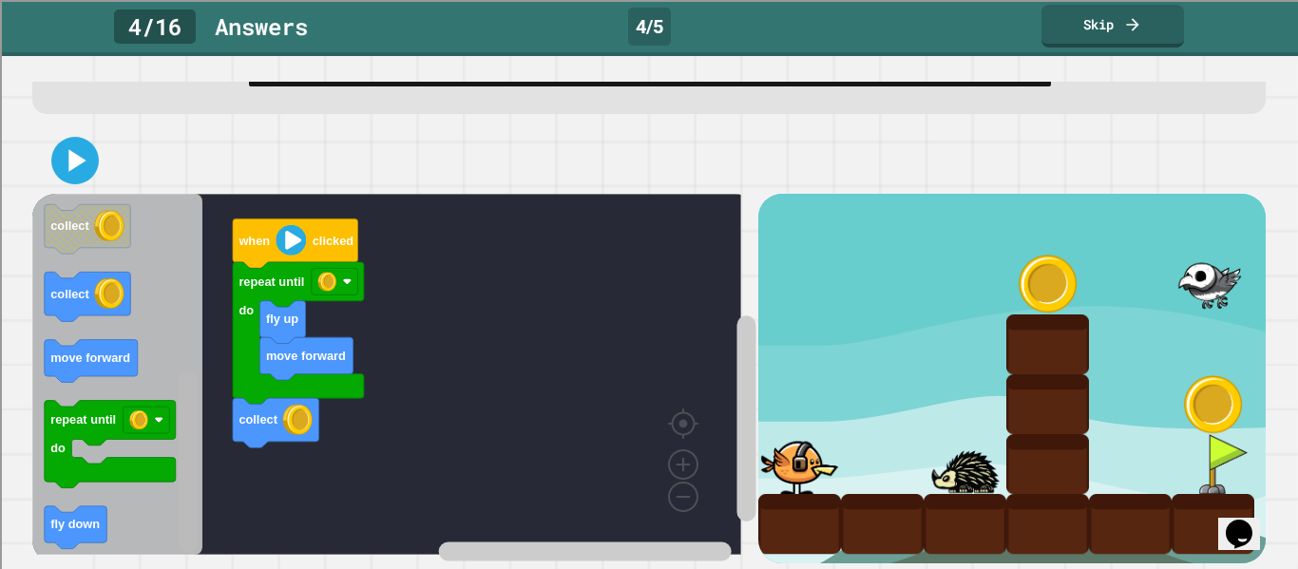
click at [172, 540] on div "move forward fly up collect repeat until do when clicked when clicked move forw…" at bounding box center [648, 345] width 1245 height 448
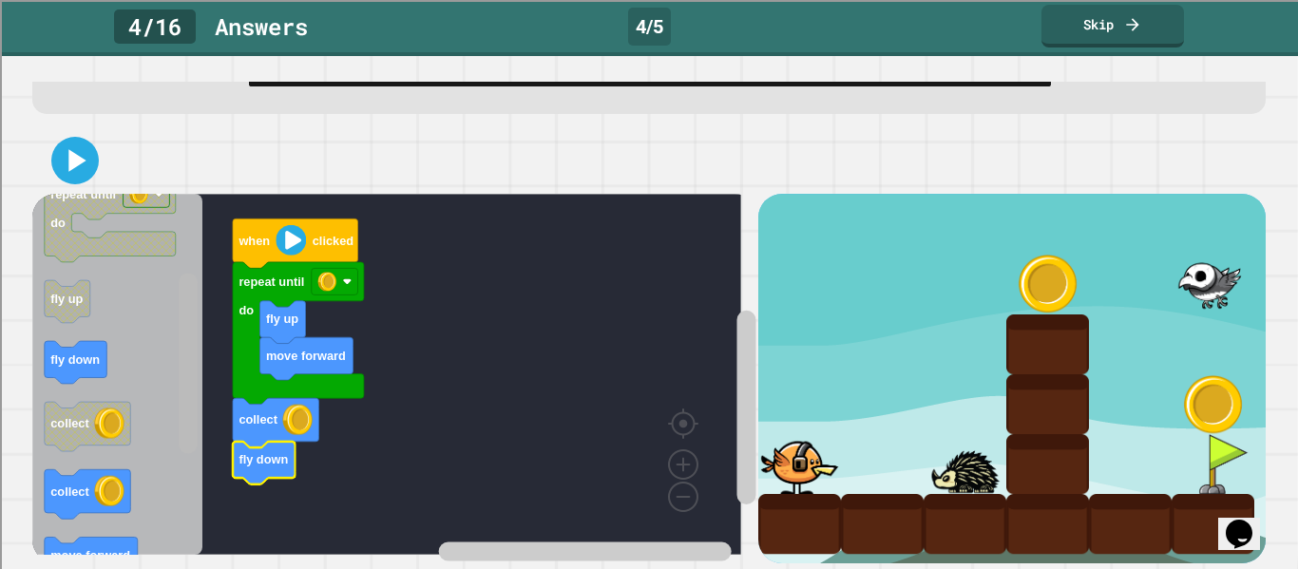
click at [161, 306] on div "move forward fly up collect fly down repeat until do when clicked when clicked …" at bounding box center [394, 378] width 725 height 369
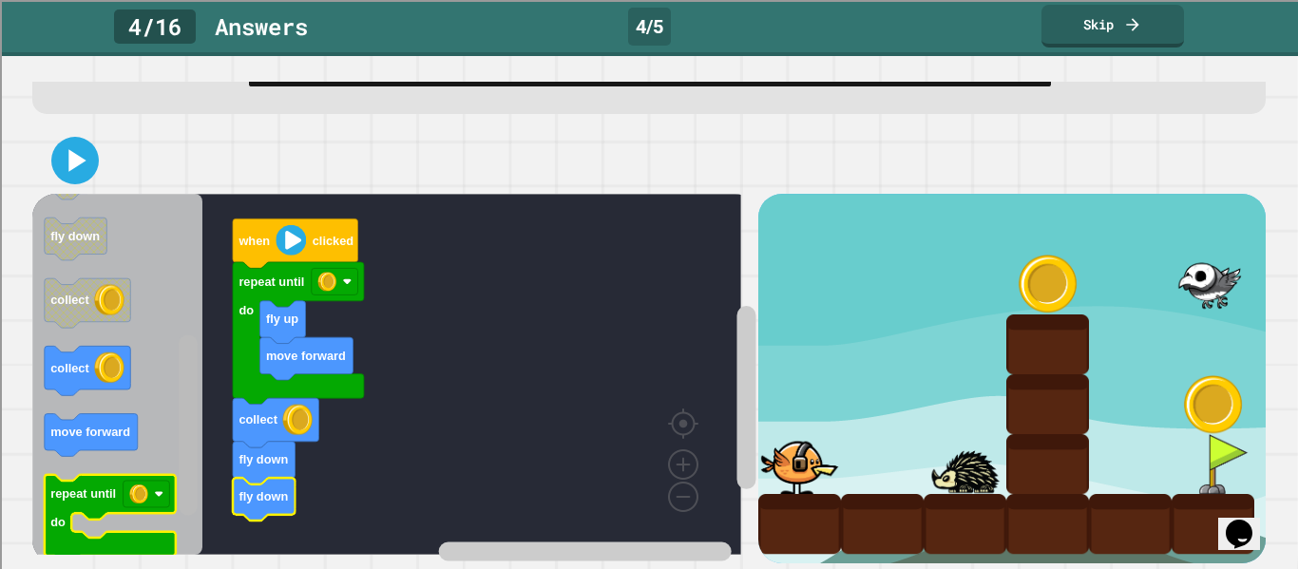
click at [161, 472] on div "move forward fly up collect fly down fly down repeat until do when clicked when…" at bounding box center [394, 378] width 725 height 369
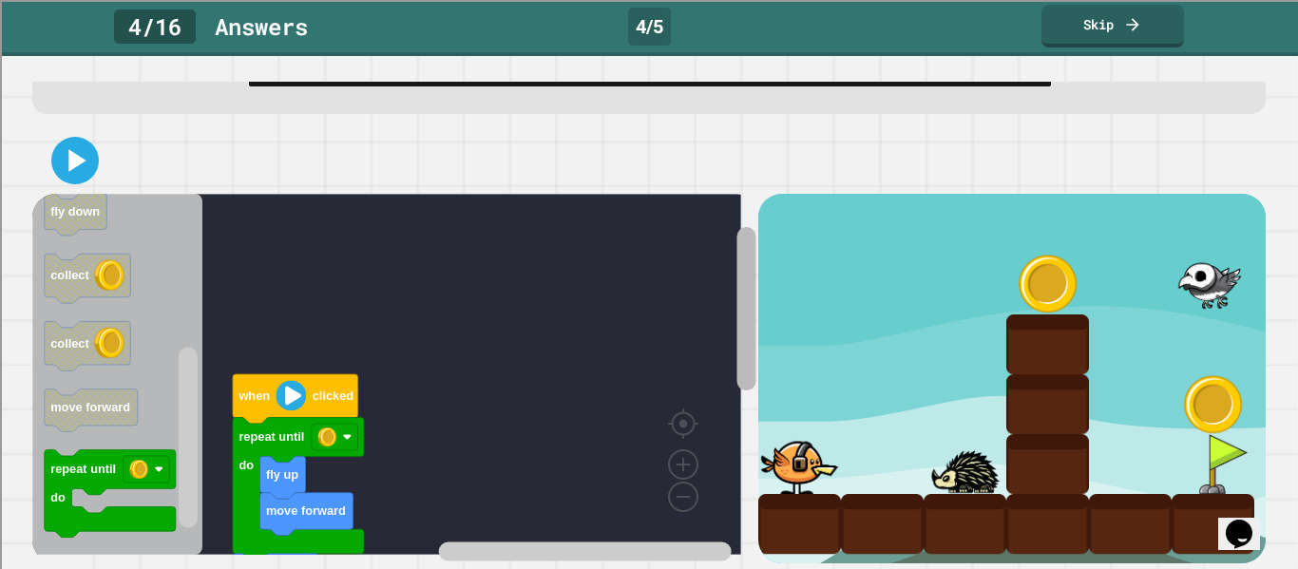
click at [703, 234] on div "move forward fly up collect fly down fly down move forward collect repeat until…" at bounding box center [394, 378] width 725 height 369
click at [183, 260] on rect "Blockly Workspace" at bounding box center [189, 375] width 24 height 356
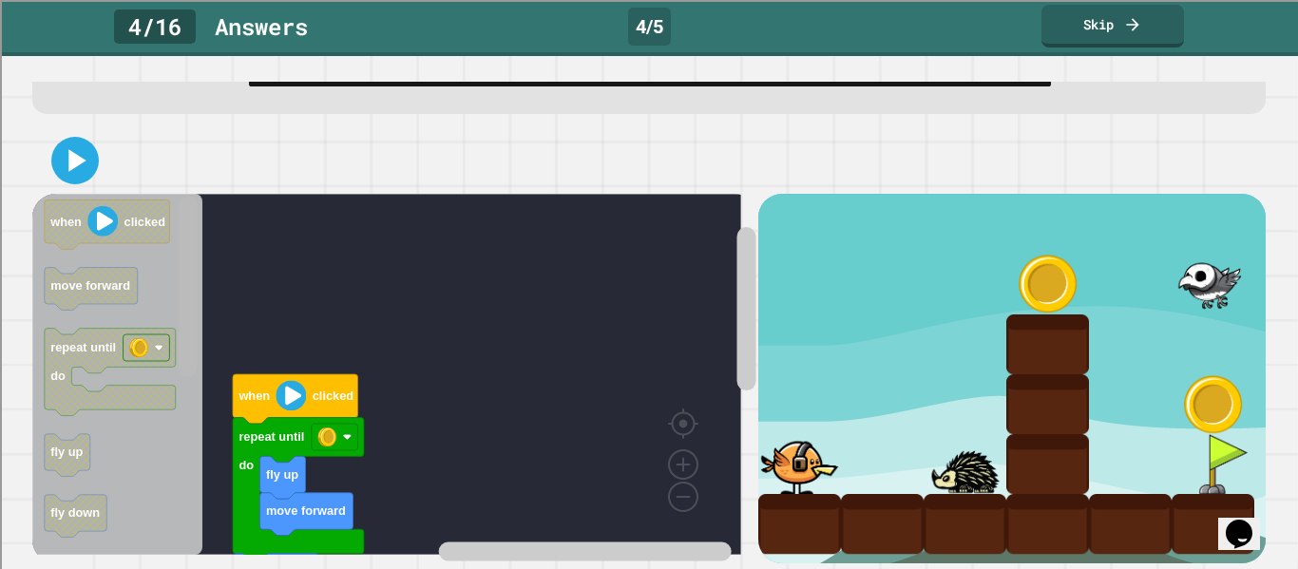
click at [170, 194] on div "move forward fly up collect fly down fly down move forward collect repeat until…" at bounding box center [394, 378] width 725 height 369
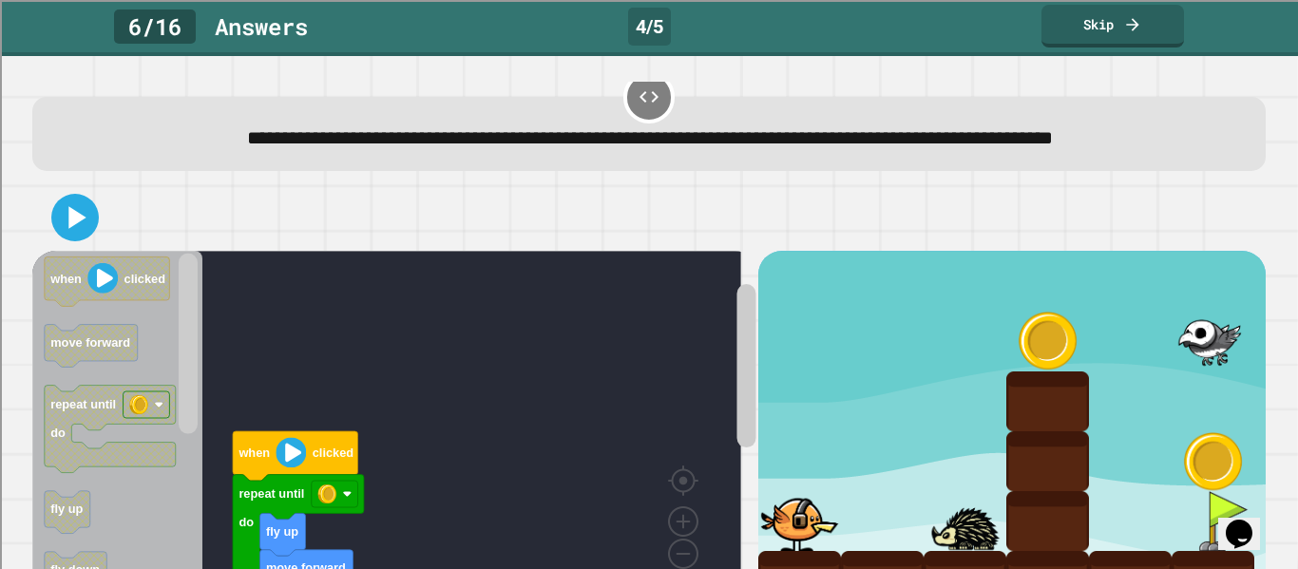
scroll to position [18, 0]
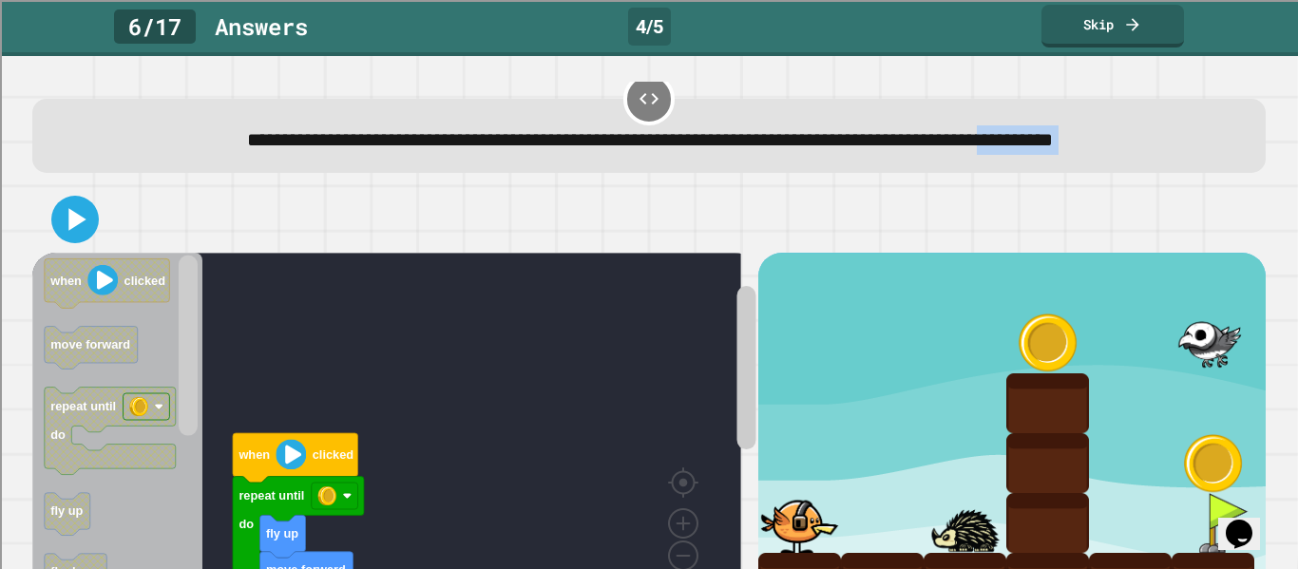
drag, startPoint x: 1239, startPoint y: 152, endPoint x: 1235, endPoint y: 240, distance: 88.4
click at [1231, 252] on div "**********" at bounding box center [648, 307] width 1245 height 487
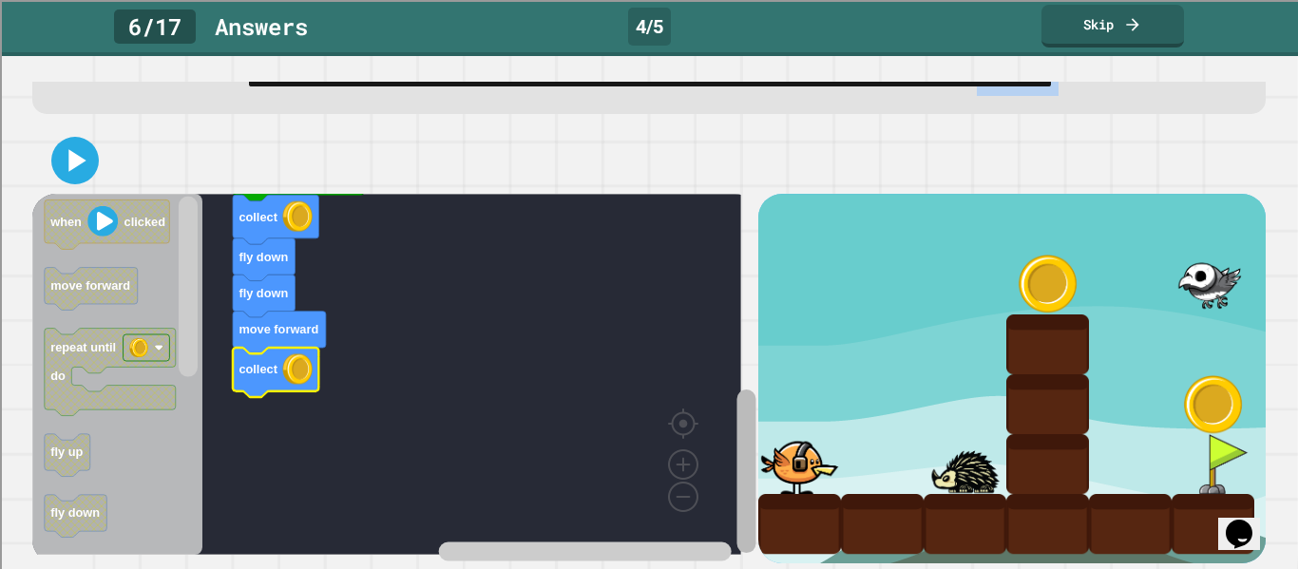
click at [709, 461] on div "move forward fly up collect fly down fly down move forward collect repeat until…" at bounding box center [394, 378] width 725 height 369
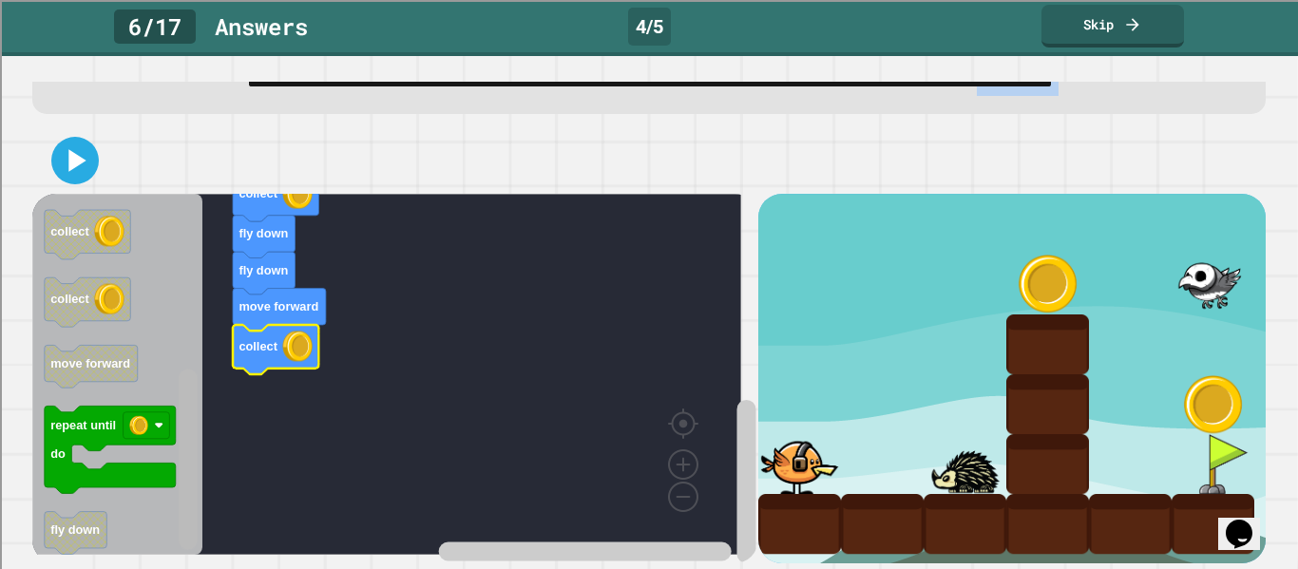
click at [170, 507] on div "move forward fly up collect fly down fly down move forward collect repeat until…" at bounding box center [394, 378] width 725 height 369
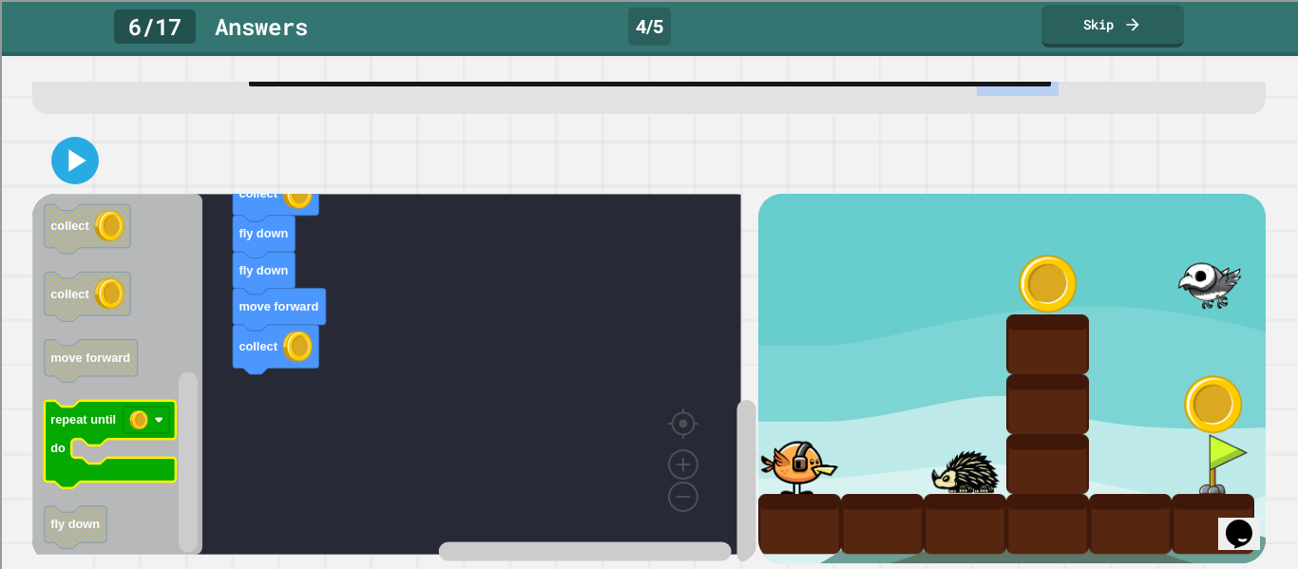
click at [129, 457] on icon "Blockly Workspace" at bounding box center [110, 444] width 131 height 87
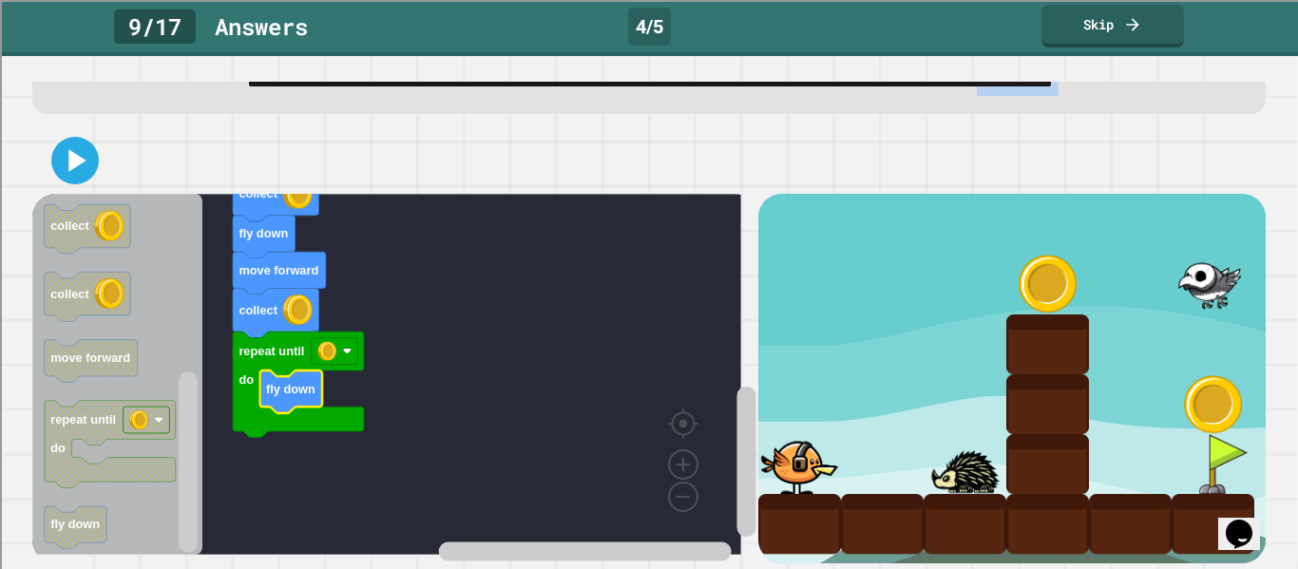
click at [324, 350] on icon "Blockly Workspace" at bounding box center [298, 384] width 131 height 105
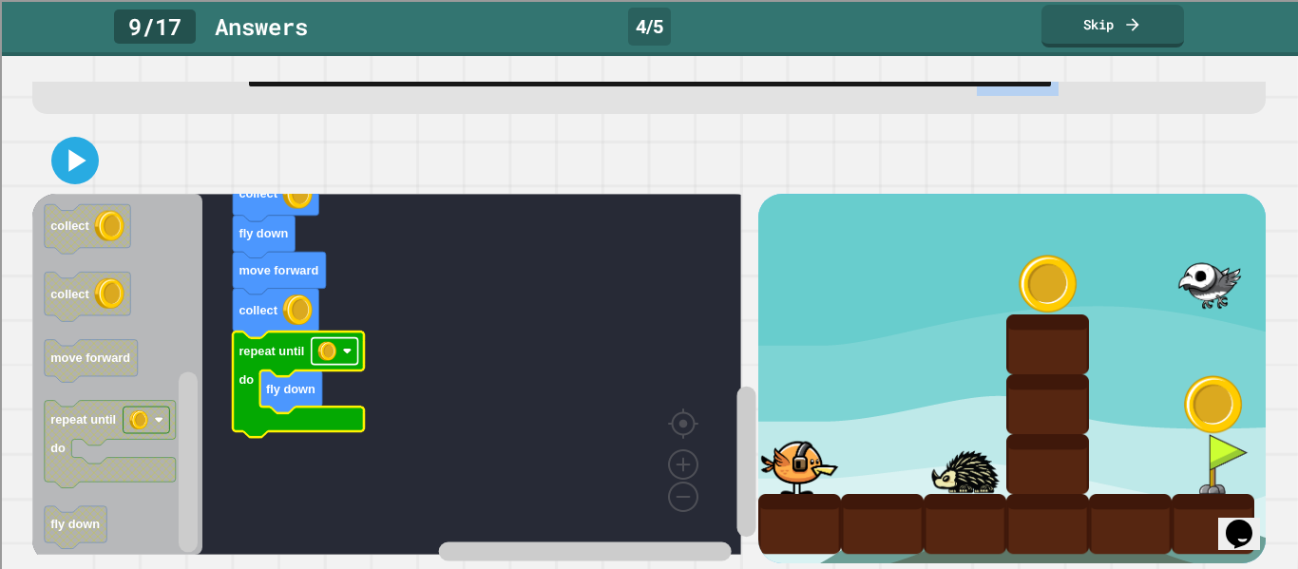
click at [337, 342] on rect "Blockly Workspace" at bounding box center [335, 351] width 47 height 27
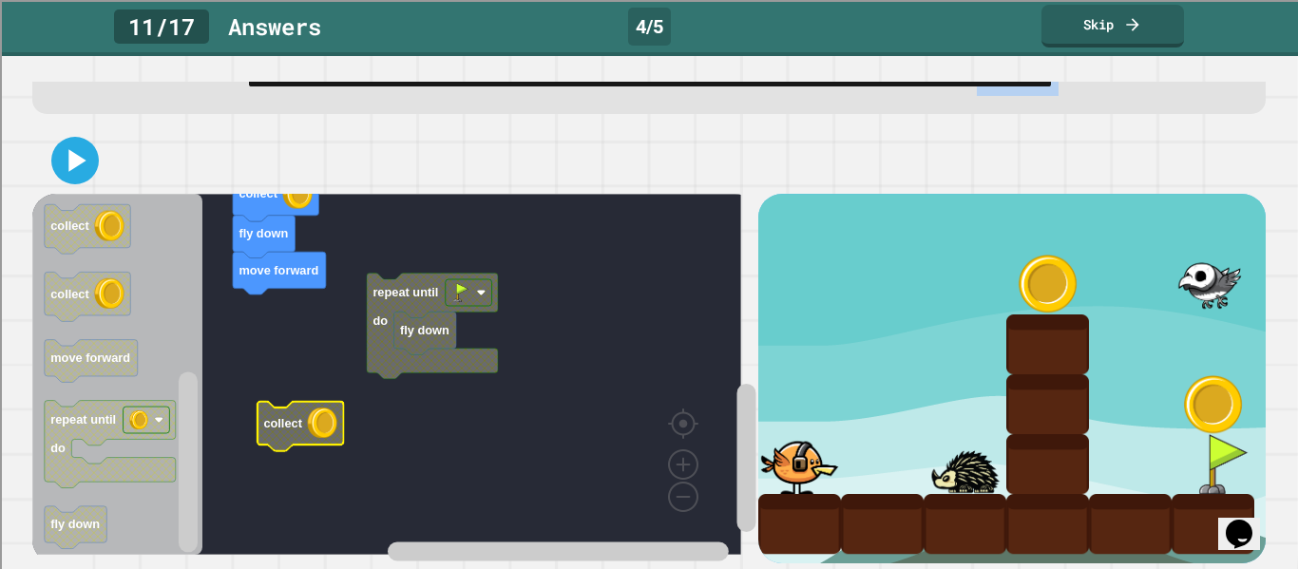
click at [377, 359] on rect "Blockly Workspace" at bounding box center [386, 374] width 709 height 361
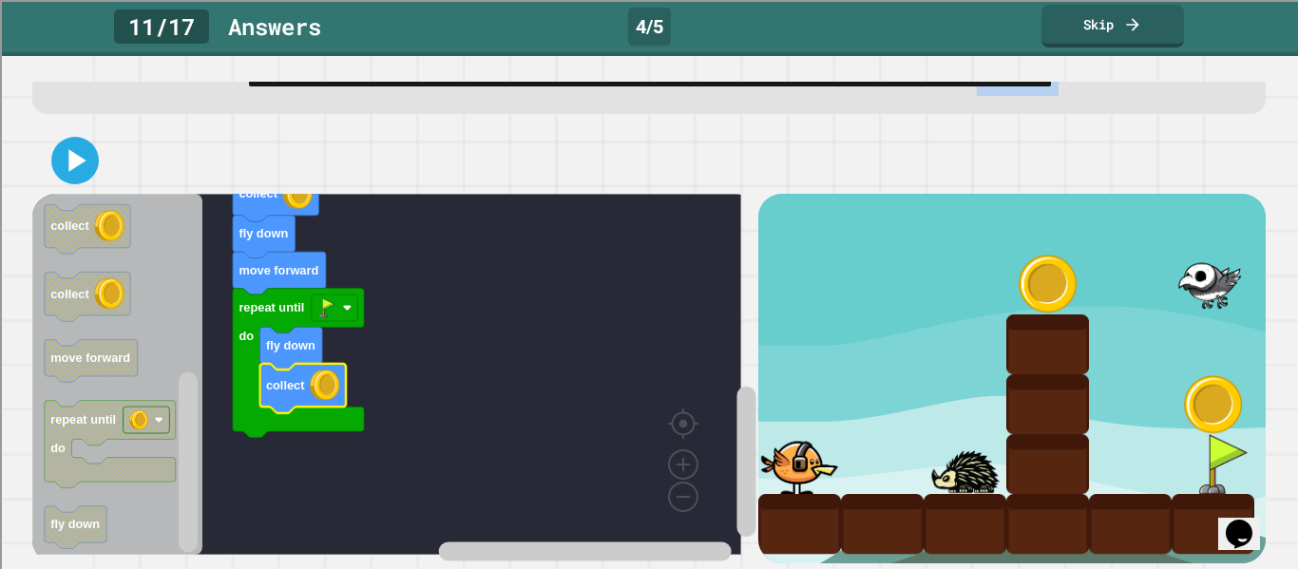
click at [84, 160] on icon at bounding box center [75, 161] width 38 height 38
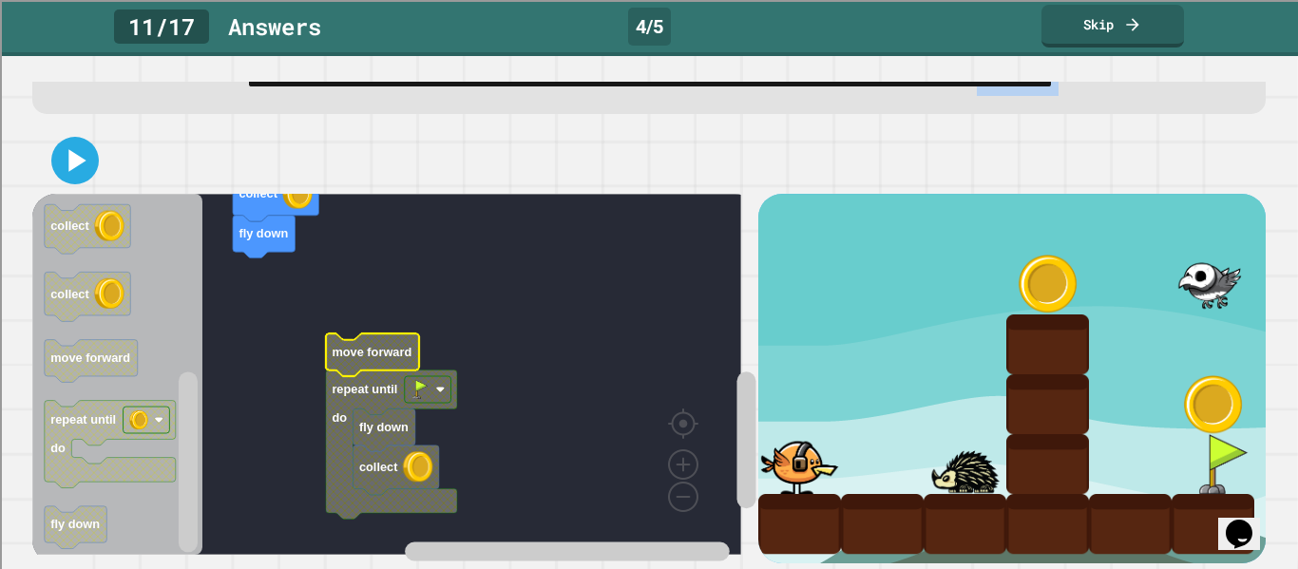
click at [275, 255] on rect "Blockly Workspace" at bounding box center [386, 374] width 709 height 361
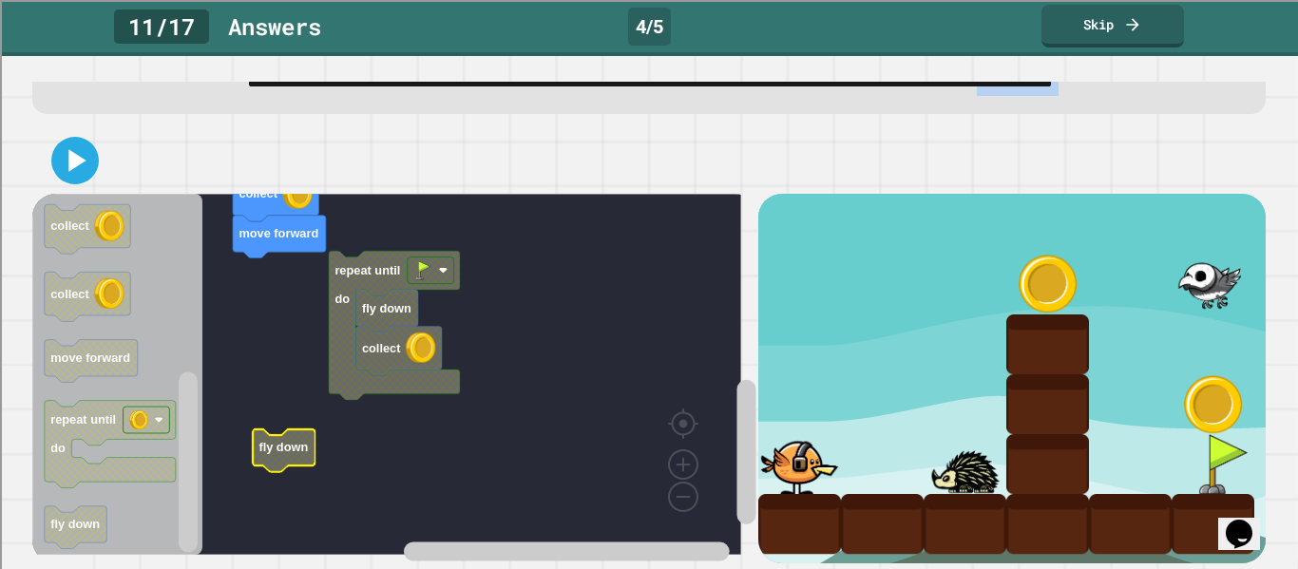
click at [289, 388] on rect "Blockly Workspace" at bounding box center [386, 374] width 709 height 361
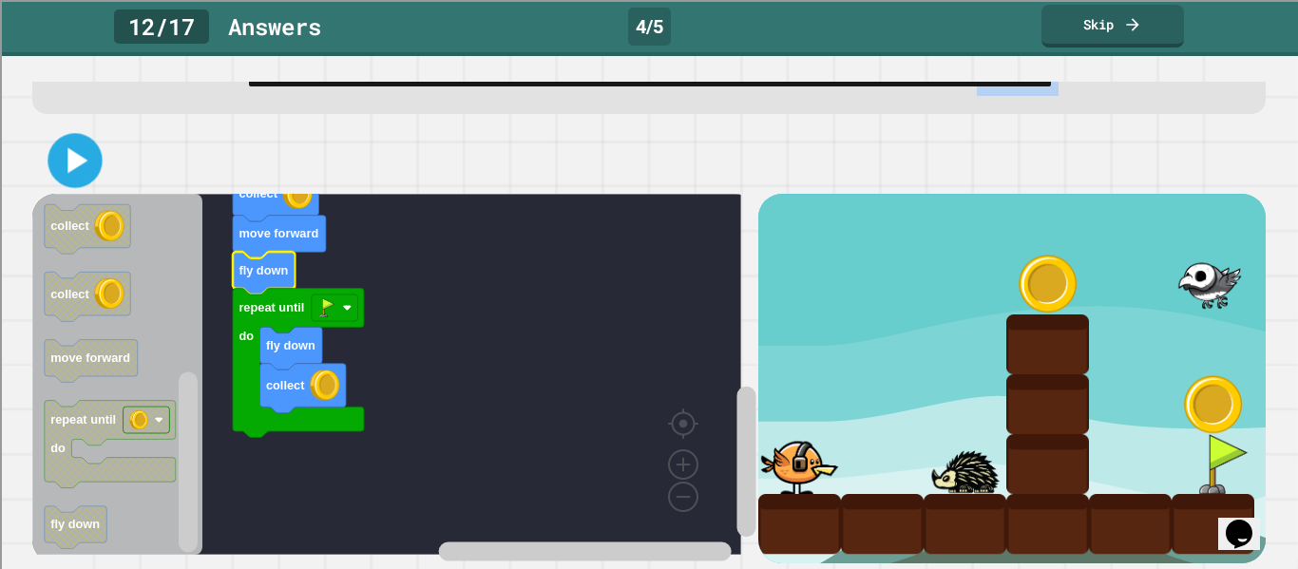
click at [90, 140] on icon at bounding box center [75, 161] width 44 height 44
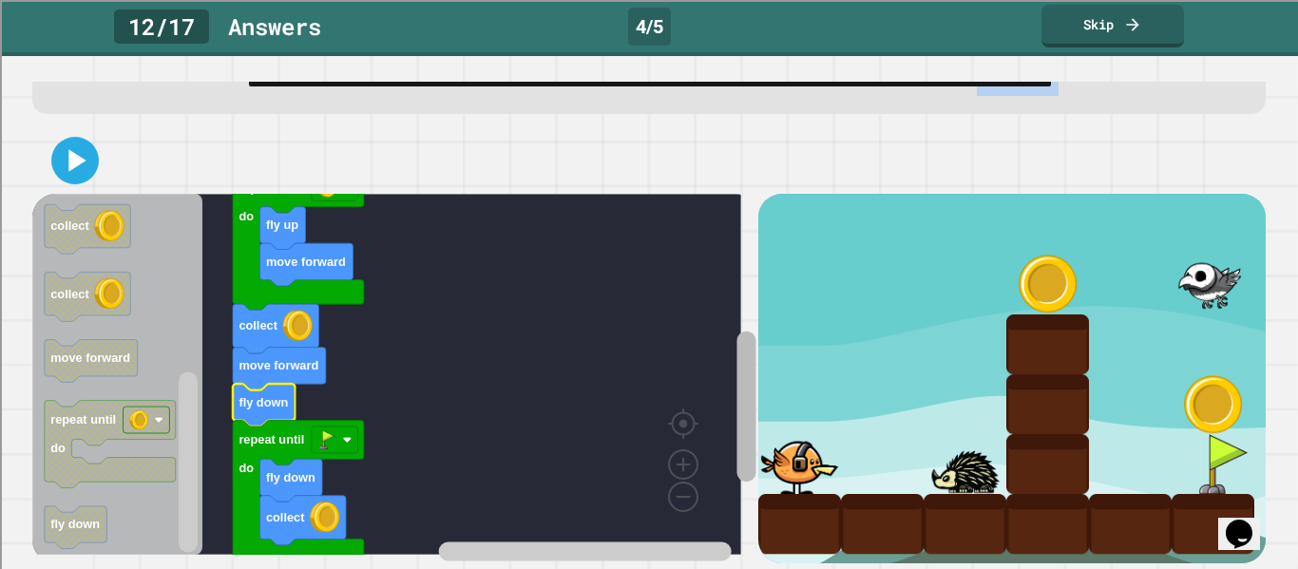
click at [710, 362] on div "when clicked move forward fly up repeat until do collect move forward fly down …" at bounding box center [394, 378] width 725 height 369
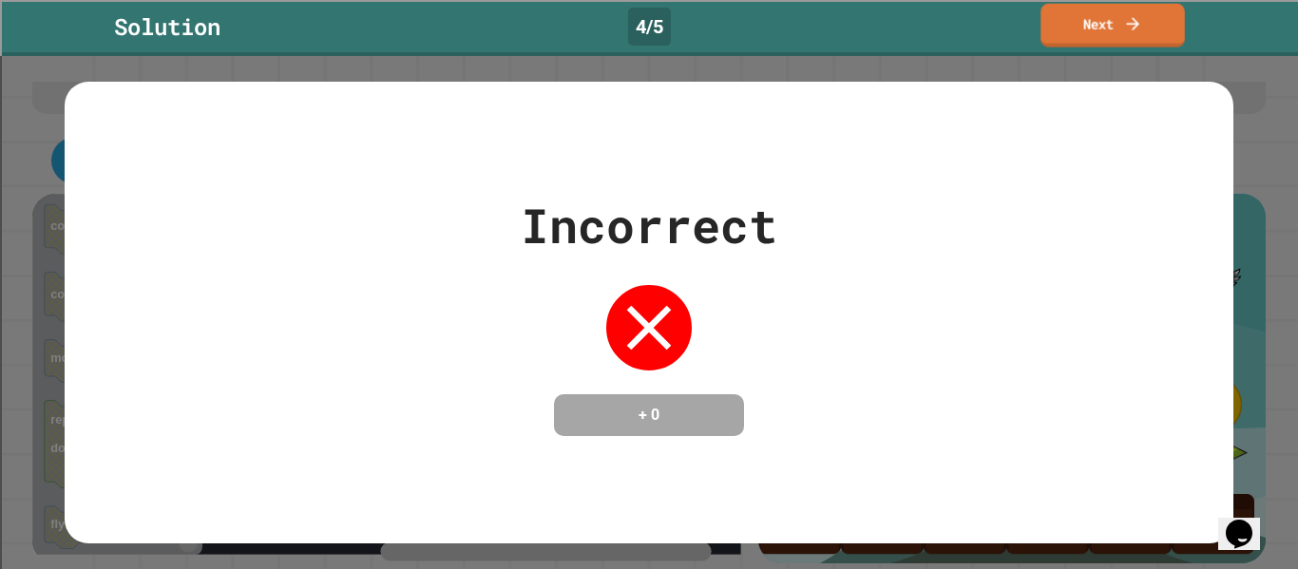
click at [1055, 40] on link "Next" at bounding box center [1112, 26] width 144 height 44
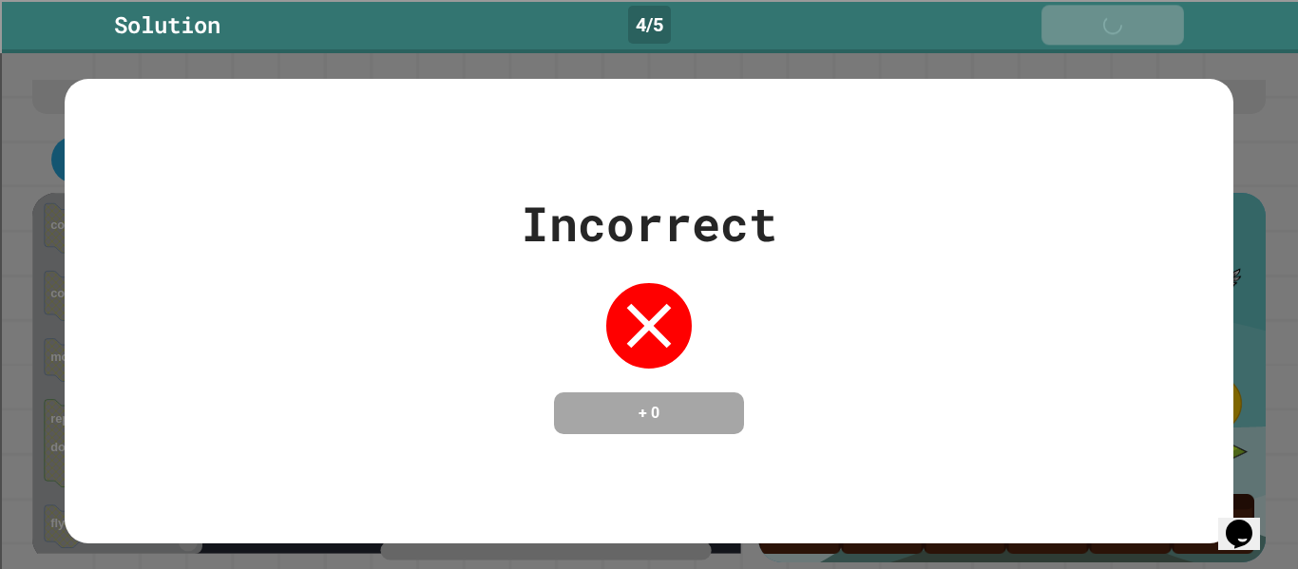
scroll to position [127, 0]
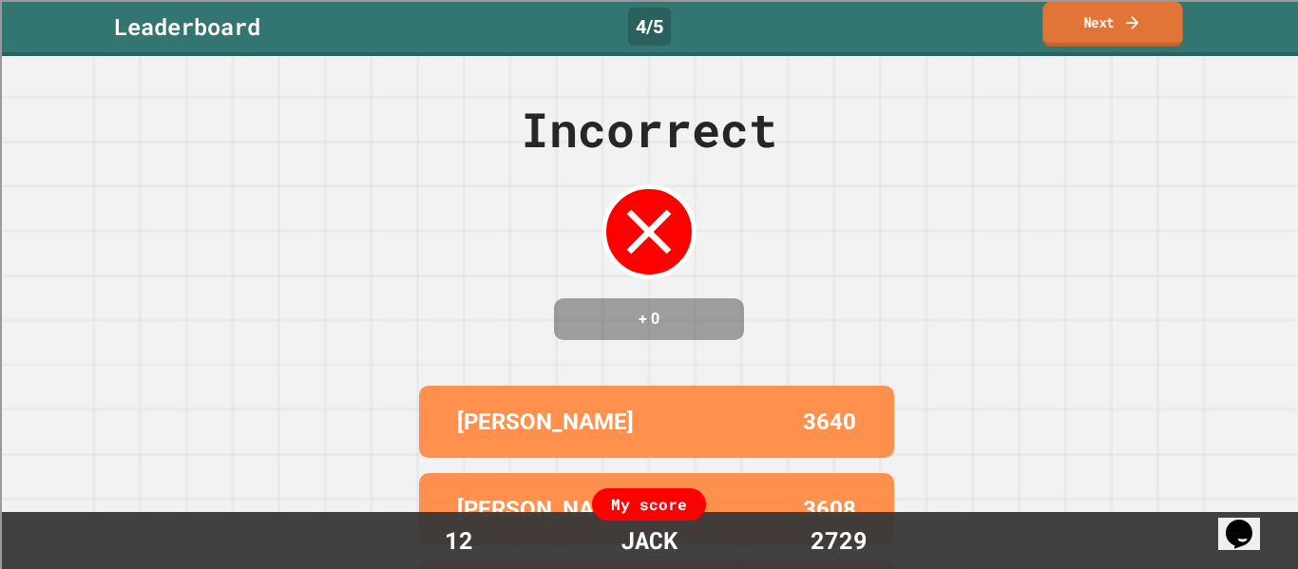
click at [1105, 12] on link "Next" at bounding box center [1112, 24] width 140 height 45
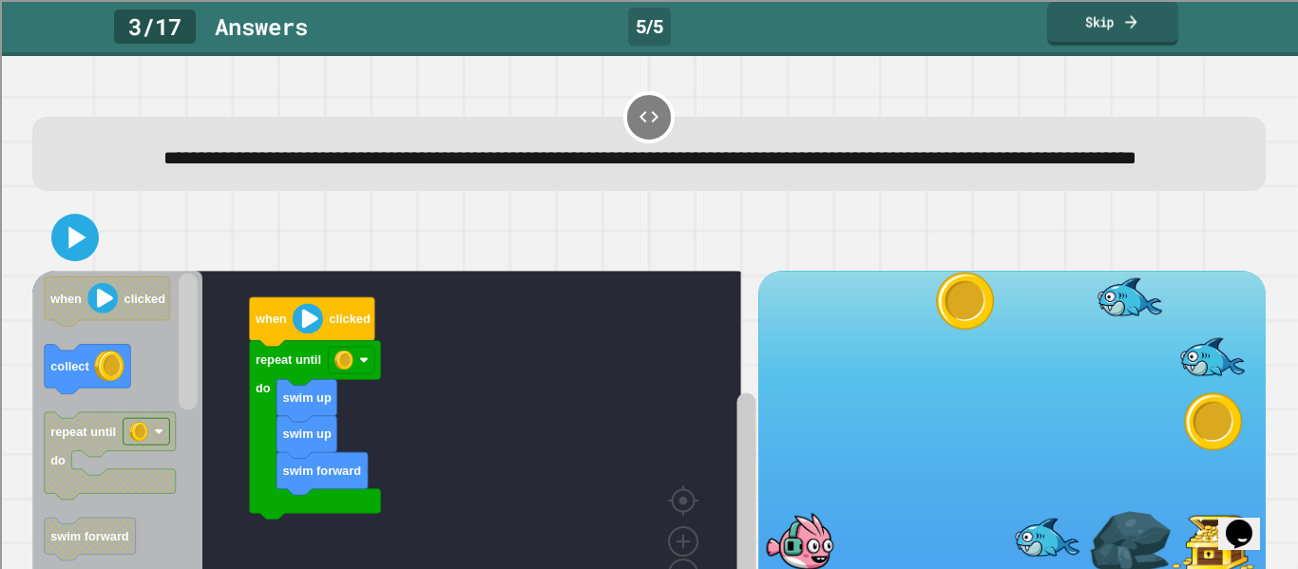
scroll to position [91, 0]
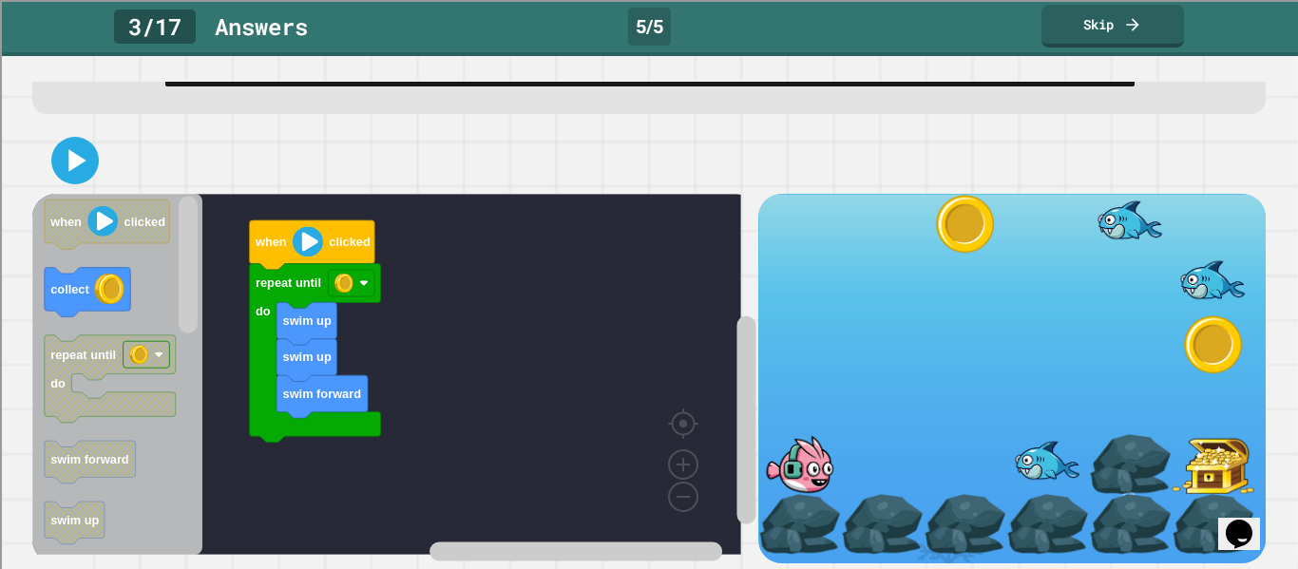
drag, startPoint x: 1241, startPoint y: 299, endPoint x: 1233, endPoint y: 363, distance: 64.1
click at [1233, 363] on div "swim forward swim up swim up repeat until do when clicked when clicked collect …" at bounding box center [648, 345] width 1245 height 448
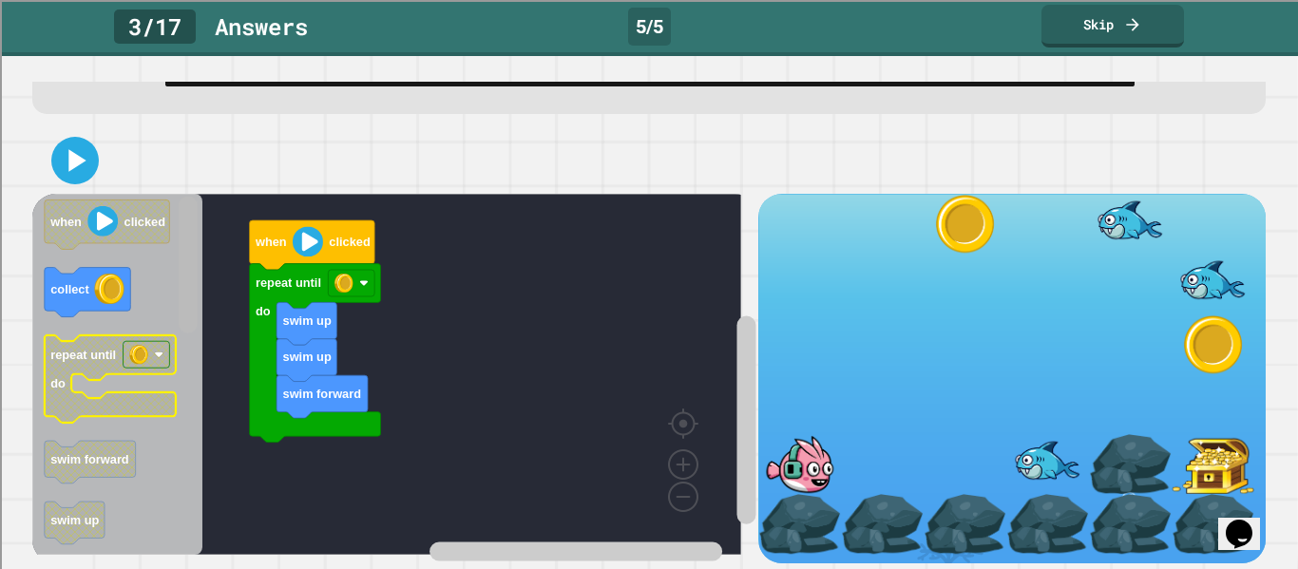
click at [164, 415] on div "swim forward swim up swim up repeat until do when clicked when clicked collect …" at bounding box center [394, 378] width 725 height 369
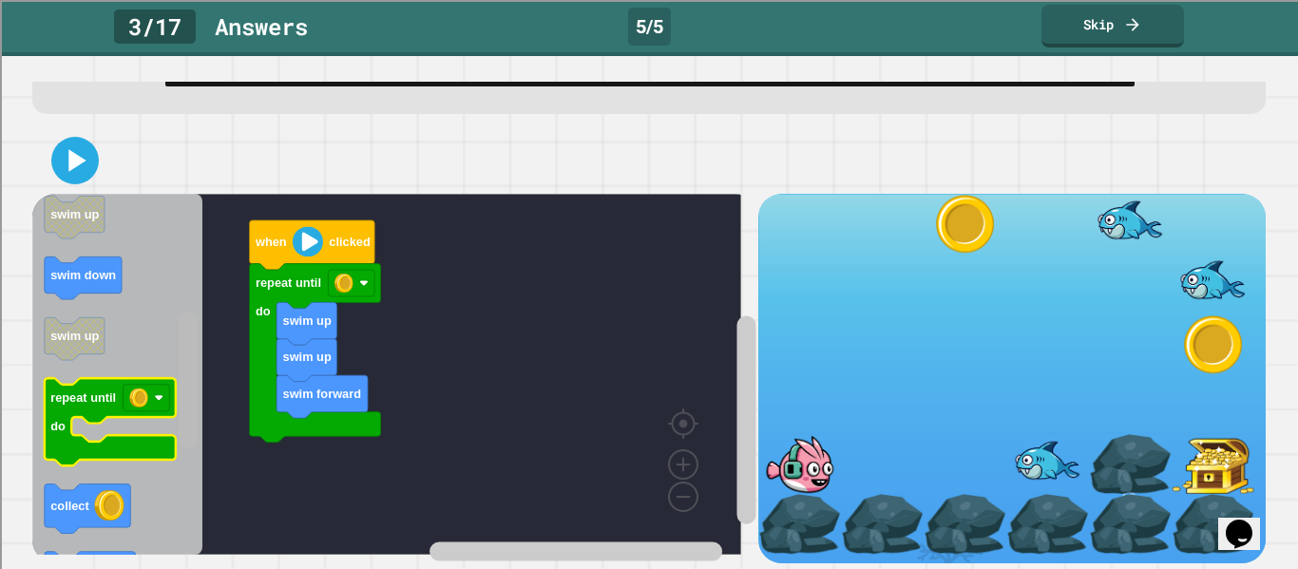
click at [164, 459] on div "swim forward swim up swim up repeat until do when clicked when clicked collect …" at bounding box center [394, 378] width 725 height 369
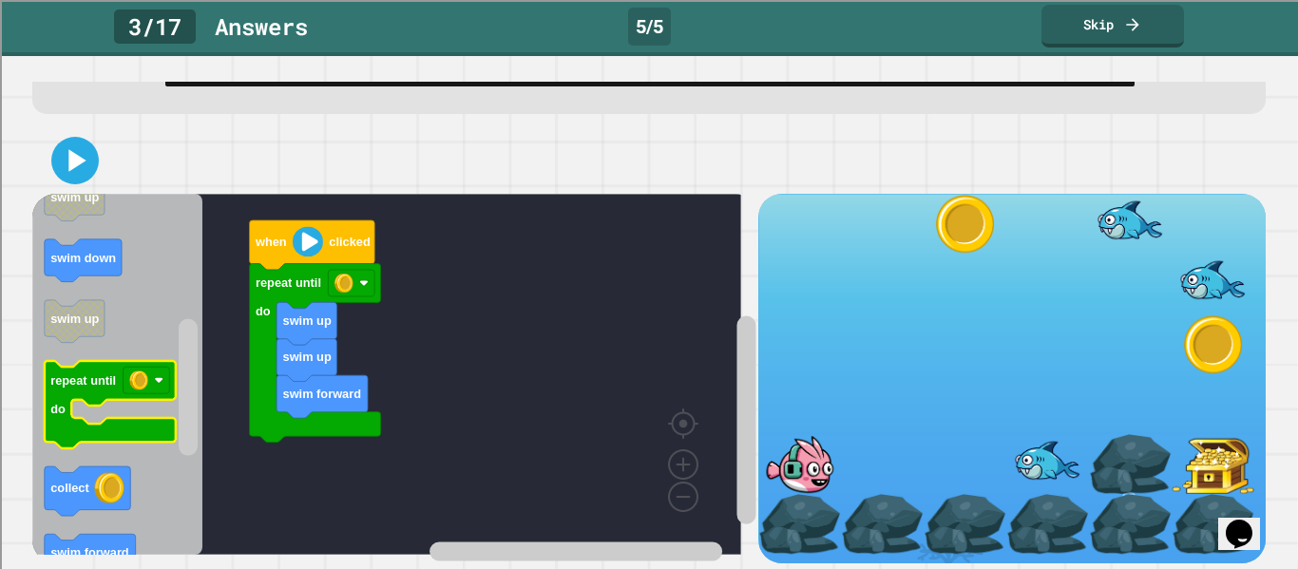
click at [164, 448] on icon "Blockly Workspace" at bounding box center [110, 404] width 131 height 87
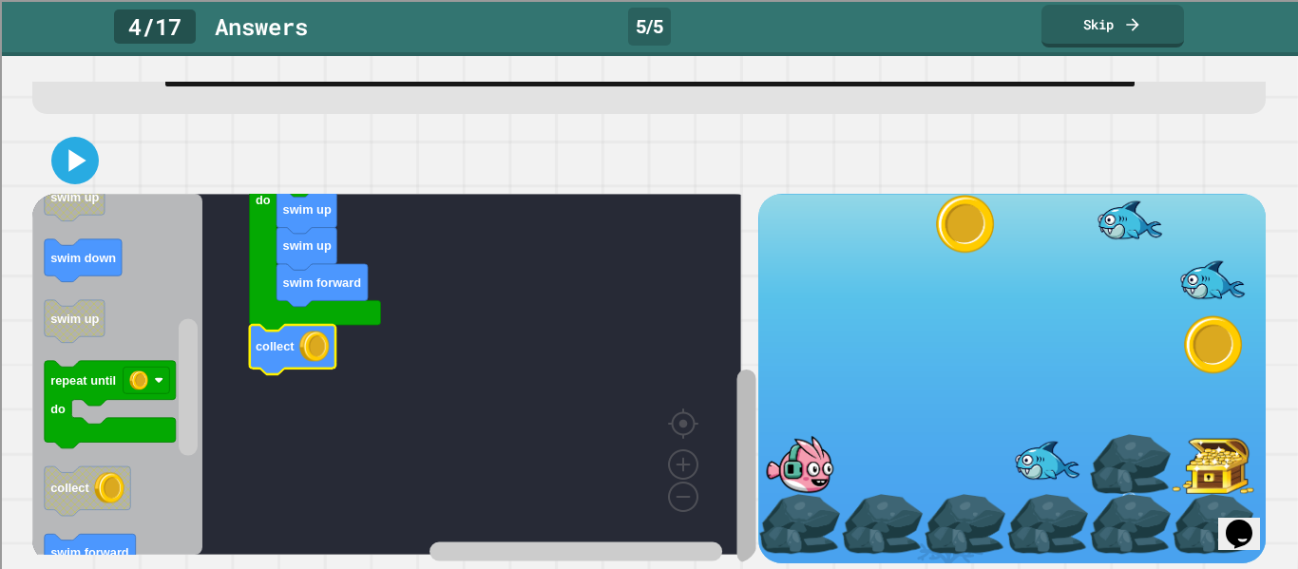
click at [712, 524] on div "swim forward swim up swim up repeat until do collect when clicked when clicked …" at bounding box center [394, 378] width 725 height 369
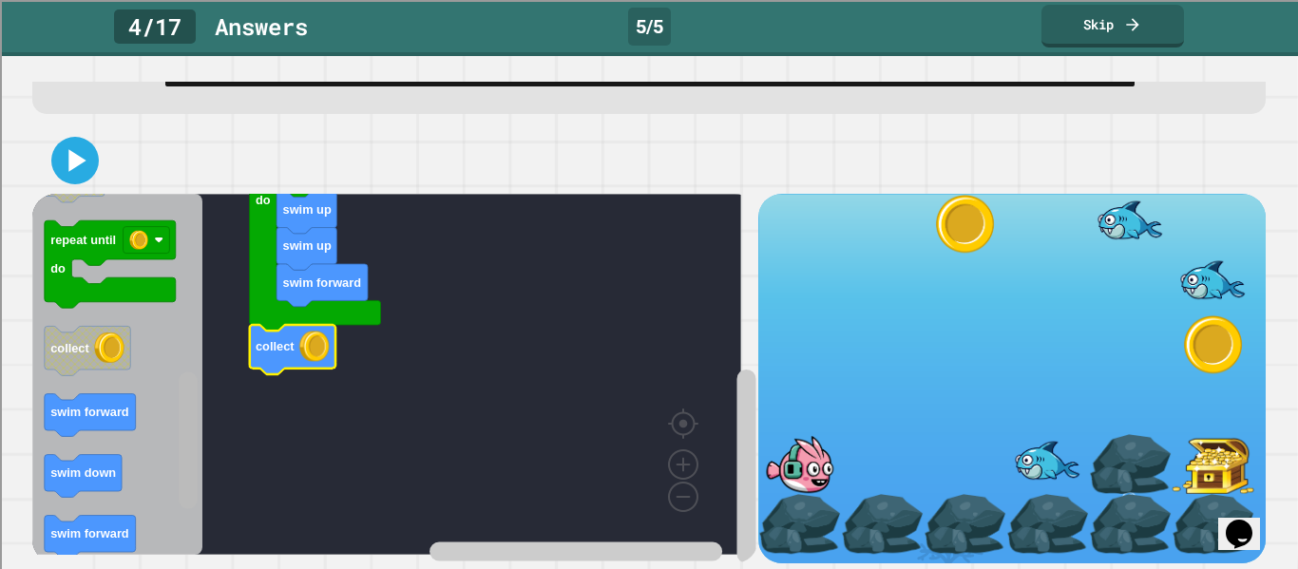
click at [178, 490] on g "Blockly Workspace" at bounding box center [189, 375] width 24 height 356
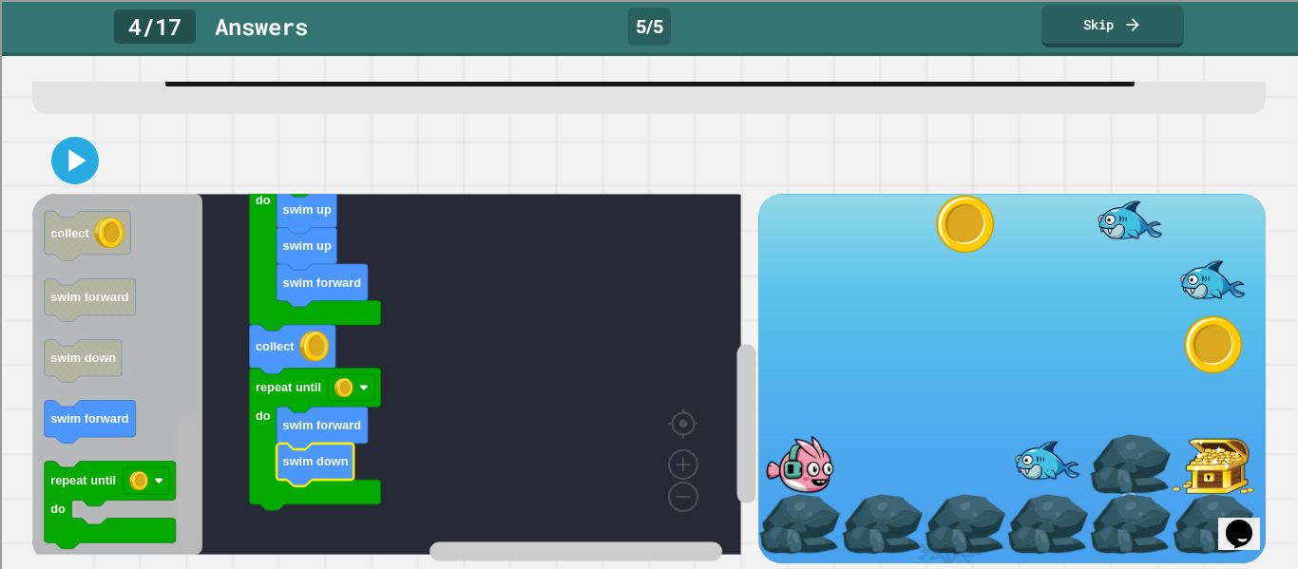
click at [187, 502] on rect "Blockly Workspace" at bounding box center [188, 483] width 19 height 137
click at [185, 538] on rect "Blockly Workspace" at bounding box center [188, 483] width 19 height 137
click at [180, 535] on rect "Blockly Workspace" at bounding box center [188, 483] width 19 height 137
click at [187, 482] on g "Blockly Workspace" at bounding box center [189, 375] width 24 height 356
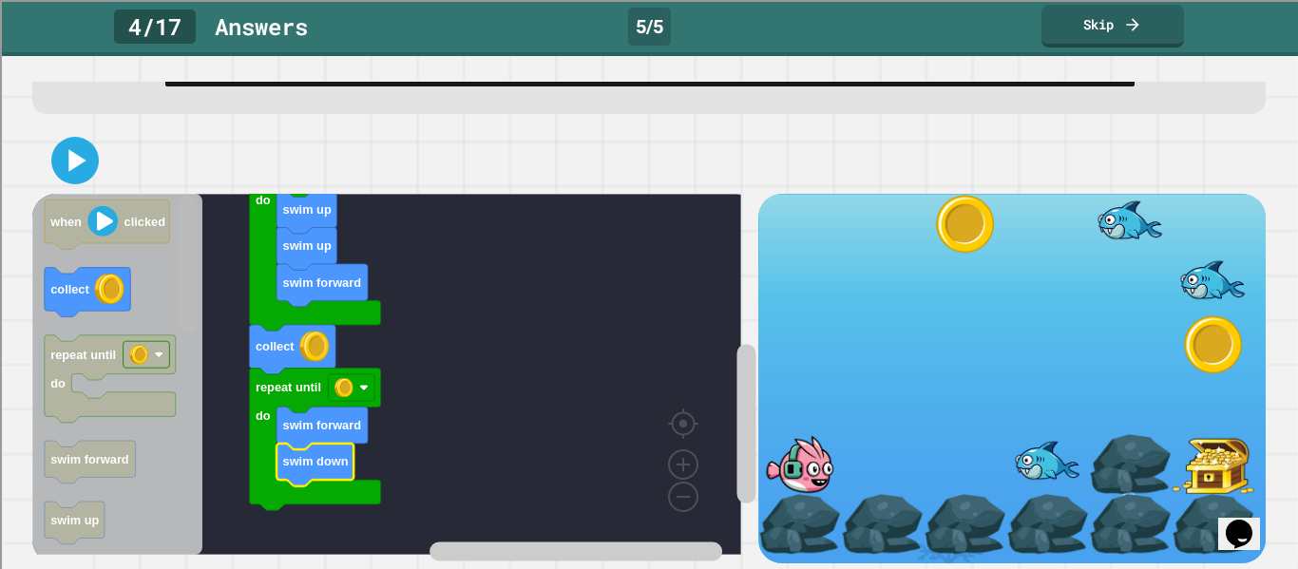
click at [174, 259] on div "swim forward swim up swim up repeat until do collect repeat until do swim forwa…" at bounding box center [394, 378] width 725 height 369
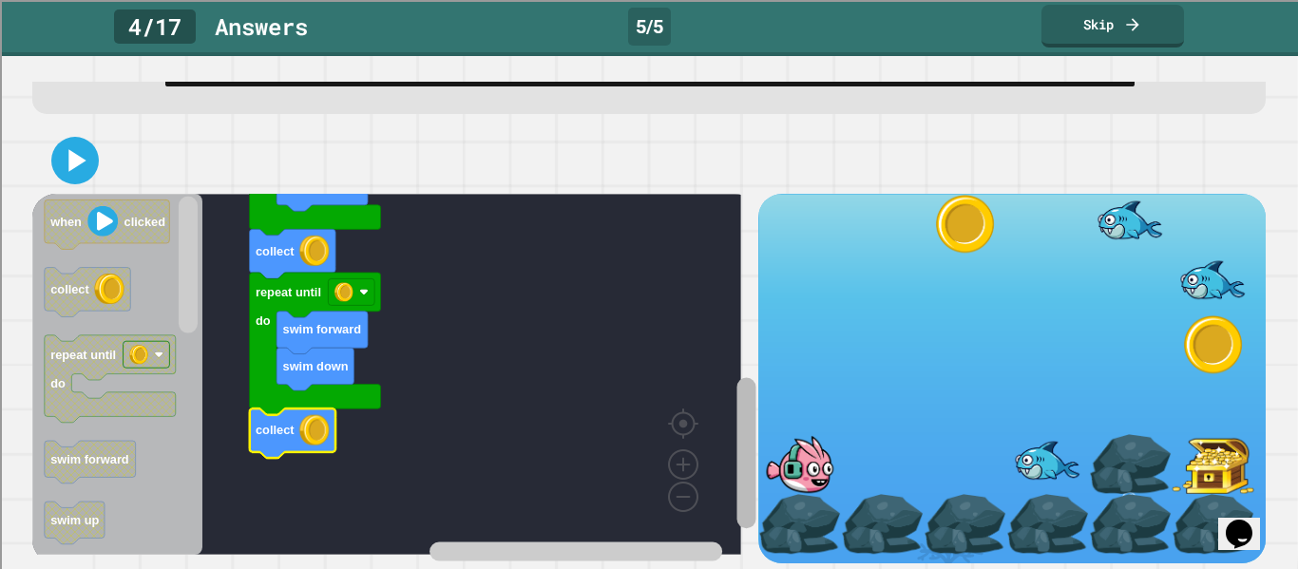
click at [736, 487] on rect "Blockly Workspace" at bounding box center [745, 452] width 19 height 151
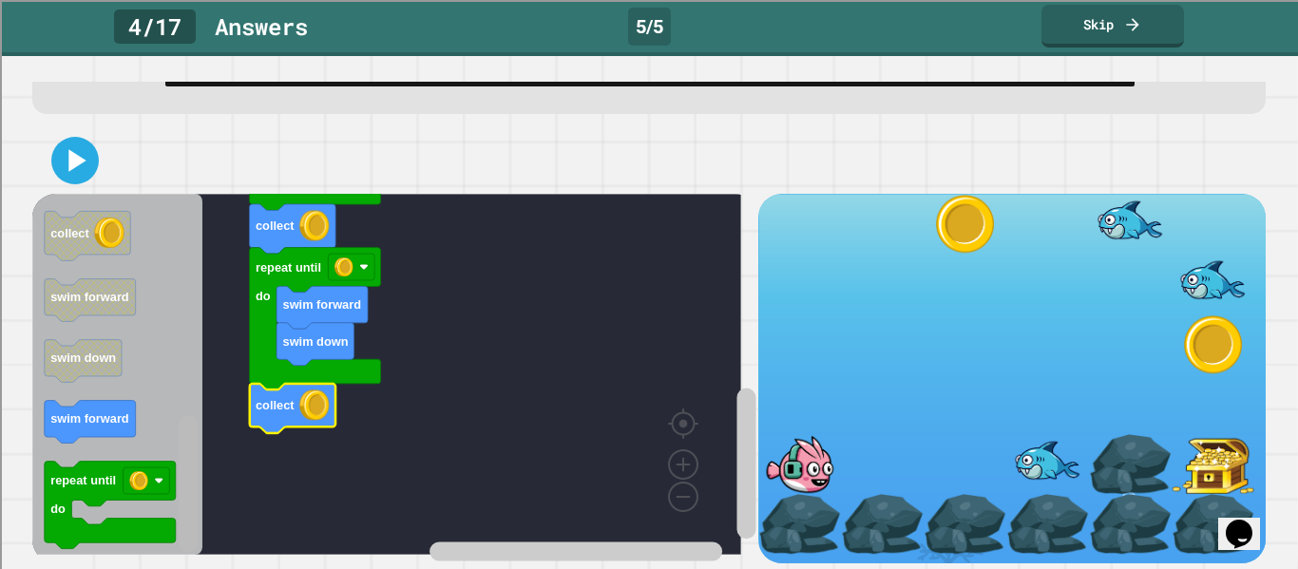
click at [173, 568] on html "**********" at bounding box center [649, 284] width 1298 height 569
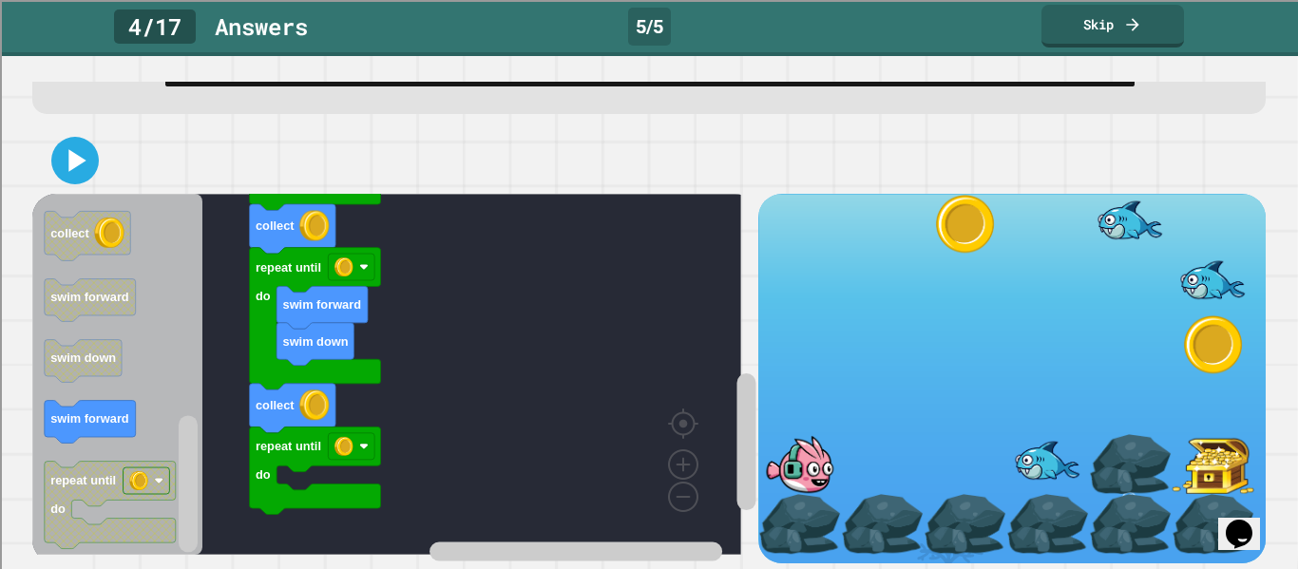
click at [190, 389] on div "swim forward swim up swim up repeat until do collect repeat until do swim forwa…" at bounding box center [394, 378] width 725 height 369
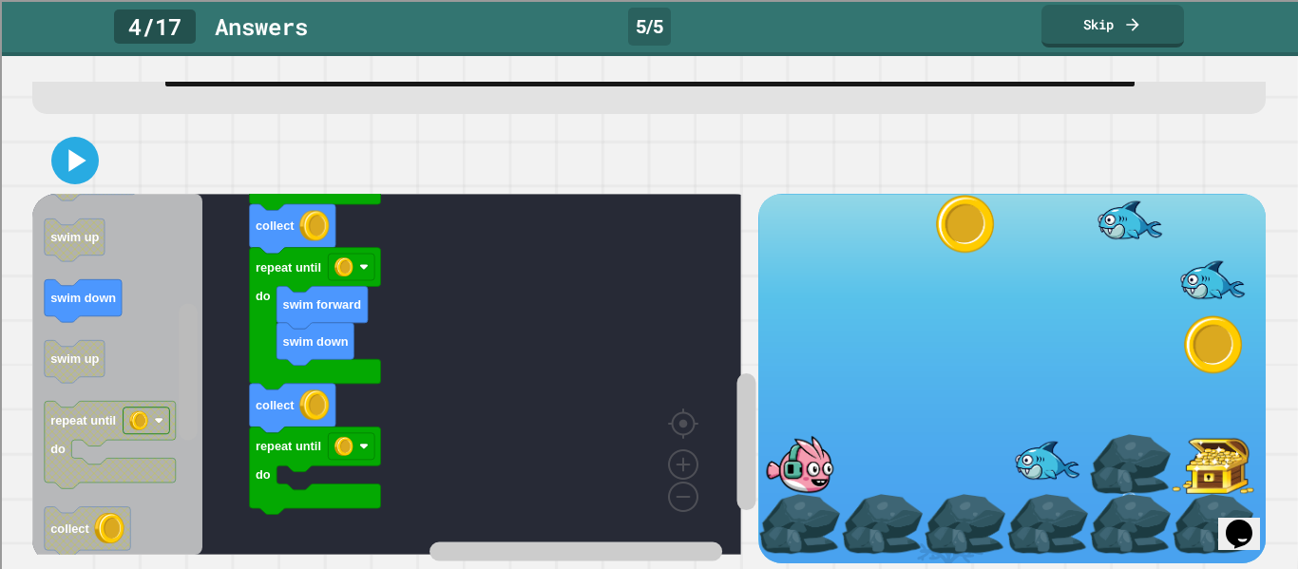
click at [175, 336] on div "swim forward swim up swim up repeat until do collect repeat until do swim forwa…" at bounding box center [394, 378] width 725 height 369
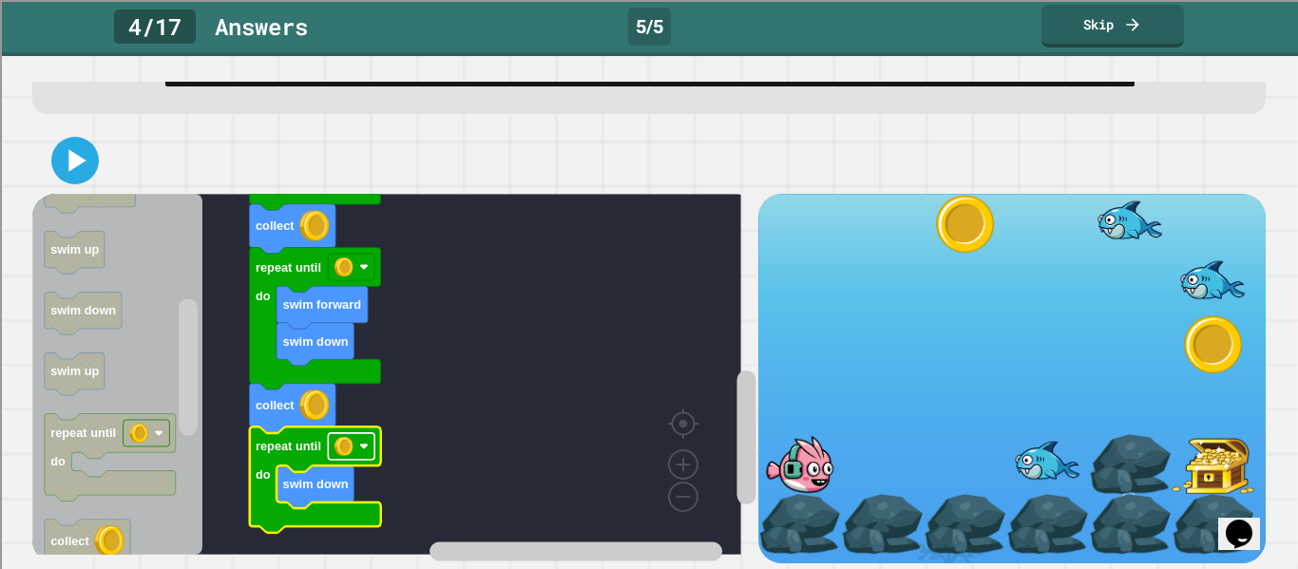
click at [357, 460] on rect "Blockly Workspace" at bounding box center [351, 446] width 47 height 27
click at [64, 166] on icon at bounding box center [75, 161] width 46 height 46
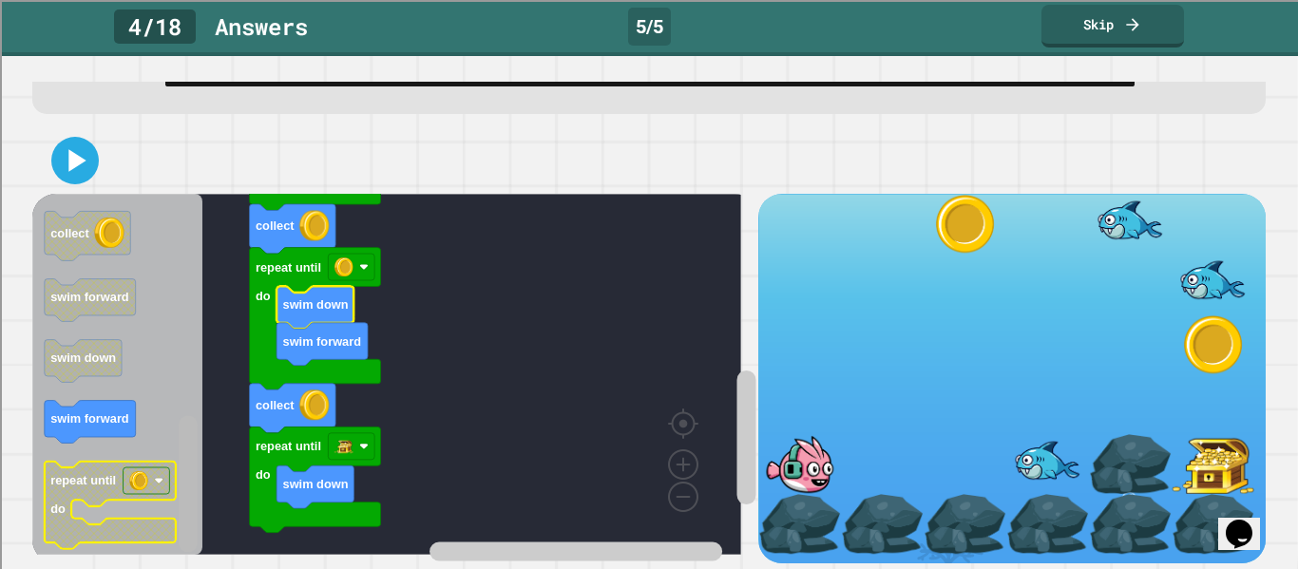
click at [169, 515] on div "when clicked swim forward swim up swim up repeat until do collect repeat until …" at bounding box center [394, 378] width 725 height 369
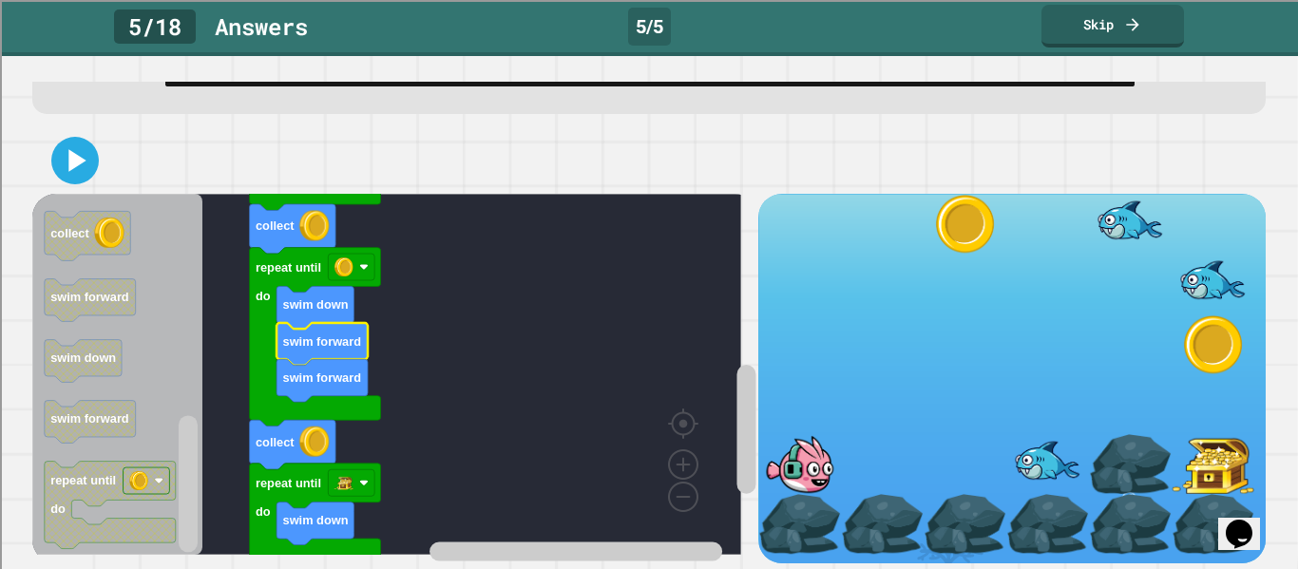
click at [383, 357] on rect "Blockly Workspace" at bounding box center [386, 374] width 709 height 361
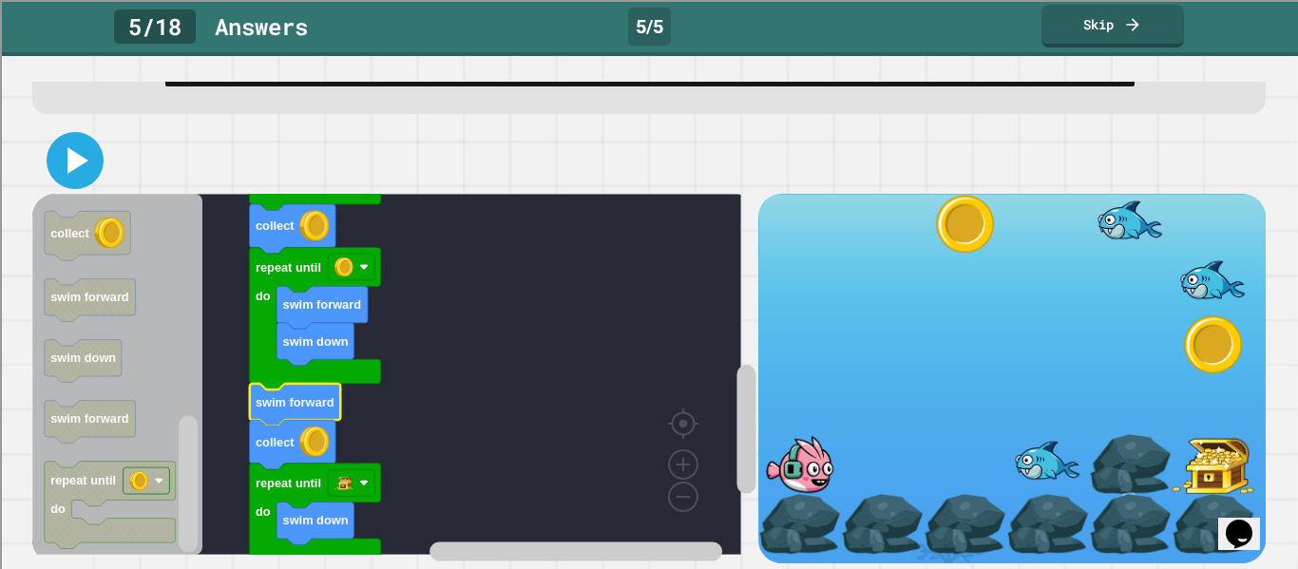
click at [85, 183] on icon at bounding box center [75, 161] width 46 height 46
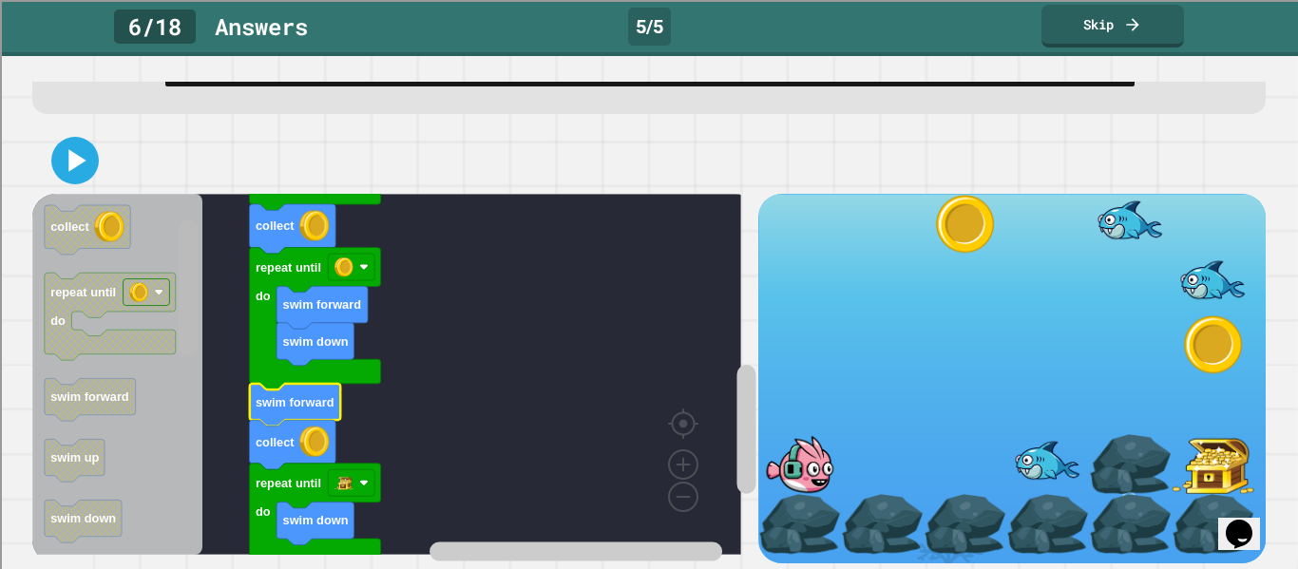
click at [167, 254] on div "when clicked swim forward swim up swim up repeat until do collect repeat until …" at bounding box center [394, 378] width 725 height 369
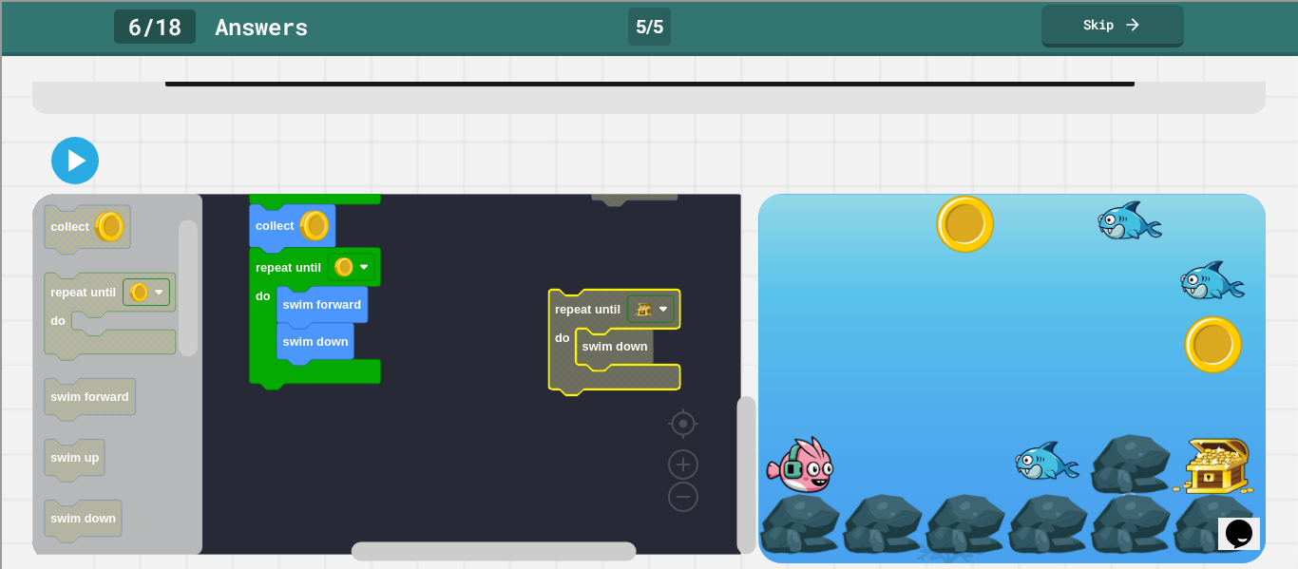
click at [621, 194] on div at bounding box center [648, 160] width 1233 height 66
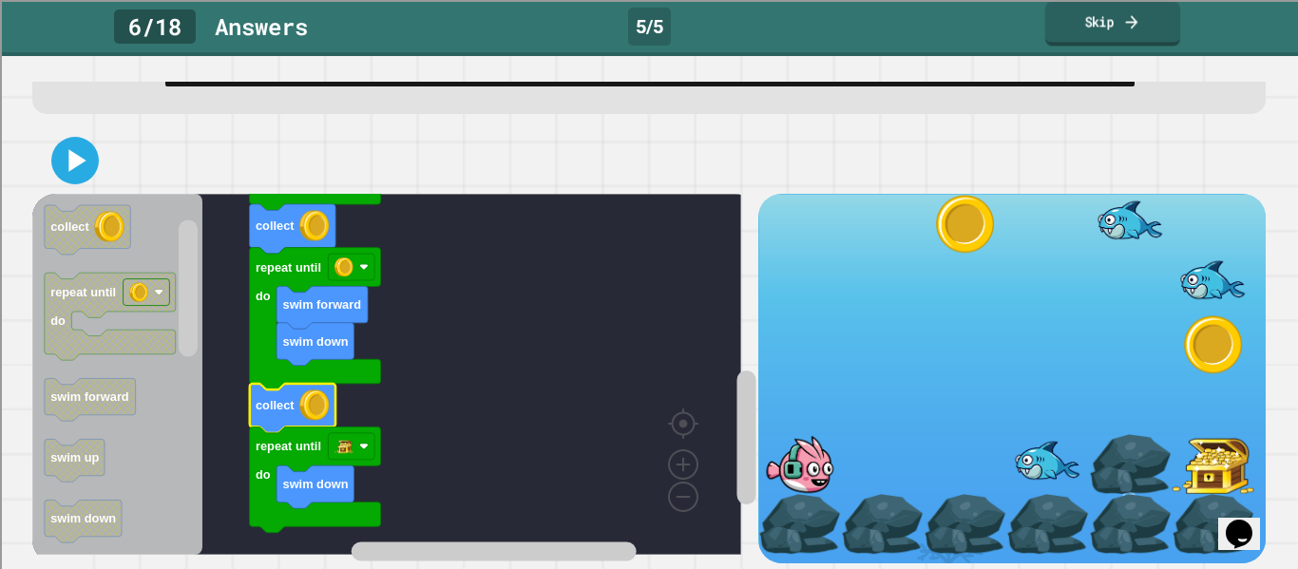
click at [1059, 43] on link "Skip" at bounding box center [1112, 23] width 135 height 45
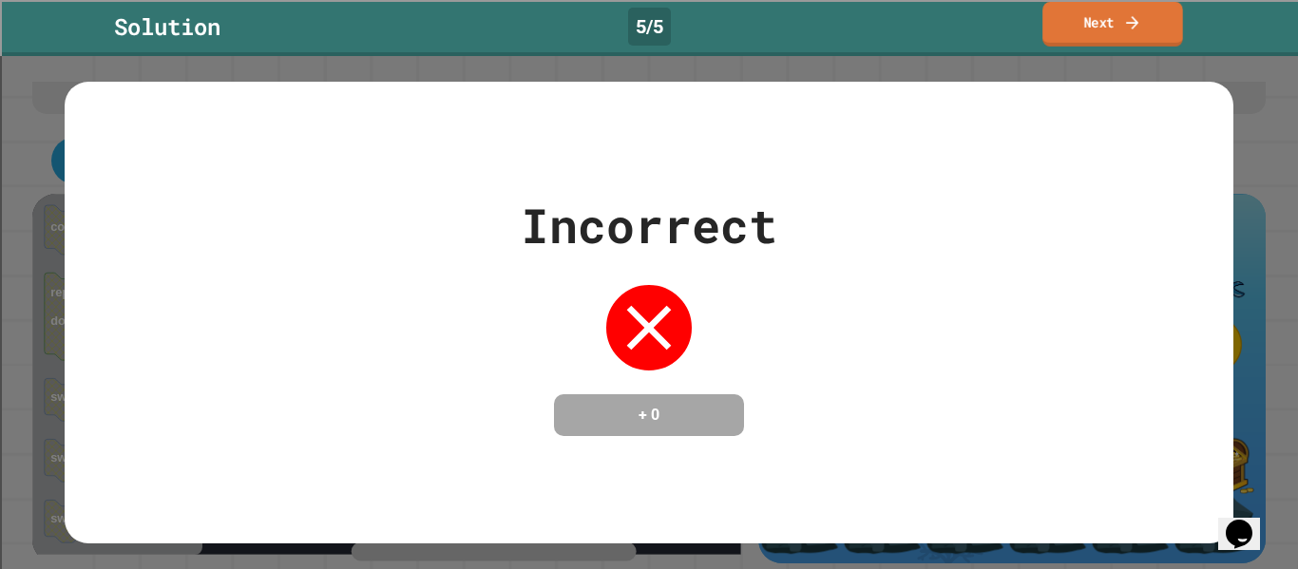
click at [1109, 31] on link "Next" at bounding box center [1112, 24] width 141 height 45
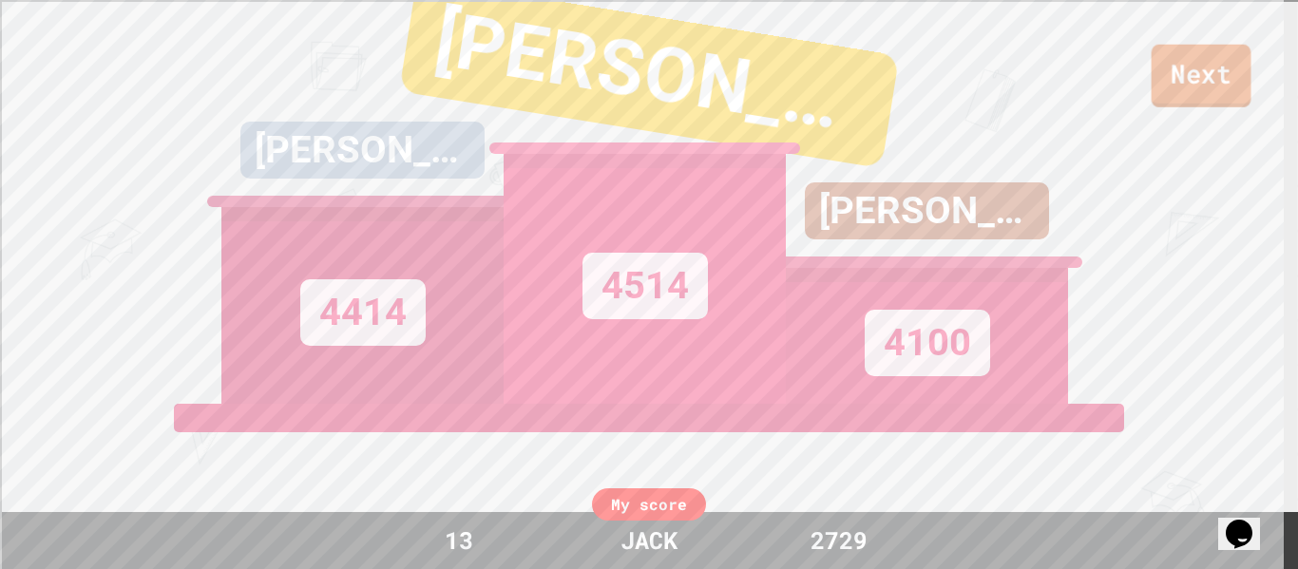
click at [1193, 67] on link "Next" at bounding box center [1201, 76] width 100 height 63
